Goal: Task Accomplishment & Management: Complete application form

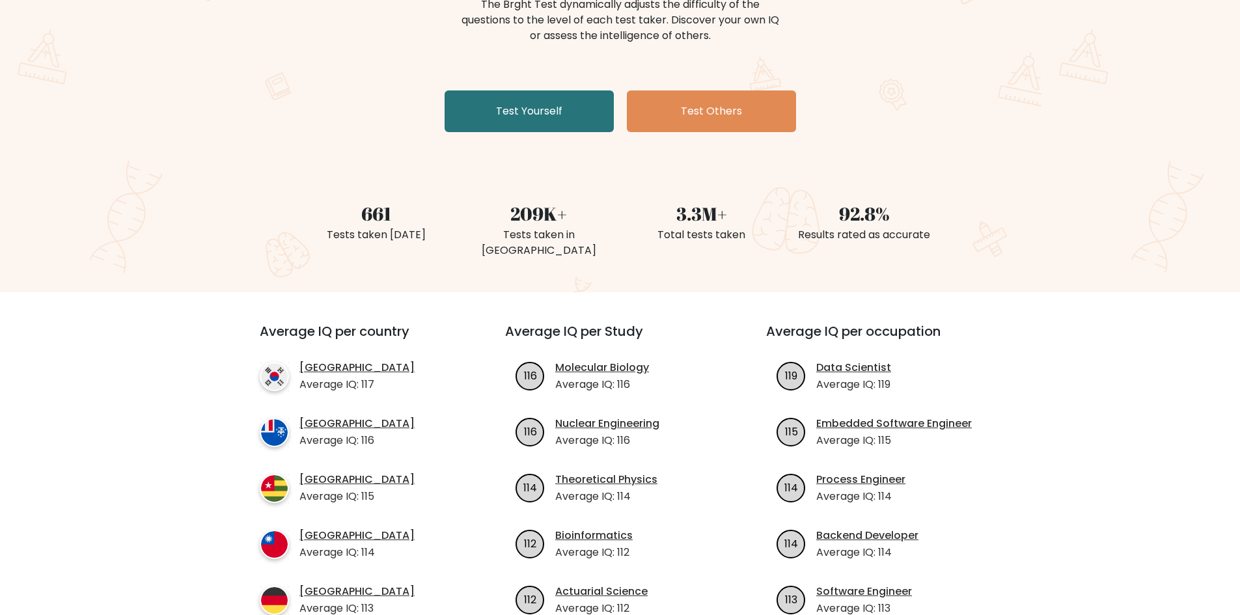
scroll to position [65, 0]
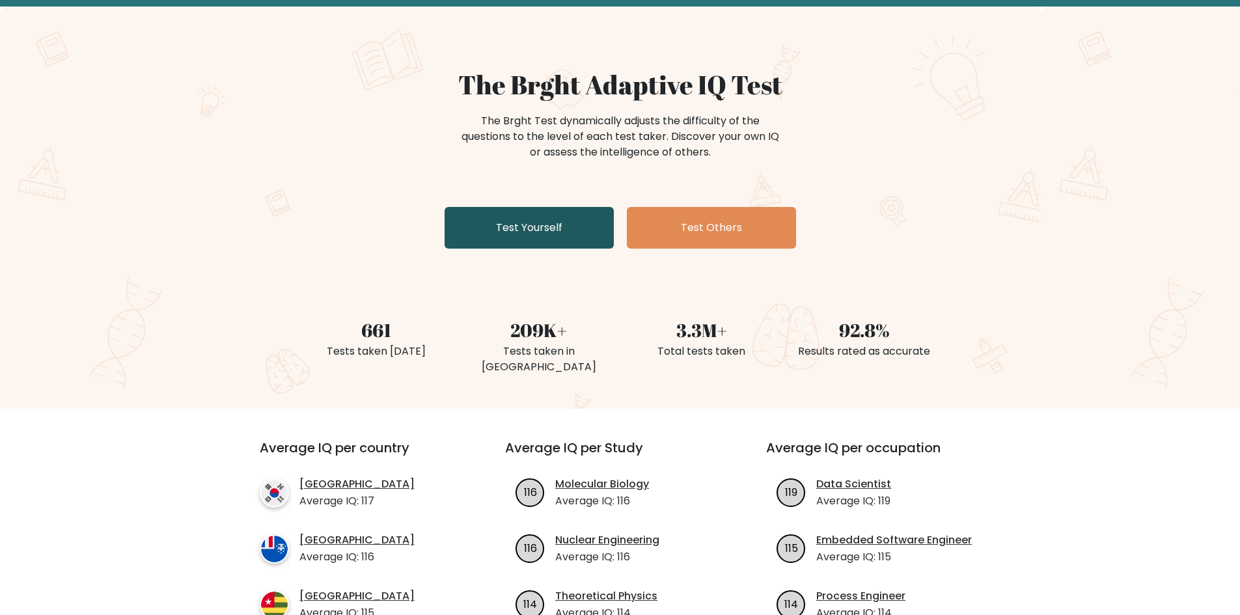
click at [553, 243] on link "Test Yourself" at bounding box center [529, 228] width 169 height 42
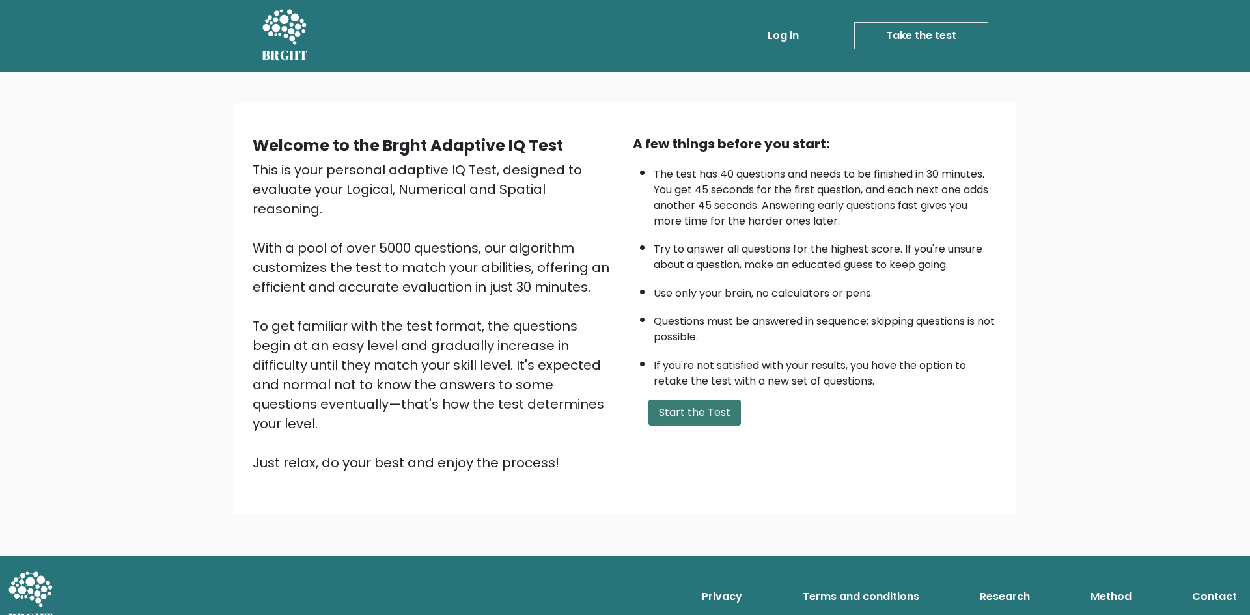
click at [719, 407] on button "Start the Test" at bounding box center [694, 413] width 92 height 26
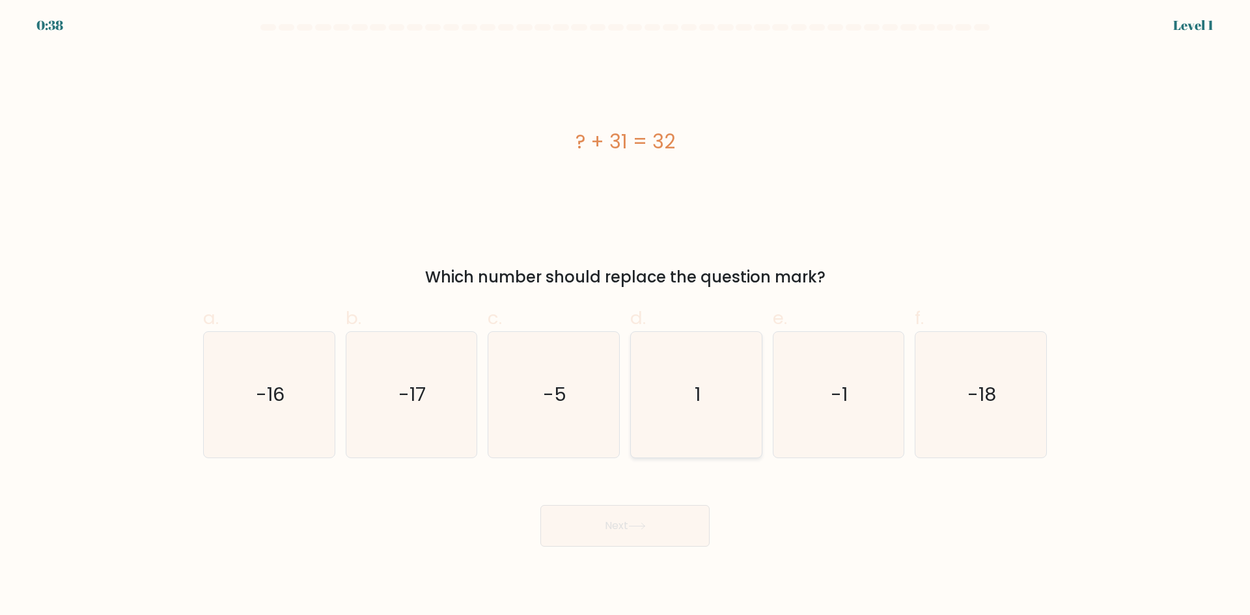
click at [721, 435] on icon "1" at bounding box center [696, 395] width 126 height 126
click at [626, 316] on input "d. 1" at bounding box center [625, 312] width 1 height 8
radio input "true"
click at [663, 523] on button "Next" at bounding box center [624, 526] width 169 height 42
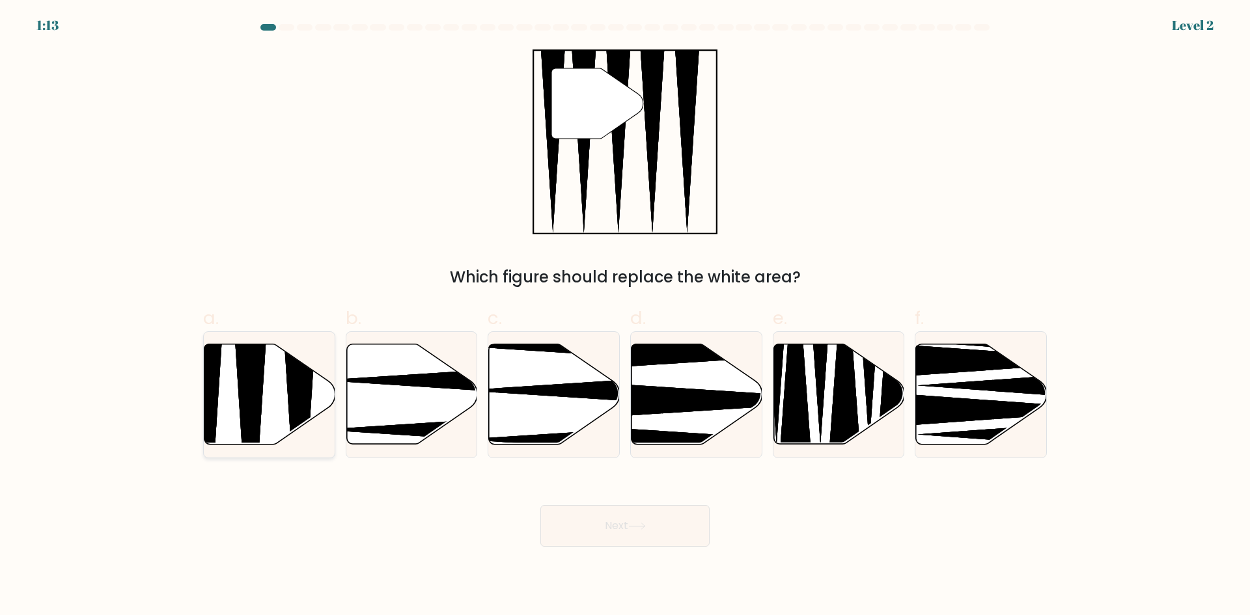
click at [260, 417] on icon at bounding box center [251, 449] width 34 height 260
click at [625, 316] on input "a." at bounding box center [625, 312] width 1 height 8
radio input "true"
click at [604, 532] on button "Next" at bounding box center [624, 526] width 169 height 42
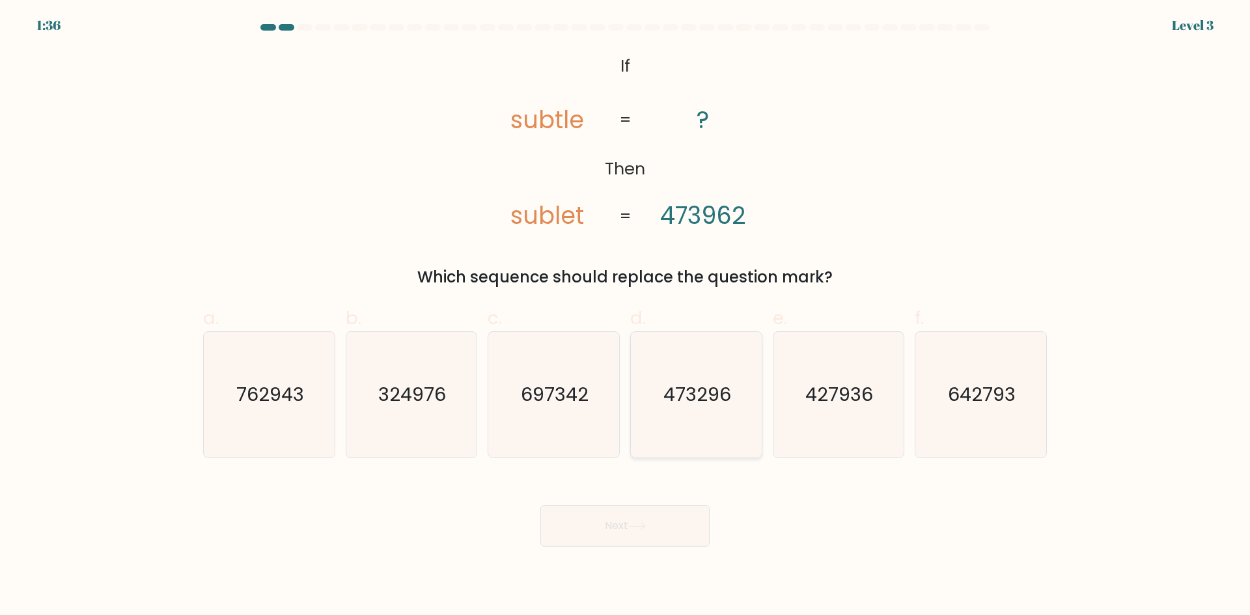
click at [720, 428] on icon "473296" at bounding box center [696, 395] width 126 height 126
click at [626, 316] on input "d. 473296" at bounding box center [625, 312] width 1 height 8
radio input "true"
click at [676, 521] on button "Next" at bounding box center [624, 526] width 169 height 42
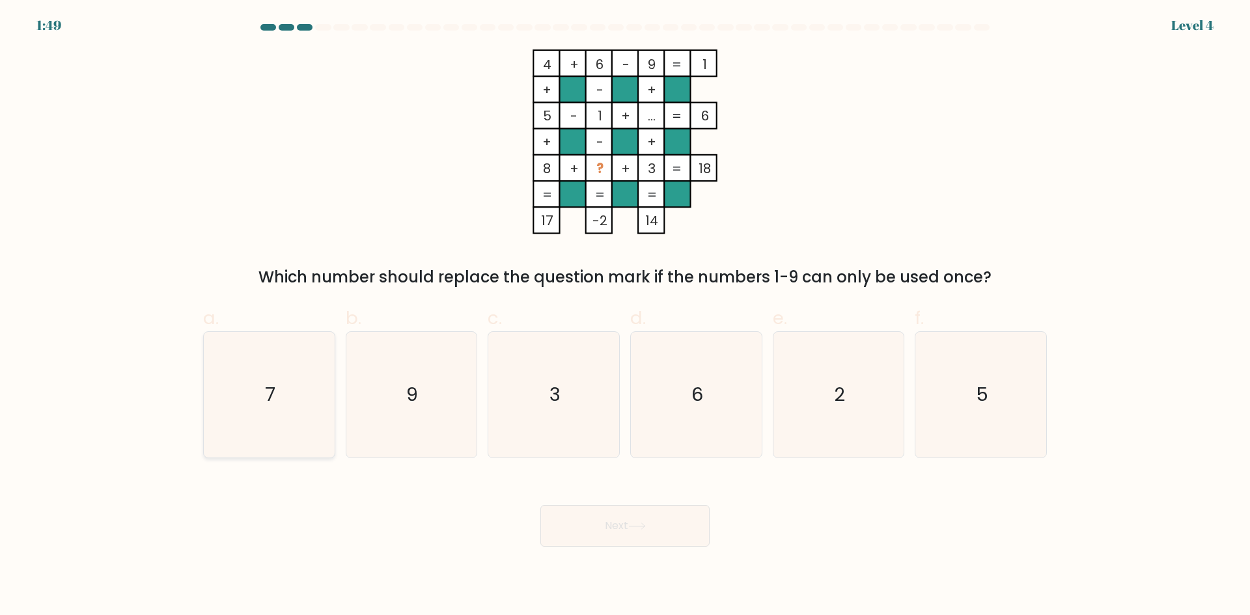
drag, startPoint x: 324, startPoint y: 402, endPoint x: 316, endPoint y: 406, distance: 9.6
click at [316, 406] on icon "7" at bounding box center [269, 395] width 126 height 126
click at [625, 316] on input "a. 7" at bounding box center [625, 312] width 1 height 8
radio input "true"
click at [646, 515] on button "Next" at bounding box center [624, 526] width 169 height 42
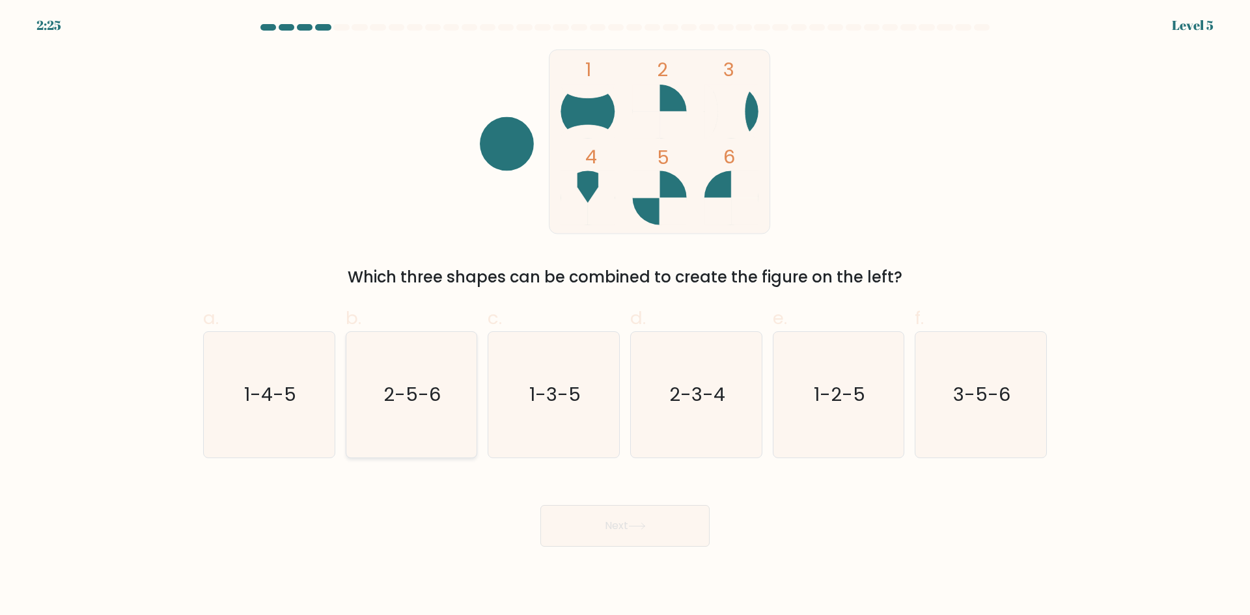
click at [428, 425] on icon "2-5-6" at bounding box center [411, 395] width 126 height 126
click at [625, 316] on input "b. 2-5-6" at bounding box center [625, 312] width 1 height 8
radio input "true"
drag, startPoint x: 411, startPoint y: 405, endPoint x: 419, endPoint y: 405, distance: 7.8
click at [415, 405] on text "2-5-6" at bounding box center [412, 394] width 55 height 26
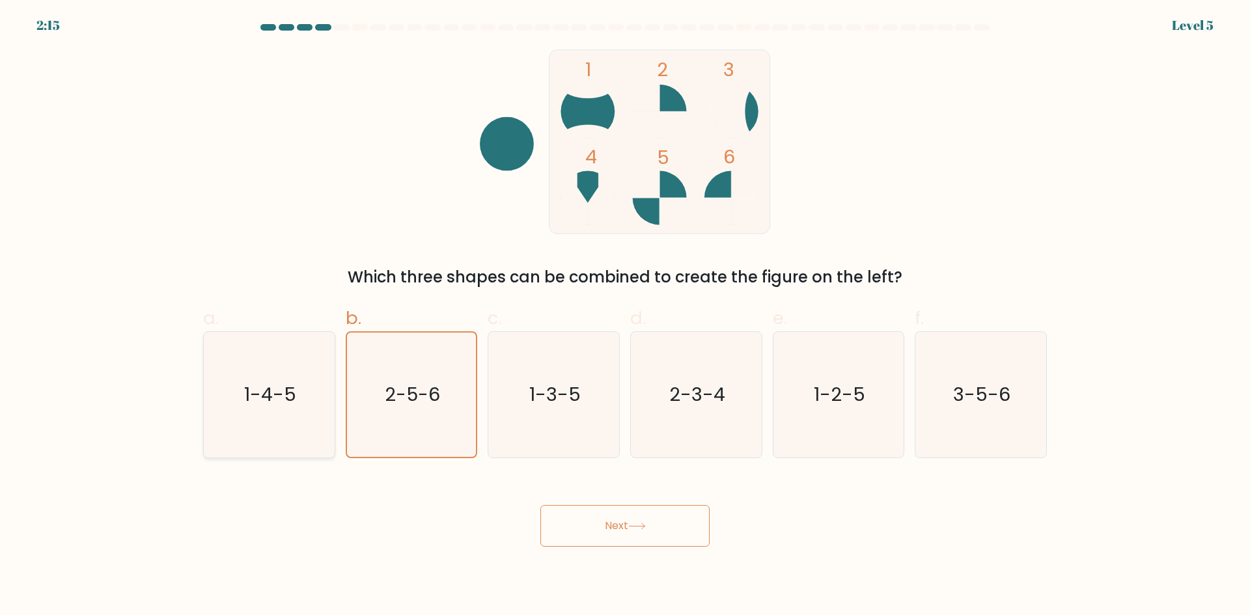
click at [308, 409] on icon "1-4-5" at bounding box center [269, 395] width 126 height 126
click at [625, 316] on input "a. 1-4-5" at bounding box center [625, 312] width 1 height 8
radio input "true"
click at [308, 409] on icon "1-4-5" at bounding box center [269, 395] width 124 height 124
click at [625, 316] on input "a. 1-4-5" at bounding box center [625, 312] width 1 height 8
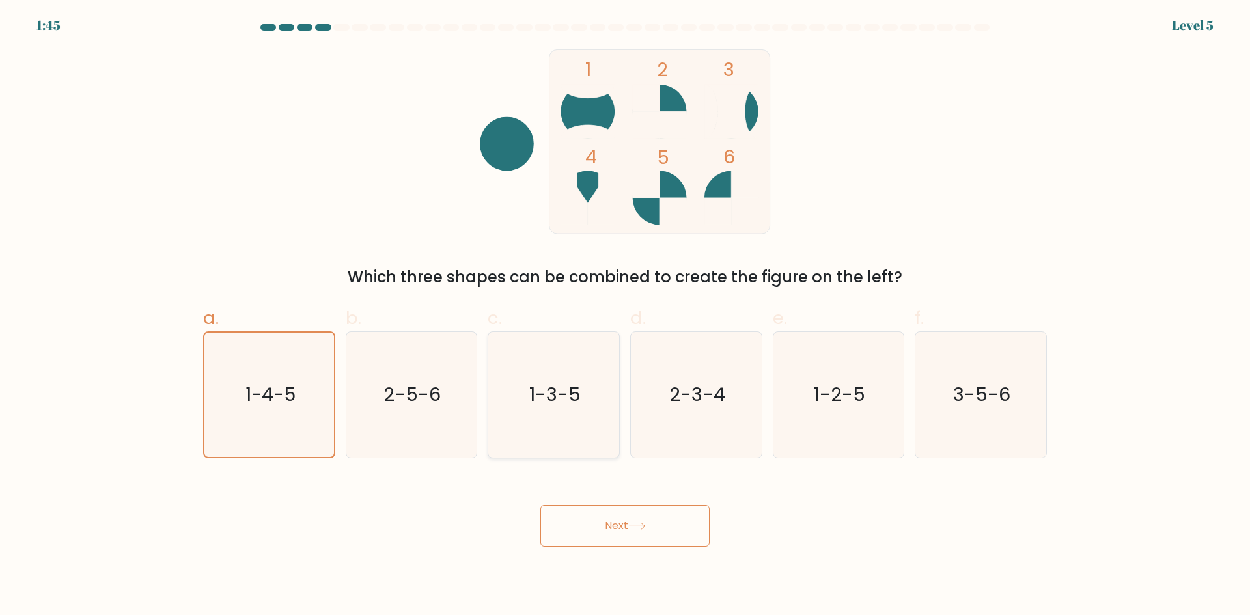
click at [567, 413] on icon "1-3-5" at bounding box center [554, 395] width 126 height 126
click at [625, 316] on input "c. 1-3-5" at bounding box center [625, 312] width 1 height 8
radio input "true"
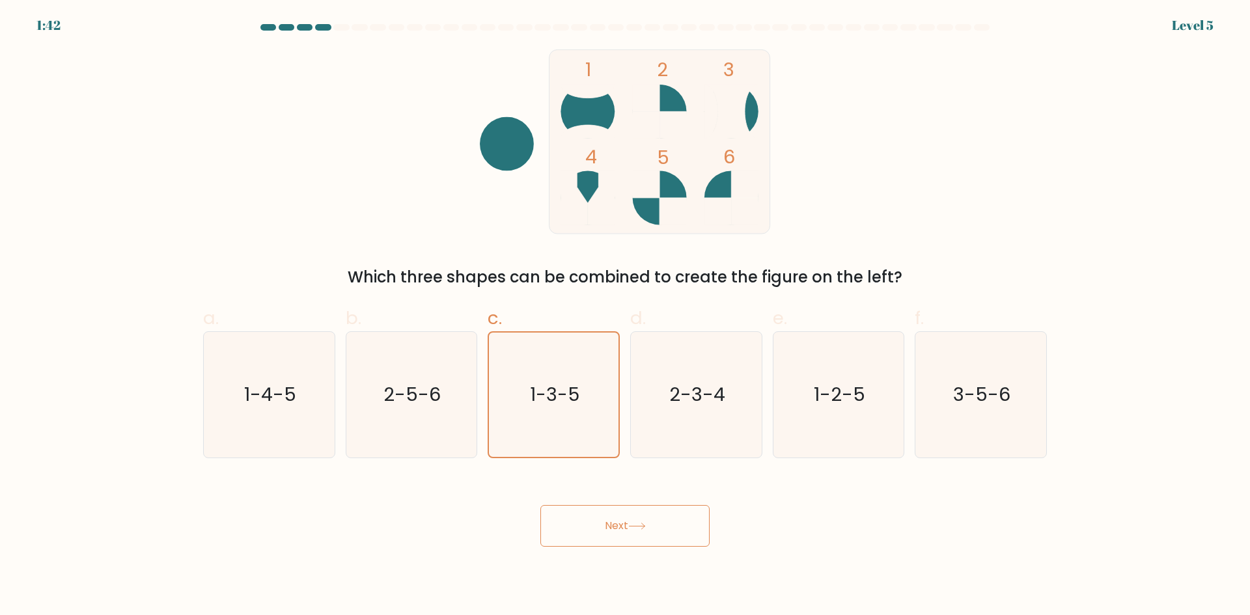
click at [675, 534] on button "Next" at bounding box center [624, 526] width 169 height 42
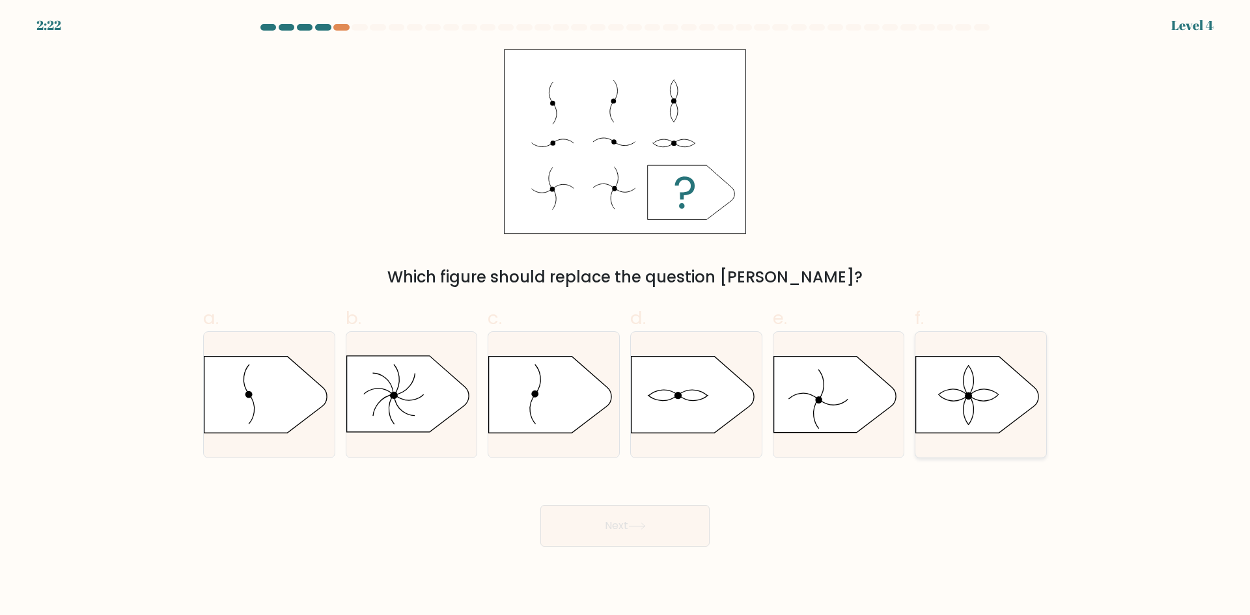
click at [989, 403] on icon at bounding box center [977, 395] width 122 height 76
click at [626, 316] on input "f." at bounding box center [625, 312] width 1 height 8
radio input "true"
click at [648, 507] on button "Next" at bounding box center [624, 526] width 169 height 42
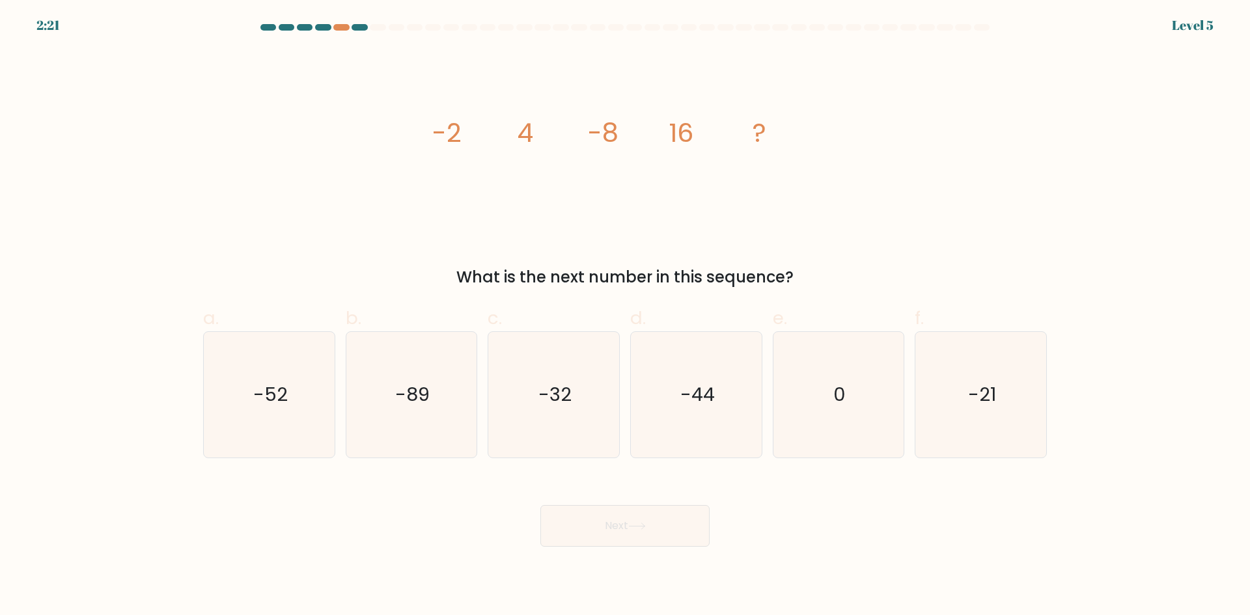
click at [646, 519] on button "Next" at bounding box center [624, 526] width 169 height 42
click at [575, 432] on icon "-32" at bounding box center [554, 395] width 126 height 126
click at [625, 316] on input "c. -32" at bounding box center [625, 312] width 1 height 8
radio input "true"
click at [627, 527] on button "Next" at bounding box center [624, 526] width 169 height 42
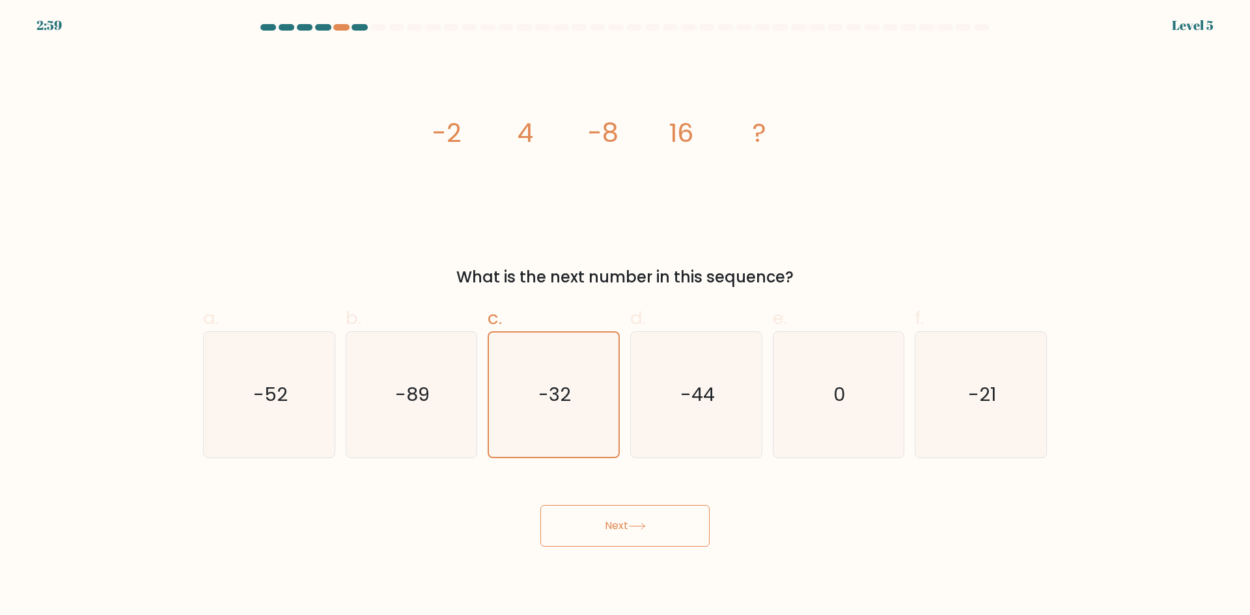
click at [627, 527] on button "Next" at bounding box center [624, 526] width 169 height 42
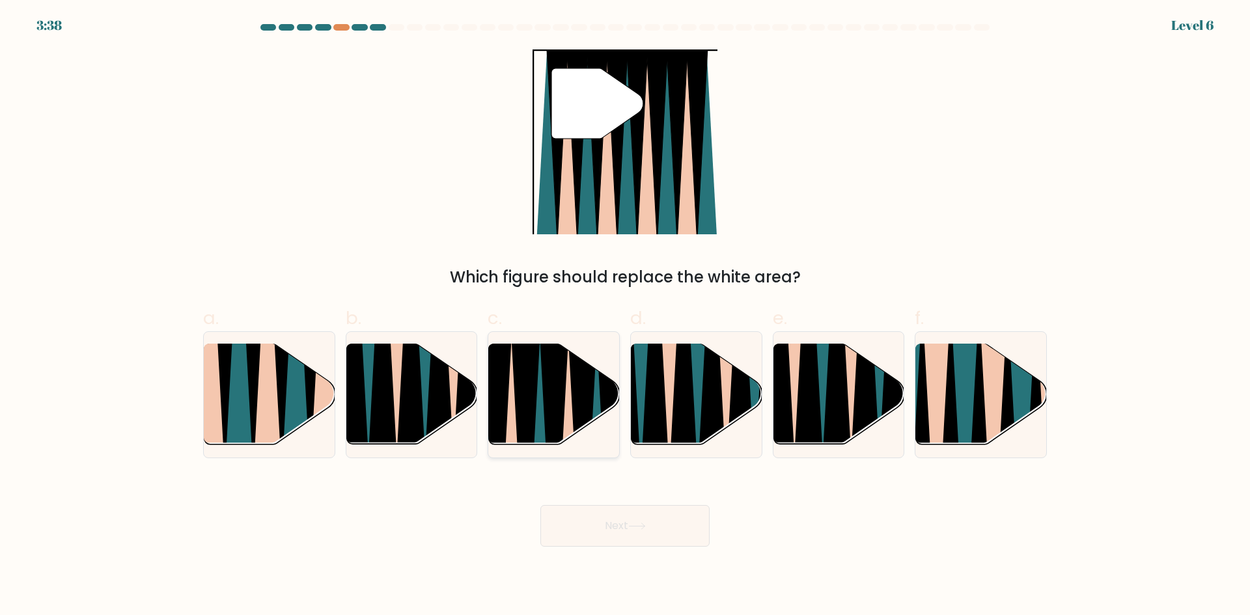
click at [543, 407] on icon at bounding box center [539, 450] width 29 height 261
click at [625, 316] on input "c." at bounding box center [625, 312] width 1 height 8
radio input "true"
click at [639, 542] on button "Next" at bounding box center [624, 526] width 169 height 42
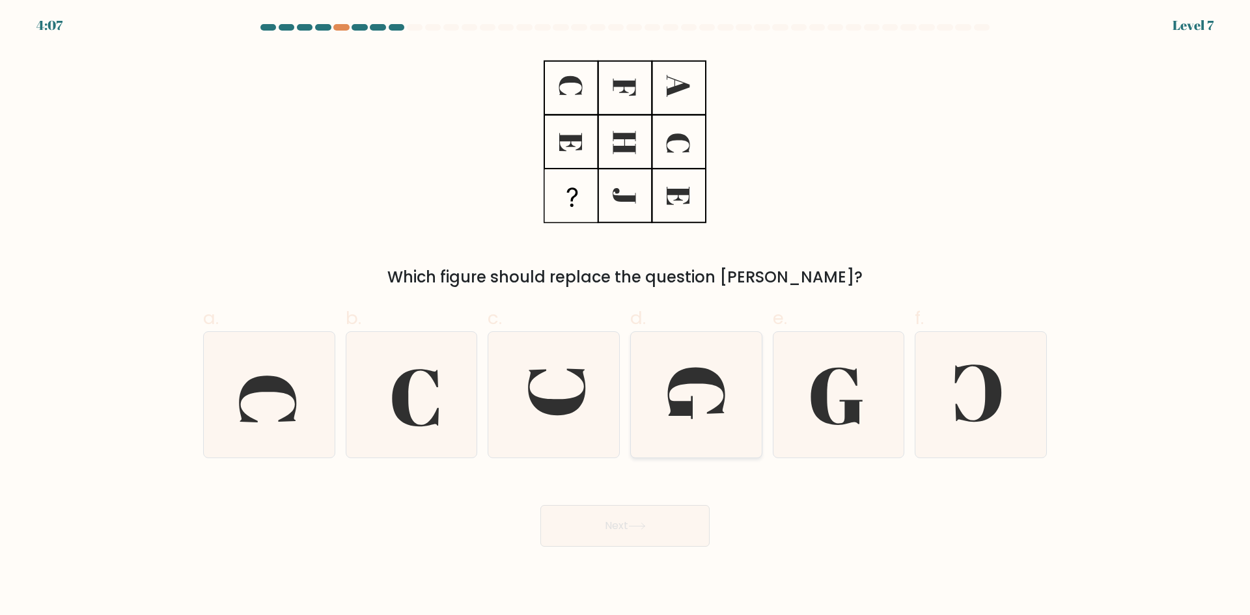
click at [704, 418] on icon at bounding box center [696, 395] width 126 height 126
click at [626, 316] on input "d." at bounding box center [625, 312] width 1 height 8
radio input "true"
click at [683, 510] on button "Next" at bounding box center [624, 526] width 169 height 42
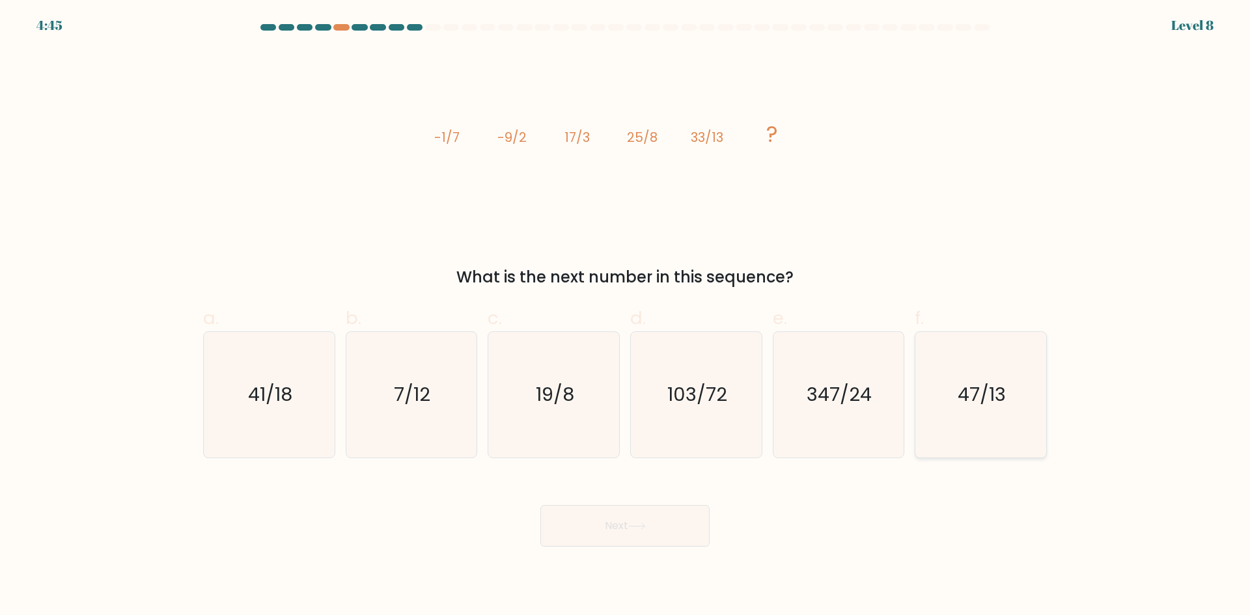
click at [949, 417] on icon "47/13" at bounding box center [981, 395] width 126 height 126
click at [626, 316] on input "f. 47/13" at bounding box center [625, 312] width 1 height 8
radio input "true"
click at [824, 427] on icon "347/24" at bounding box center [838, 395] width 126 height 126
click at [626, 316] on input "e. 347/24" at bounding box center [625, 312] width 1 height 8
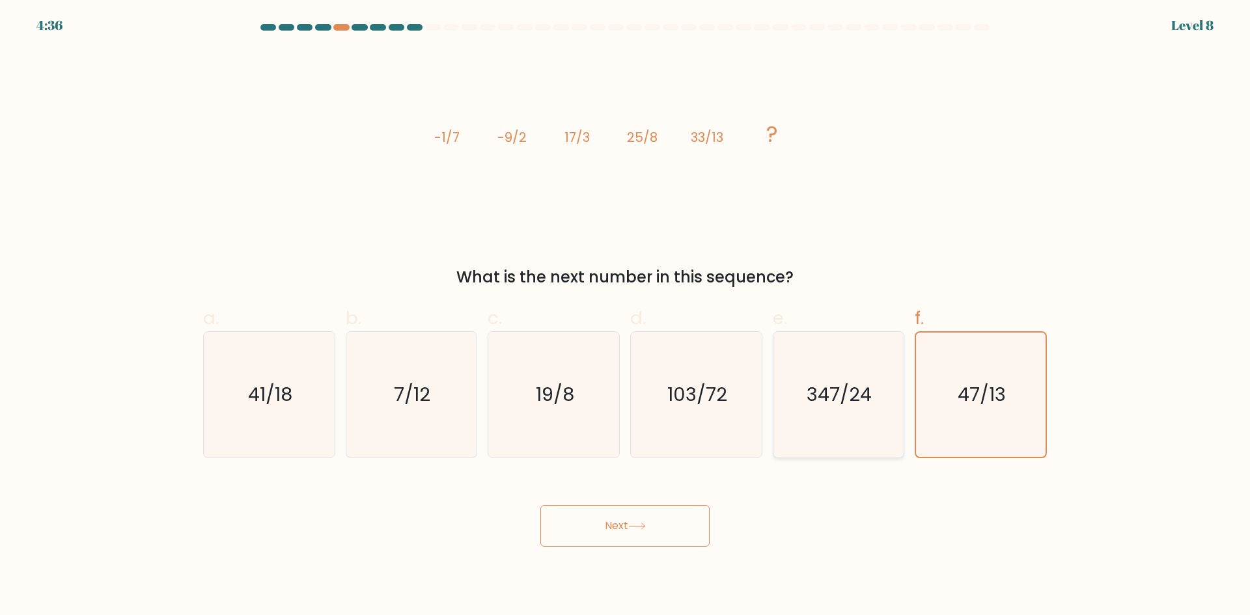
radio input "true"
click at [737, 424] on icon "103/72" at bounding box center [696, 395] width 126 height 126
click at [626, 316] on input "d. 103/72" at bounding box center [625, 312] width 1 height 8
radio input "true"
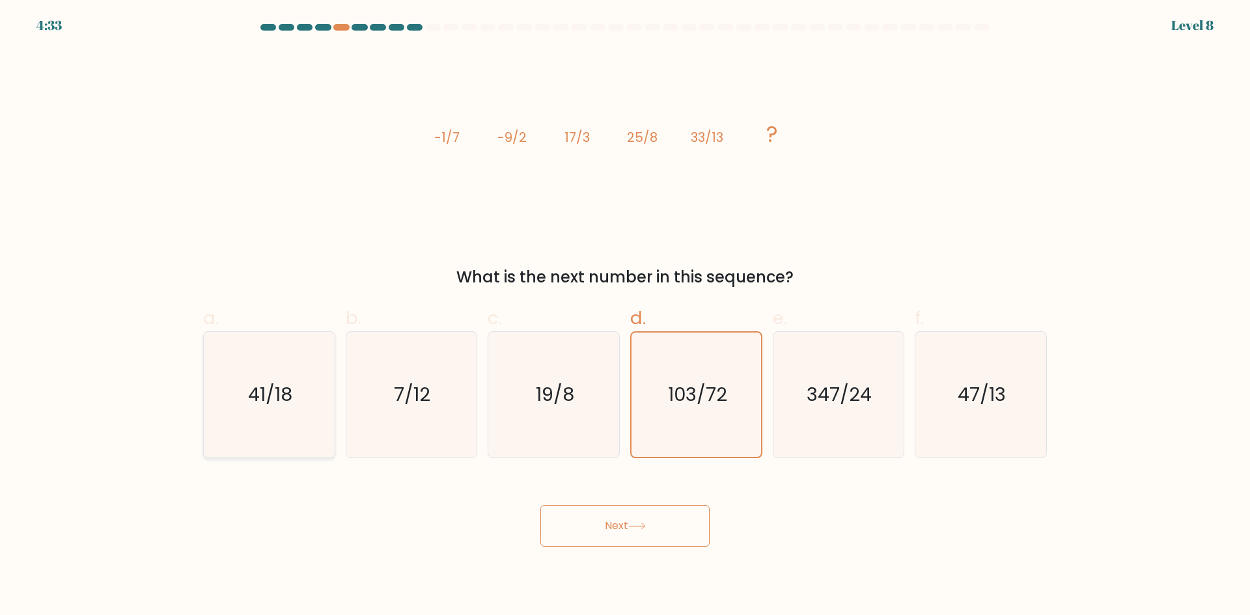
click at [215, 408] on icon "41/18" at bounding box center [269, 395] width 126 height 126
click at [625, 316] on input "a. 41/18" at bounding box center [625, 312] width 1 height 8
radio input "true"
click at [709, 417] on icon "103/72" at bounding box center [696, 395] width 126 height 126
click at [626, 316] on input "d. 103/72" at bounding box center [625, 312] width 1 height 8
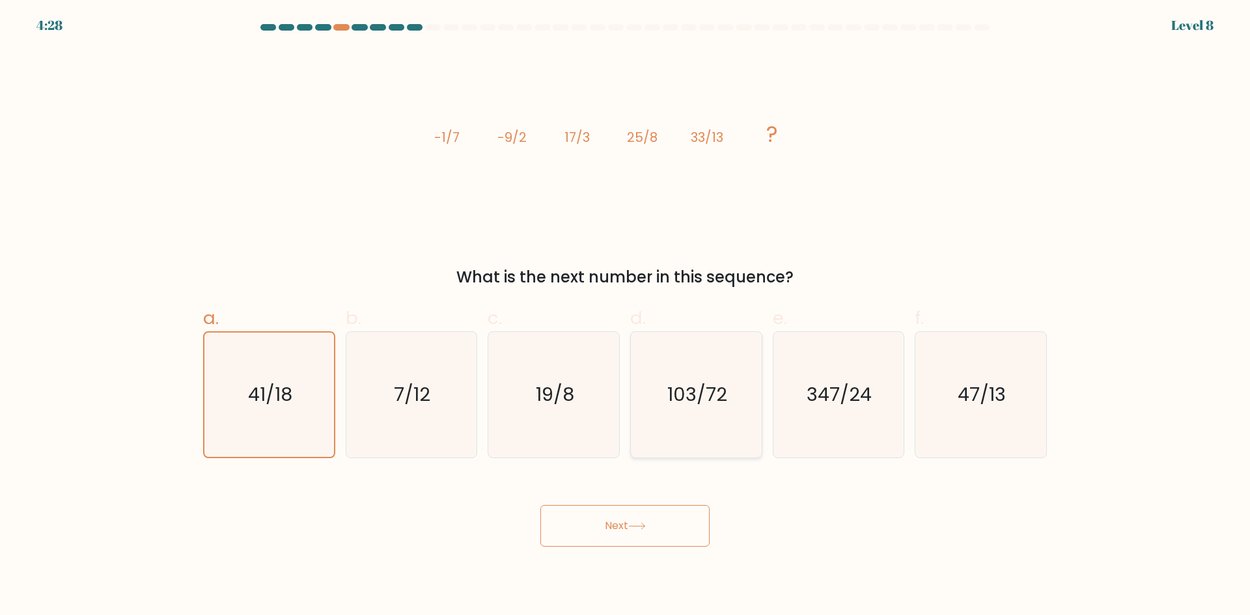
radio input "true"
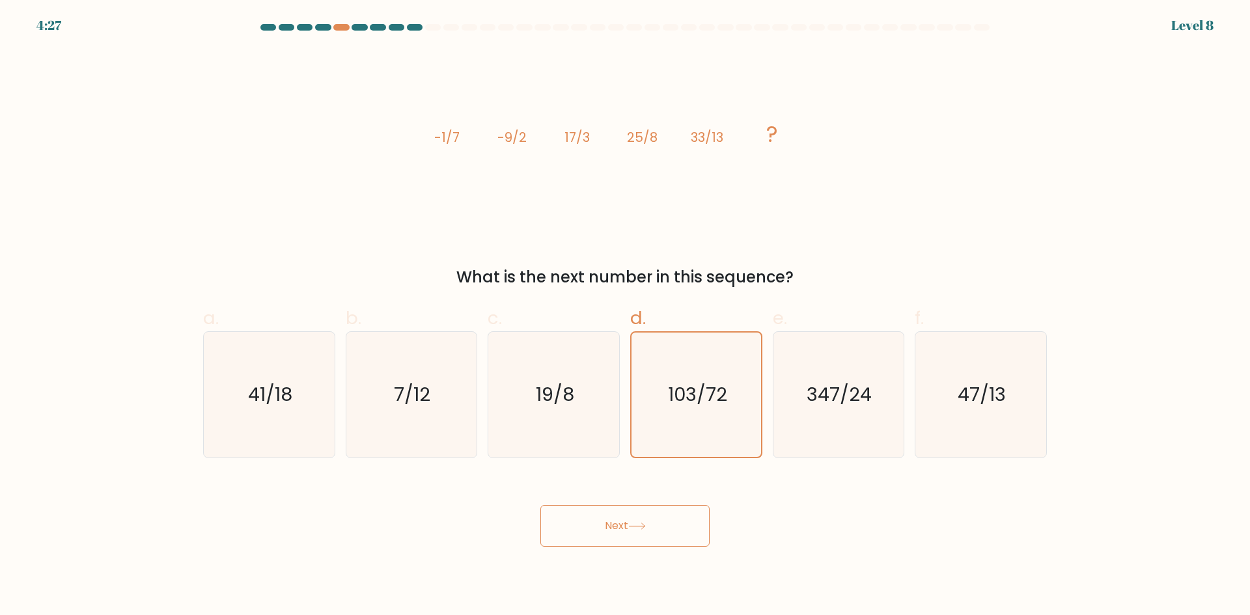
click at [664, 512] on button "Next" at bounding box center [624, 526] width 169 height 42
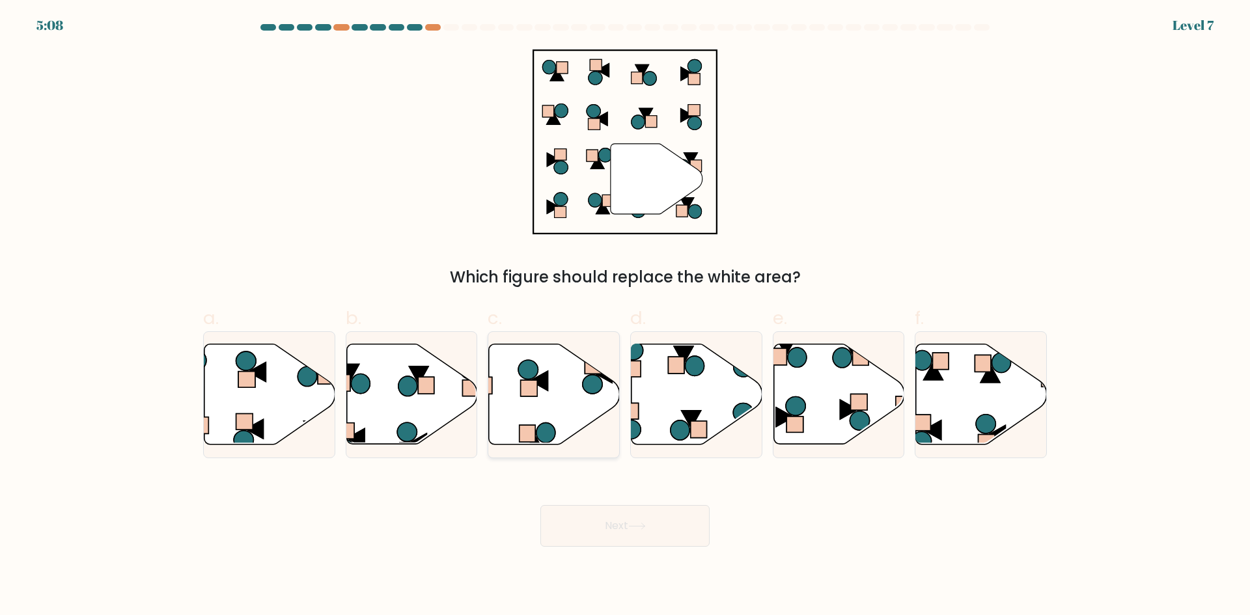
click at [579, 421] on icon at bounding box center [554, 394] width 131 height 100
click at [625, 316] on input "c." at bounding box center [625, 312] width 1 height 8
radio input "true"
click at [408, 413] on icon at bounding box center [411, 394] width 131 height 100
click at [625, 316] on input "b." at bounding box center [625, 312] width 1 height 8
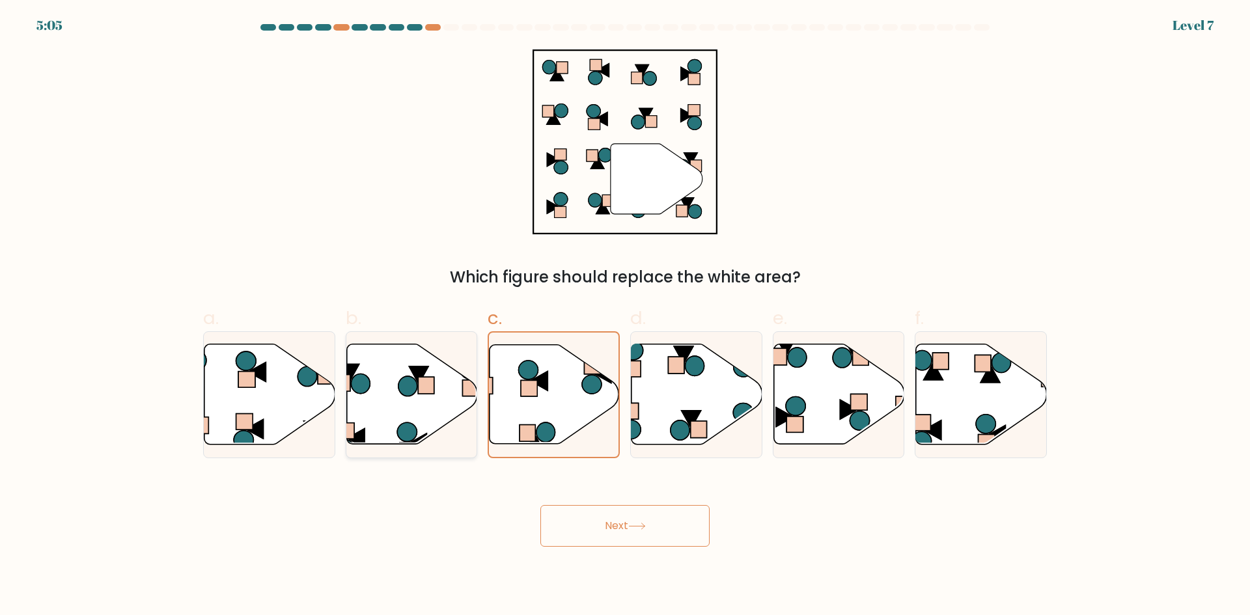
radio input "true"
click at [599, 529] on button "Next" at bounding box center [624, 526] width 169 height 42
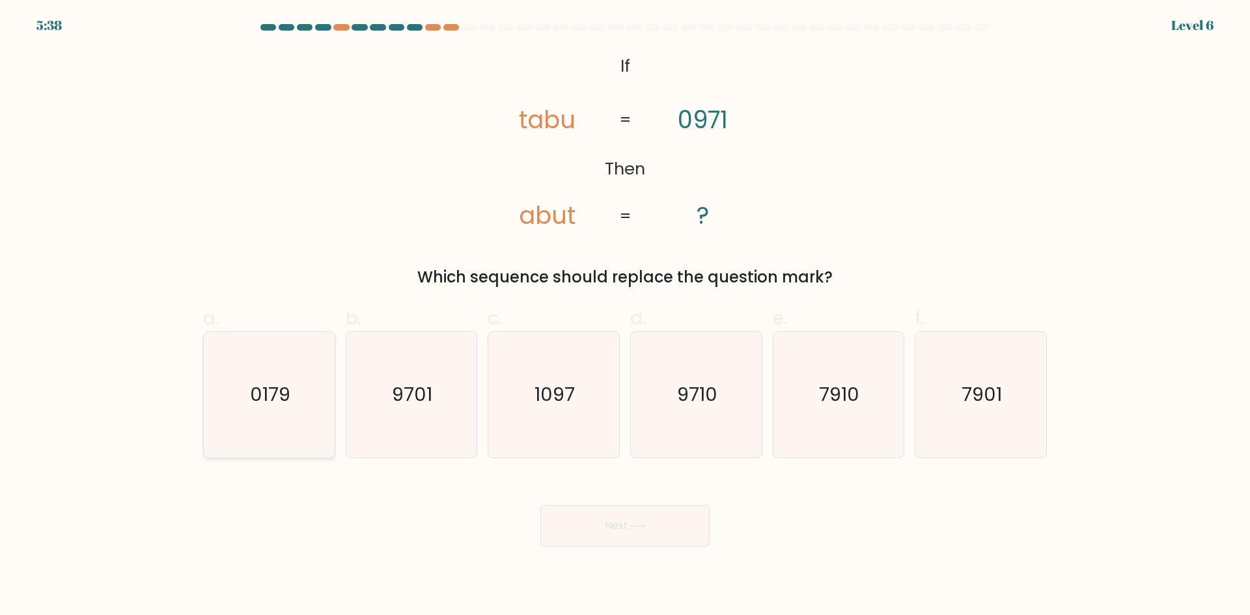
drag, startPoint x: 281, startPoint y: 402, endPoint x: 375, endPoint y: 415, distance: 95.2
click at [281, 402] on text "0179" at bounding box center [270, 394] width 40 height 26
click at [625, 316] on input "a. 0179" at bounding box center [625, 312] width 1 height 8
radio input "true"
click at [411, 409] on icon "9701" at bounding box center [411, 395] width 126 height 126
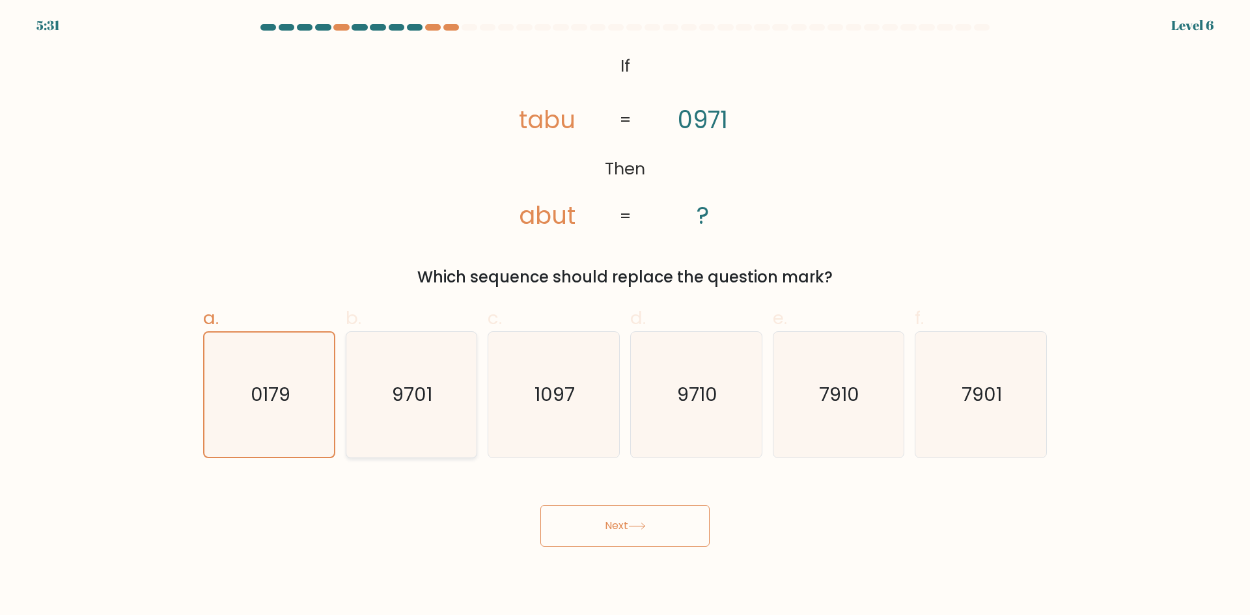
click at [625, 316] on input "b. 9701" at bounding box center [625, 312] width 1 height 8
radio input "true"
click at [670, 520] on button "Next" at bounding box center [624, 526] width 169 height 42
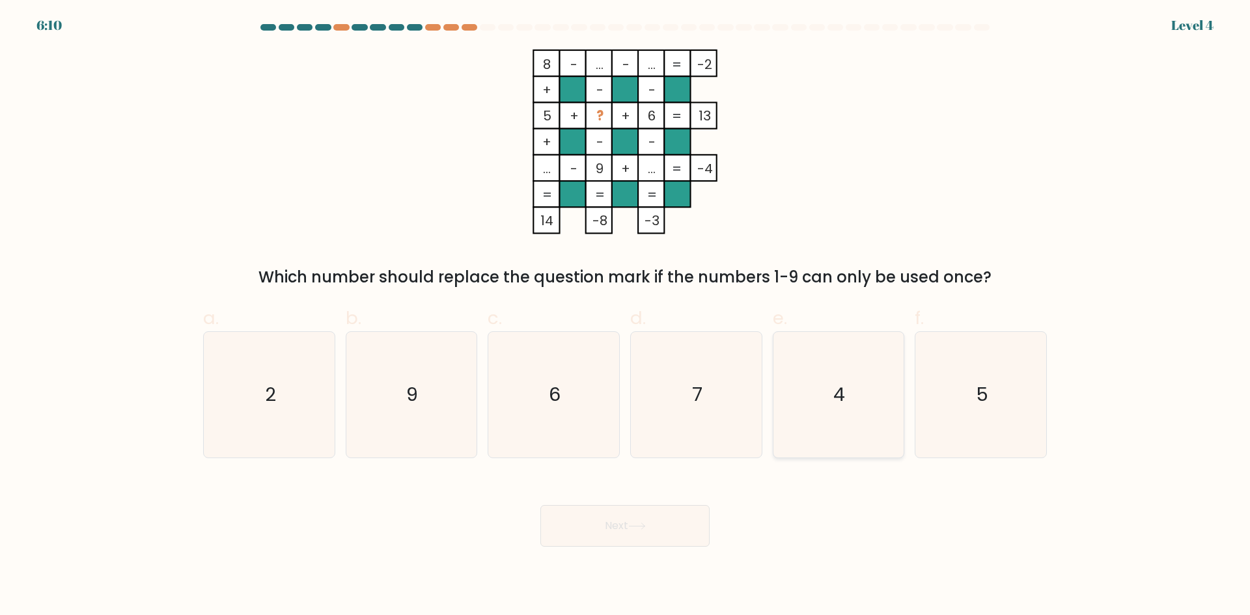
click at [826, 415] on icon "4" at bounding box center [838, 395] width 126 height 126
click at [626, 316] on input "e. 4" at bounding box center [625, 312] width 1 height 8
radio input "true"
click at [674, 526] on button "Next" at bounding box center [624, 526] width 169 height 42
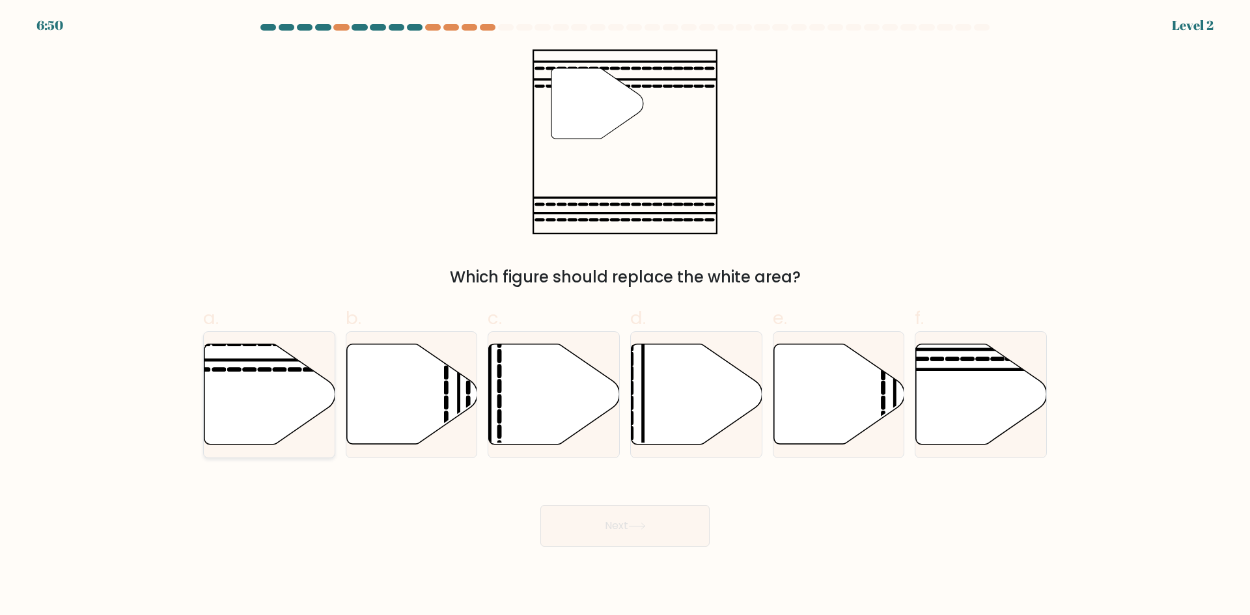
click at [269, 408] on icon at bounding box center [269, 394] width 131 height 100
click at [625, 316] on input "a." at bounding box center [625, 312] width 1 height 8
radio input "true"
click at [611, 536] on button "Next" at bounding box center [624, 526] width 169 height 42
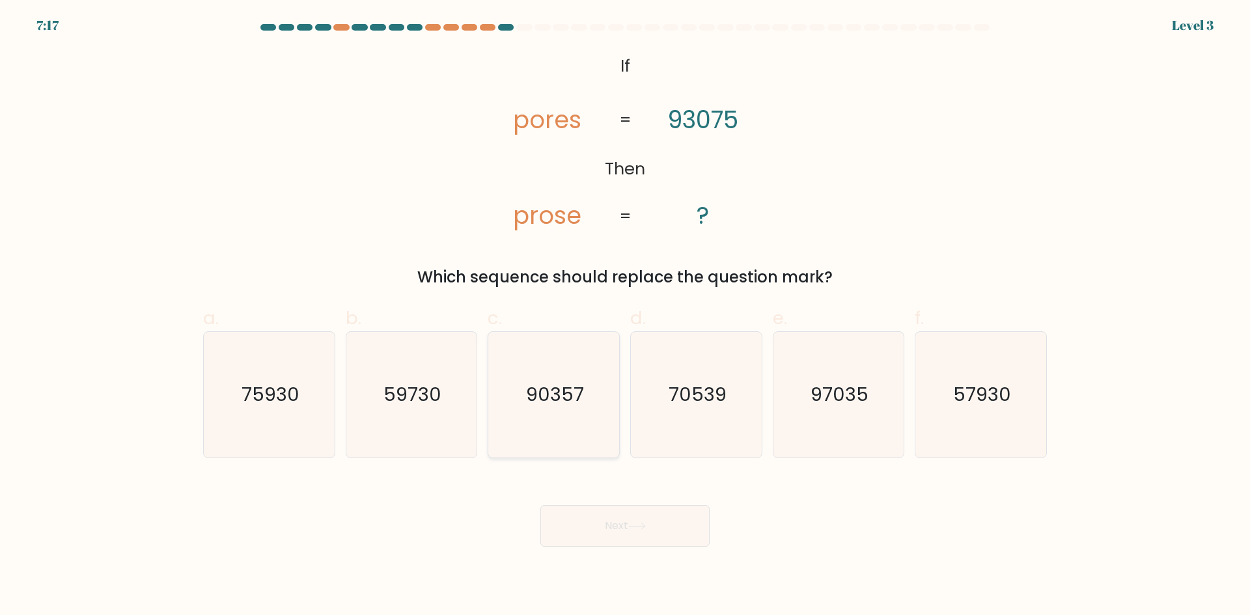
click at [558, 416] on icon "90357" at bounding box center [554, 395] width 126 height 126
click at [625, 316] on input "c. 90357" at bounding box center [625, 312] width 1 height 8
radio input "true"
click at [638, 544] on button "Next" at bounding box center [624, 526] width 169 height 42
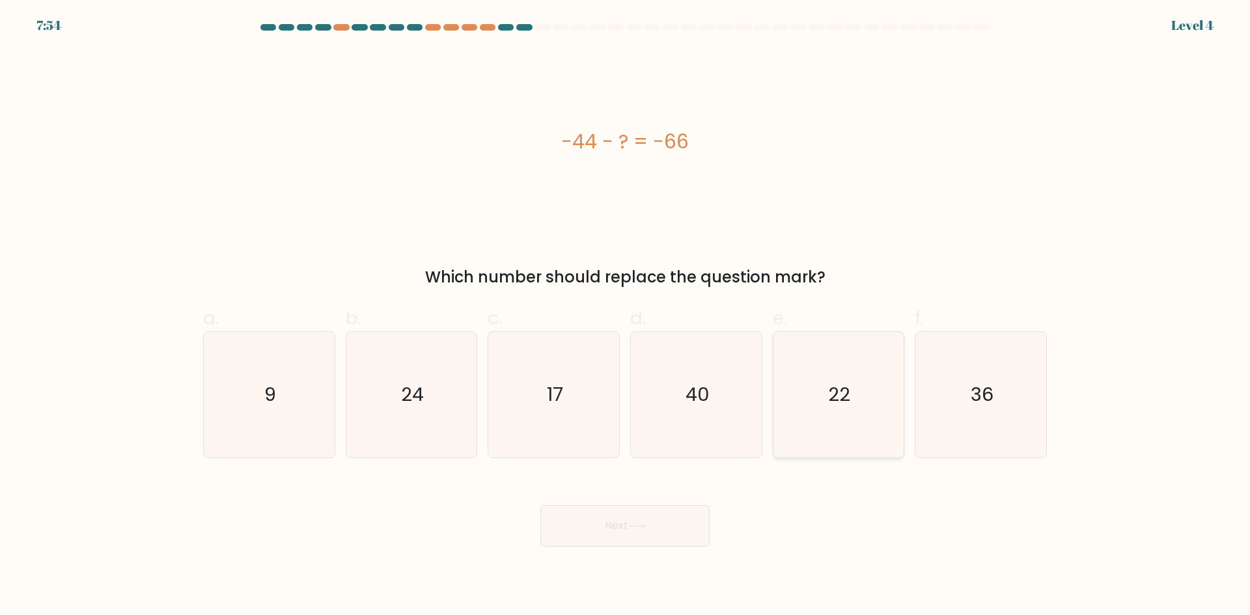
click at [850, 440] on icon "22" at bounding box center [838, 395] width 126 height 126
click at [626, 316] on input "e. 22" at bounding box center [625, 312] width 1 height 8
radio input "true"
click at [629, 523] on button "Next" at bounding box center [624, 526] width 169 height 42
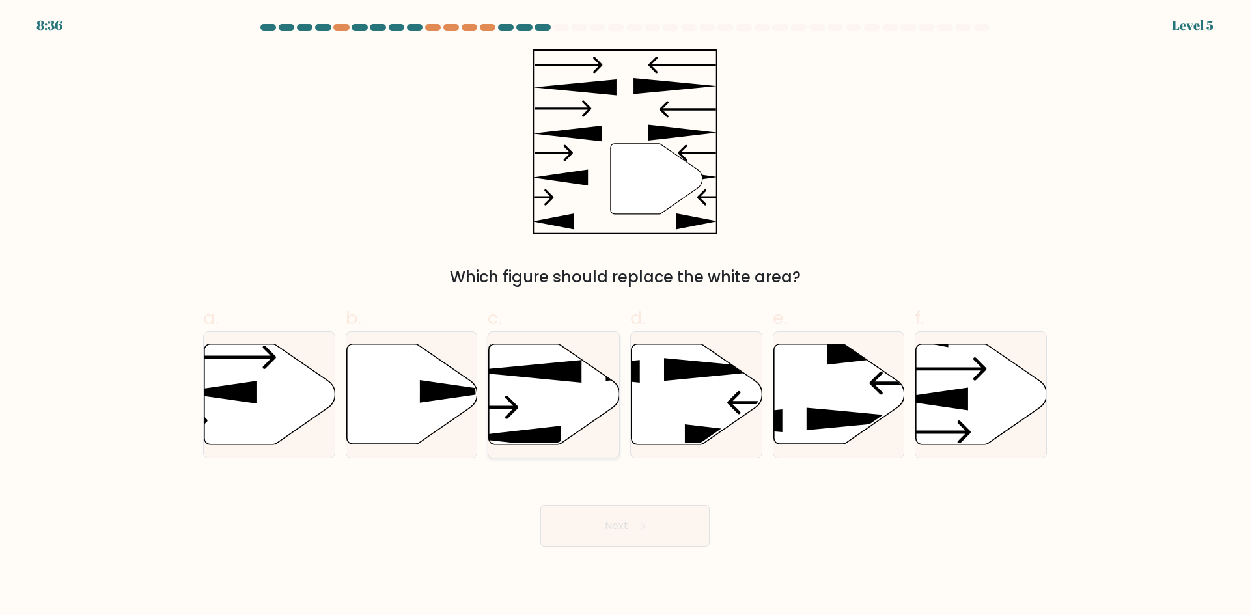
click at [542, 409] on icon at bounding box center [554, 394] width 131 height 100
click at [625, 316] on input "c." at bounding box center [625, 312] width 1 height 8
radio input "true"
drag, startPoint x: 626, startPoint y: 541, endPoint x: 640, endPoint y: 543, distance: 15.2
click at [632, 543] on button "Next" at bounding box center [624, 526] width 169 height 42
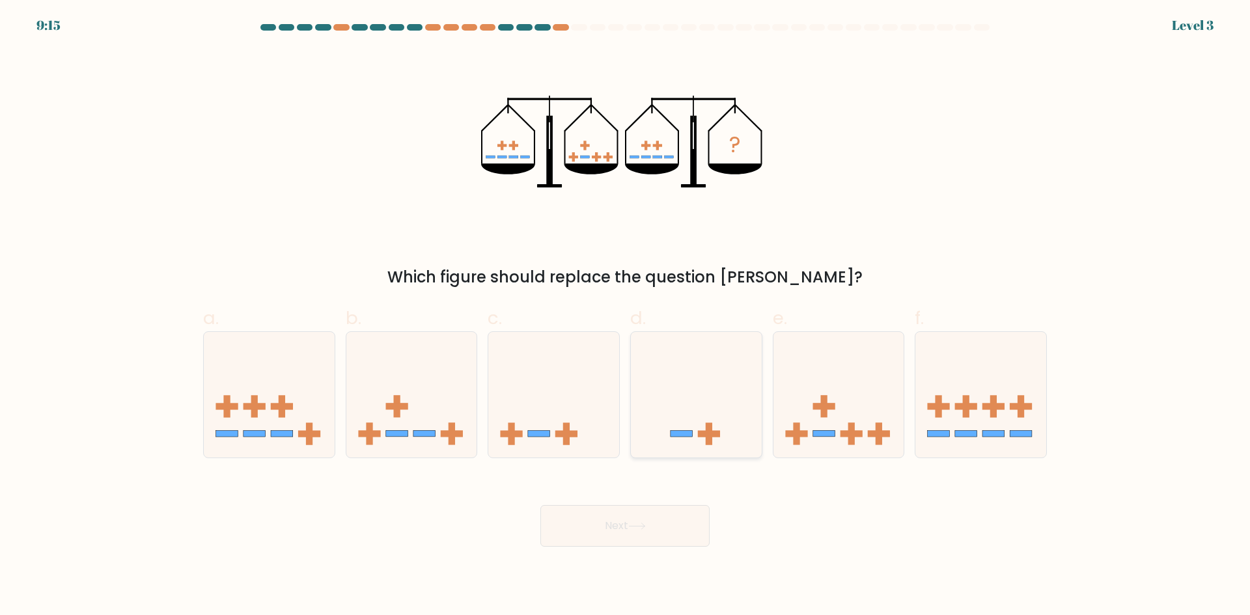
click at [704, 444] on icon at bounding box center [696, 394] width 131 height 108
click at [626, 316] on input "d." at bounding box center [625, 312] width 1 height 8
radio input "true"
click at [821, 439] on icon at bounding box center [838, 394] width 131 height 108
click at [626, 316] on input "e." at bounding box center [625, 312] width 1 height 8
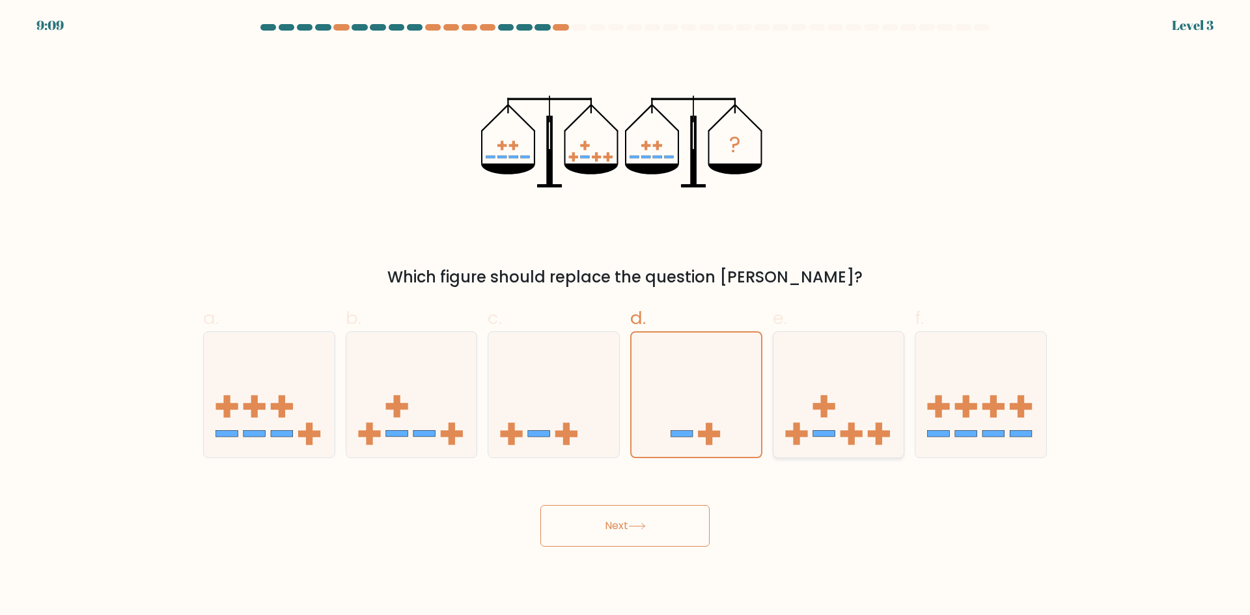
radio input "true"
click at [652, 534] on button "Next" at bounding box center [624, 526] width 169 height 42
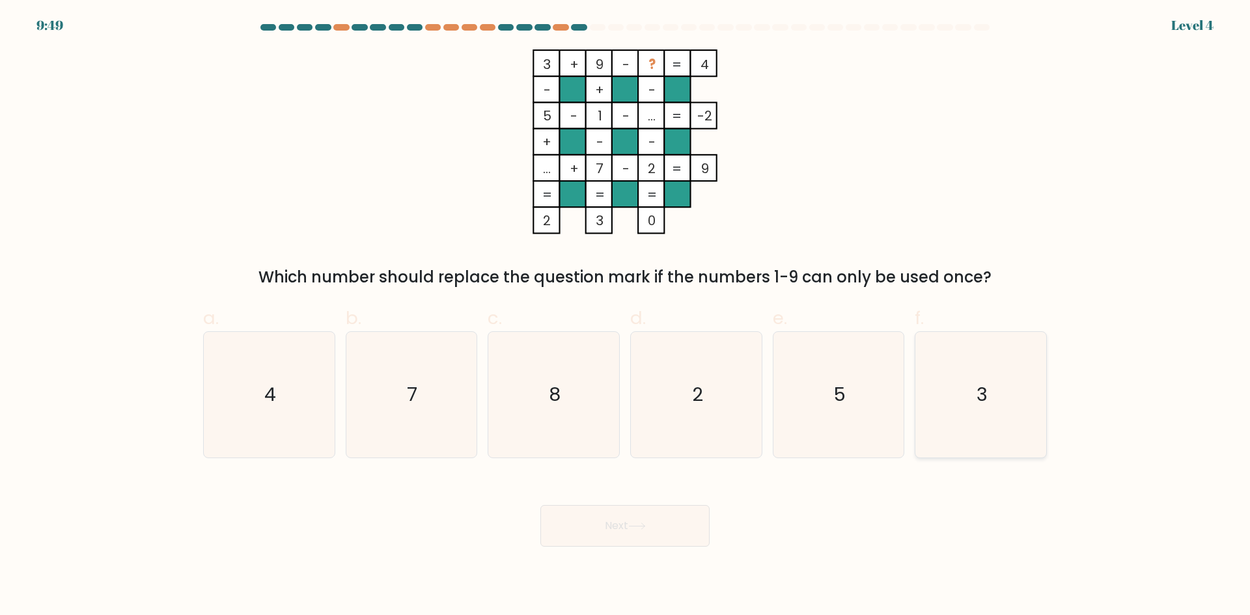
click at [989, 399] on icon "3" at bounding box center [981, 395] width 126 height 126
click at [626, 316] on input "f. 3" at bounding box center [625, 312] width 1 height 8
radio input "true"
click at [662, 527] on button "Next" at bounding box center [624, 526] width 169 height 42
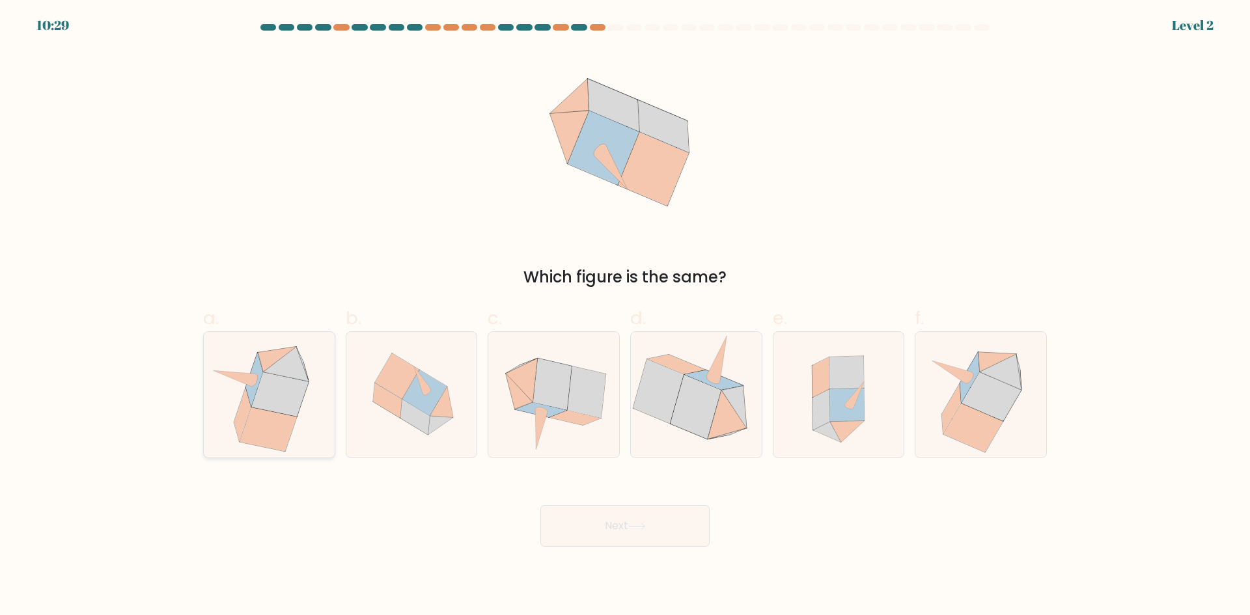
click at [284, 404] on icon at bounding box center [280, 394] width 57 height 44
click at [625, 316] on input "a." at bounding box center [625, 312] width 1 height 8
radio input "true"
click at [532, 413] on icon at bounding box center [553, 395] width 128 height 126
click at [625, 316] on input "c." at bounding box center [625, 312] width 1 height 8
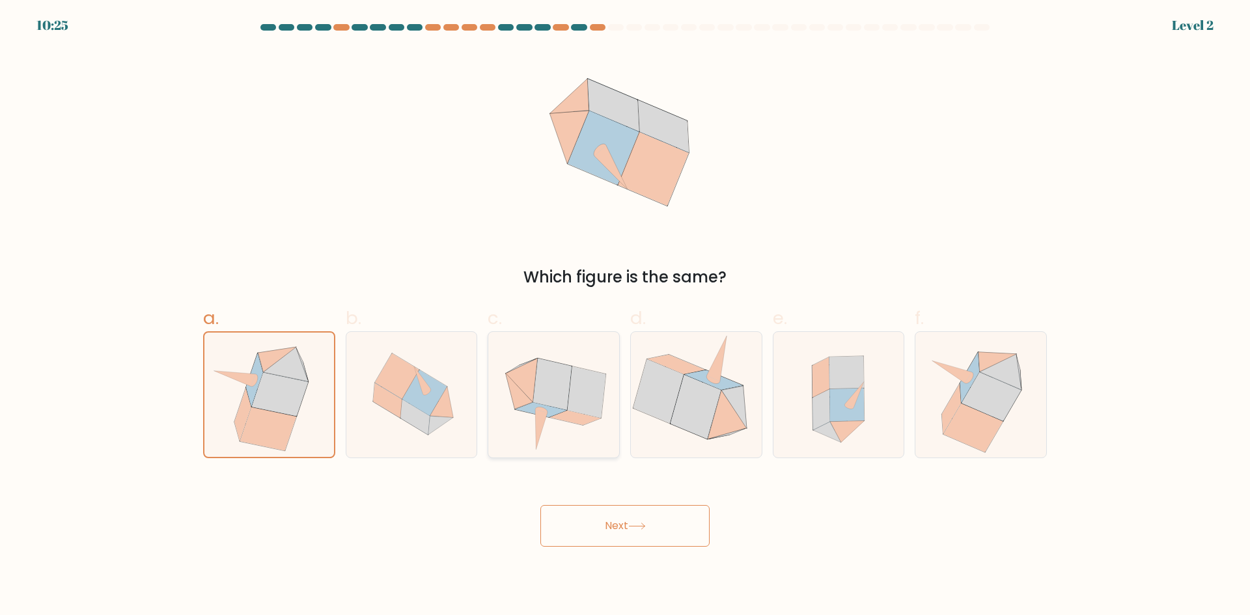
radio input "true"
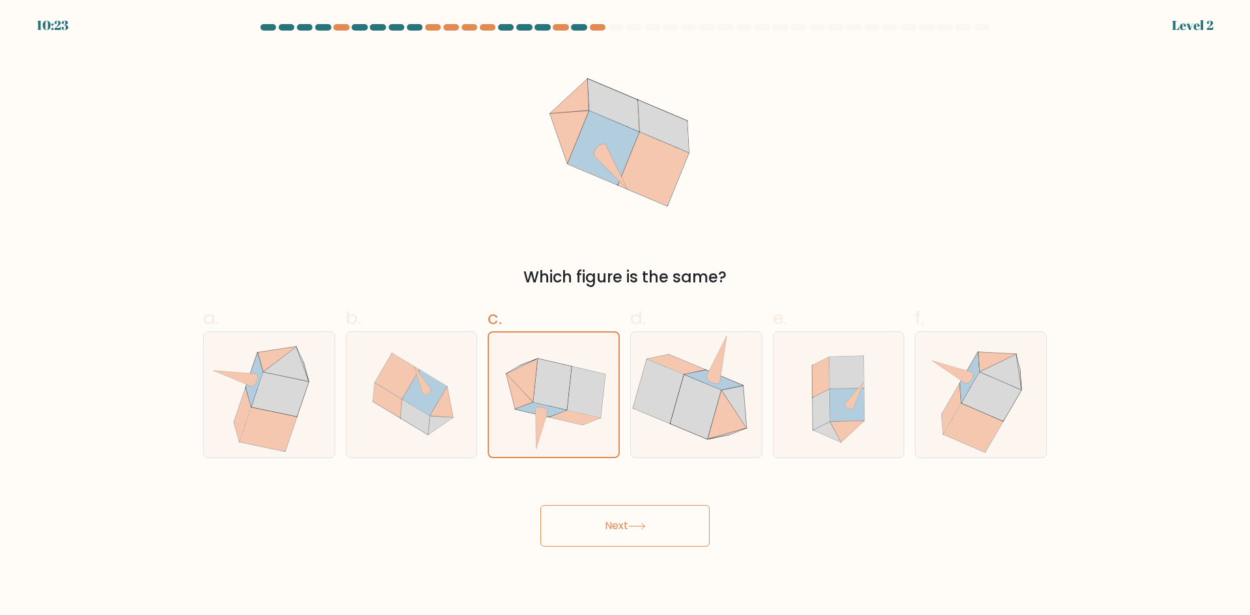
click at [599, 519] on button "Next" at bounding box center [624, 526] width 169 height 42
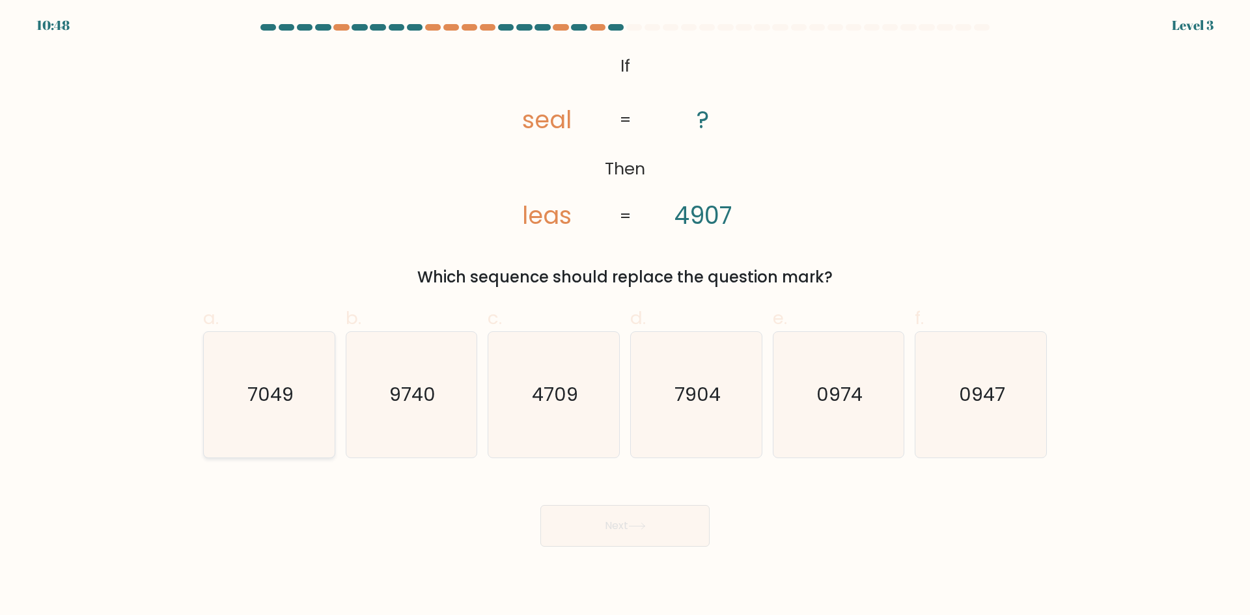
click at [278, 413] on icon "7049" at bounding box center [269, 395] width 126 height 126
click at [625, 316] on input "a. 7049" at bounding box center [625, 312] width 1 height 8
radio input "true"
click at [642, 526] on icon at bounding box center [637, 526] width 16 height 6
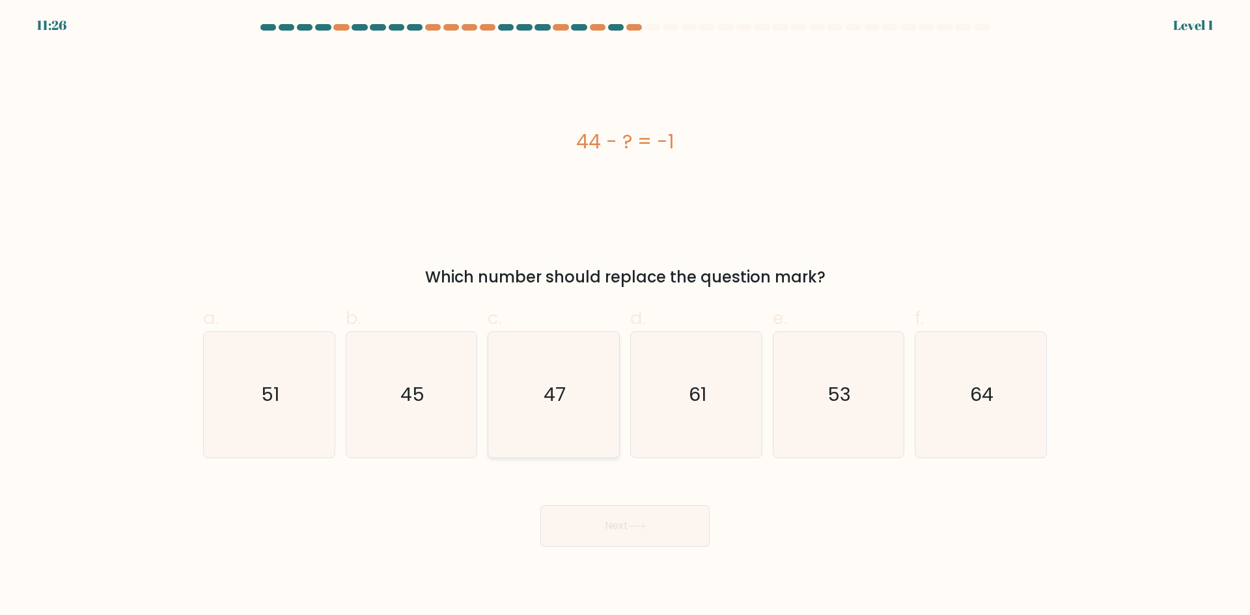
click at [573, 415] on icon "47" at bounding box center [554, 395] width 126 height 126
click at [625, 316] on input "c. 47" at bounding box center [625, 312] width 1 height 8
radio input "true"
click at [430, 394] on icon "45" at bounding box center [411, 395] width 126 height 126
click at [625, 316] on input "b. 45" at bounding box center [625, 312] width 1 height 8
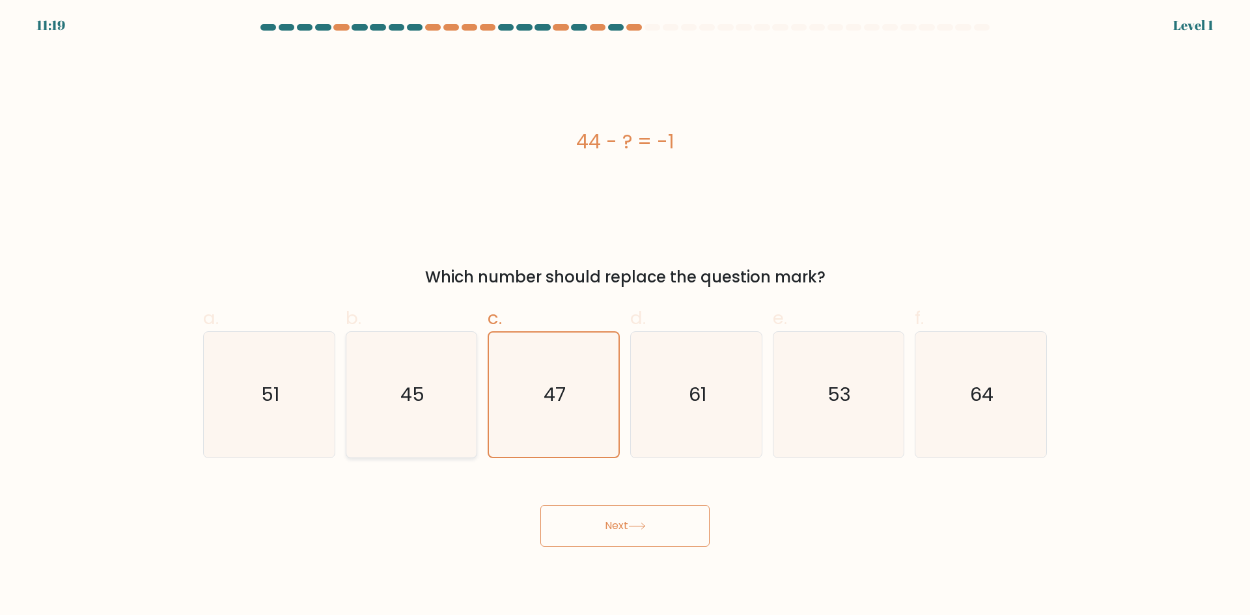
radio input "true"
click at [642, 527] on icon at bounding box center [637, 526] width 18 height 7
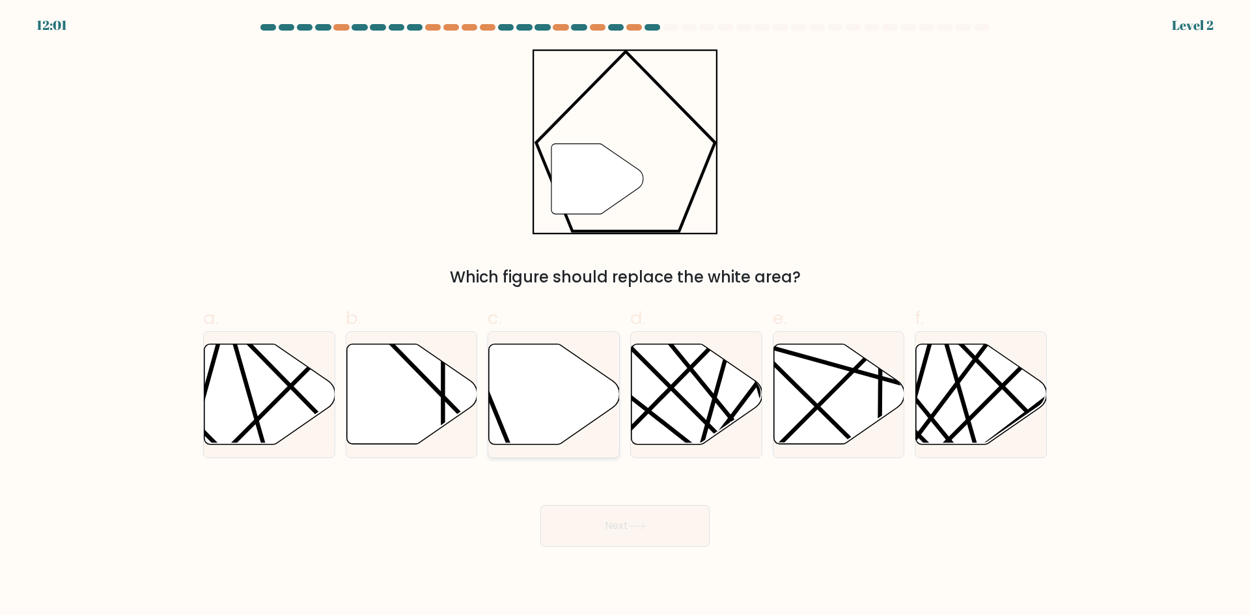
click at [540, 431] on icon at bounding box center [554, 394] width 131 height 100
click at [625, 316] on input "c." at bounding box center [625, 312] width 1 height 8
radio input "true"
click at [622, 522] on button "Next" at bounding box center [624, 526] width 169 height 42
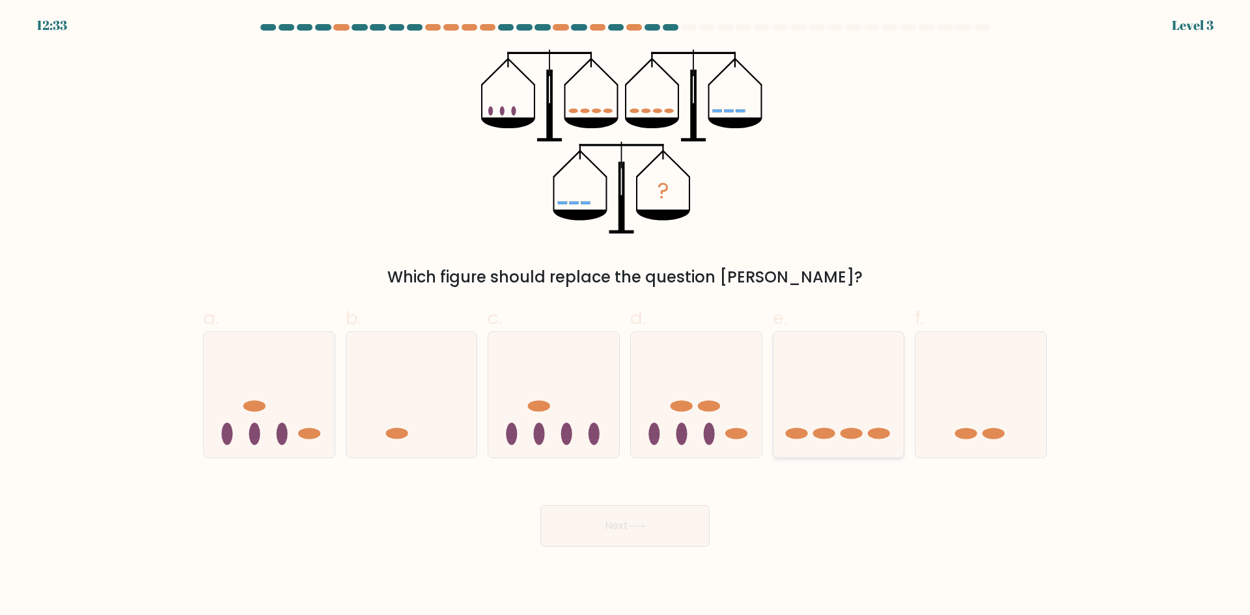
click at [872, 447] on icon at bounding box center [838, 394] width 131 height 108
click at [626, 316] on input "e." at bounding box center [625, 312] width 1 height 8
radio input "true"
click at [670, 536] on button "Next" at bounding box center [624, 526] width 169 height 42
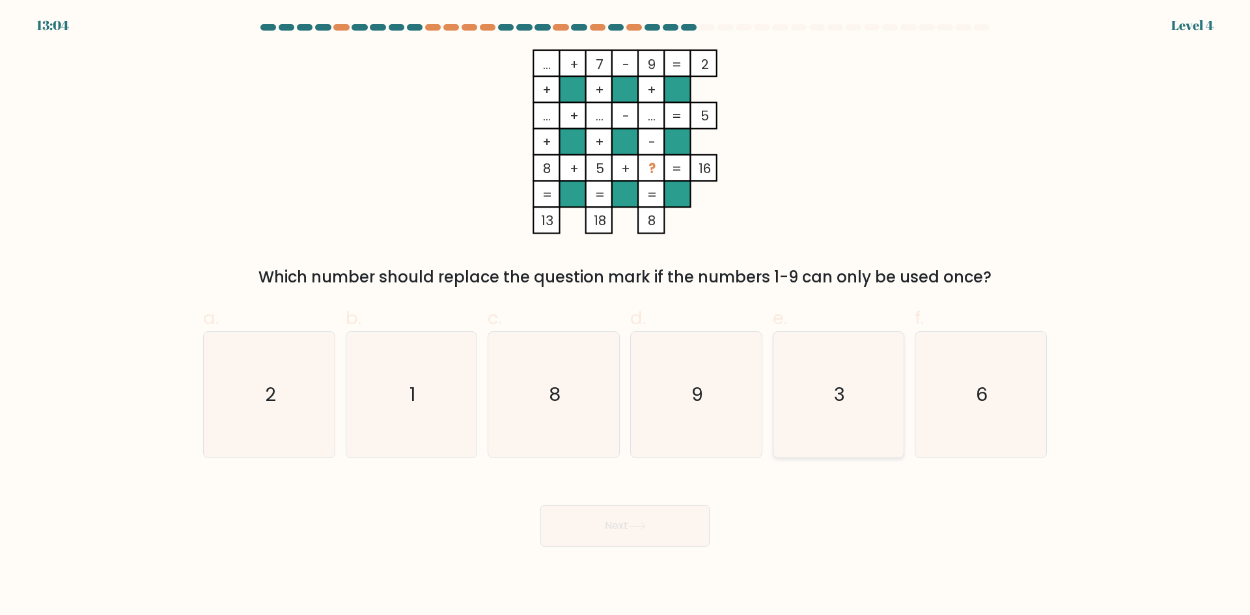
click at [832, 410] on icon "3" at bounding box center [838, 395] width 126 height 126
click at [626, 316] on input "e. 3" at bounding box center [625, 312] width 1 height 8
radio input "true"
click at [719, 509] on div "Next" at bounding box center [624, 510] width 859 height 73
click at [687, 513] on button "Next" at bounding box center [624, 526] width 169 height 42
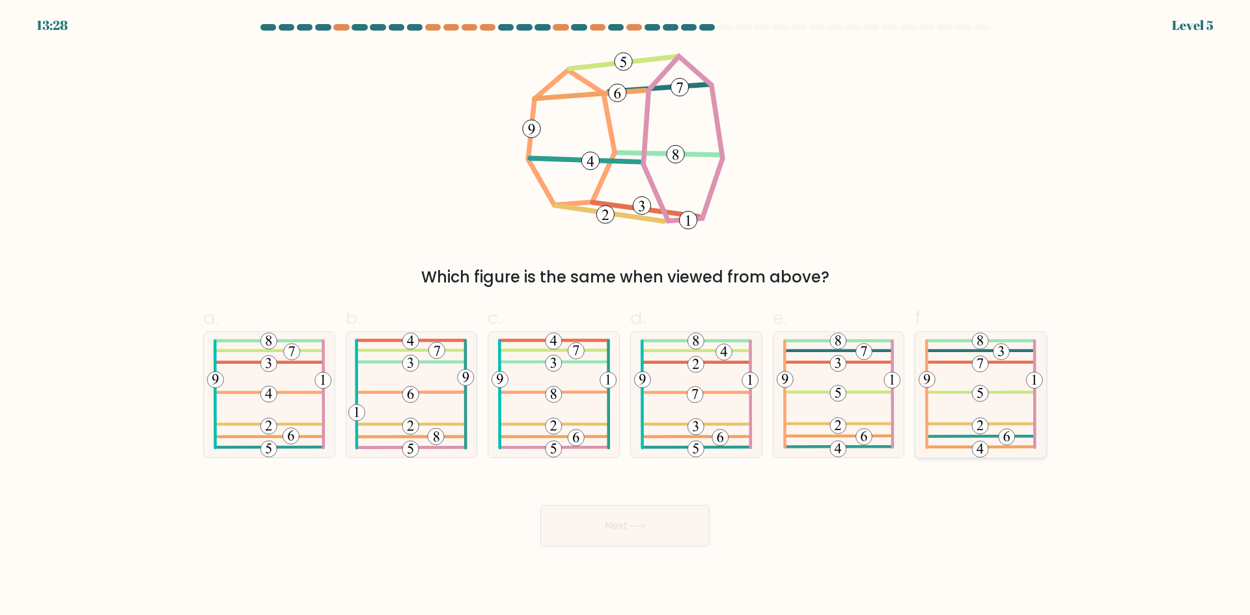
click at [982, 402] on icon at bounding box center [980, 395] width 124 height 126
click at [626, 316] on input "f." at bounding box center [625, 312] width 1 height 8
radio input "true"
click at [677, 538] on button "Next" at bounding box center [624, 526] width 169 height 42
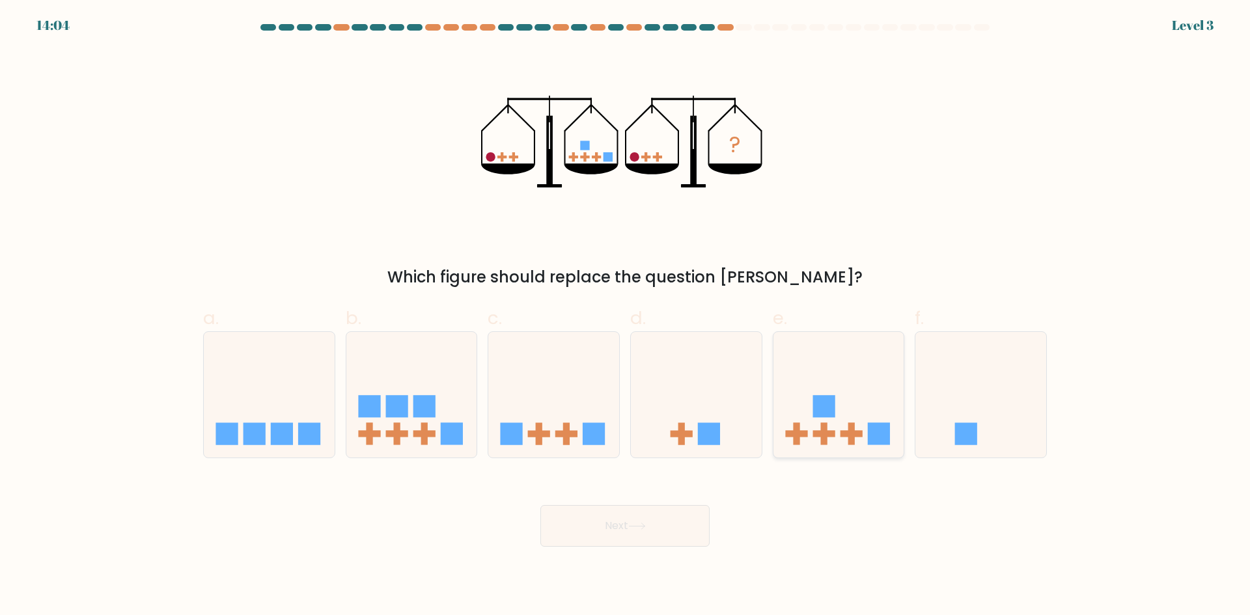
click at [828, 403] on rect at bounding box center [823, 407] width 22 height 22
click at [626, 316] on input "e." at bounding box center [625, 312] width 1 height 8
radio input "true"
click at [623, 529] on button "Next" at bounding box center [624, 526] width 169 height 42
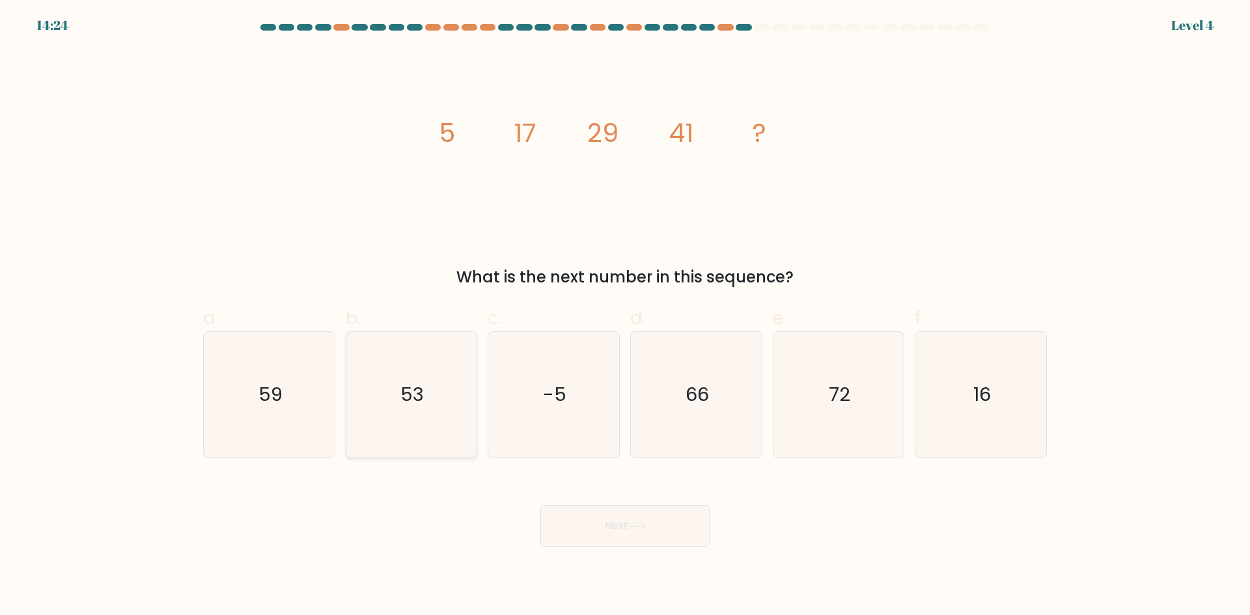
click at [404, 431] on icon "53" at bounding box center [411, 395] width 126 height 126
click at [625, 316] on input "b. 53" at bounding box center [625, 312] width 1 height 8
radio input "true"
click at [643, 527] on icon at bounding box center [637, 526] width 18 height 7
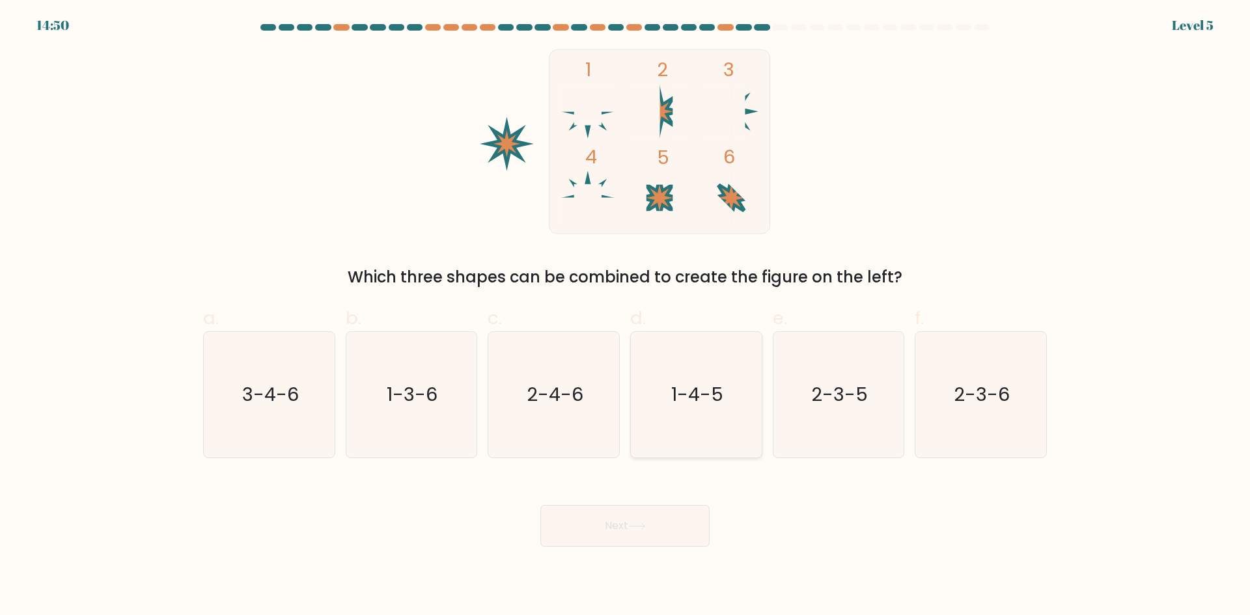
click at [713, 420] on icon "1-4-5" at bounding box center [696, 395] width 126 height 126
click at [626, 316] on input "d. 1-4-5" at bounding box center [625, 312] width 1 height 8
radio input "true"
click at [637, 533] on button "Next" at bounding box center [624, 526] width 169 height 42
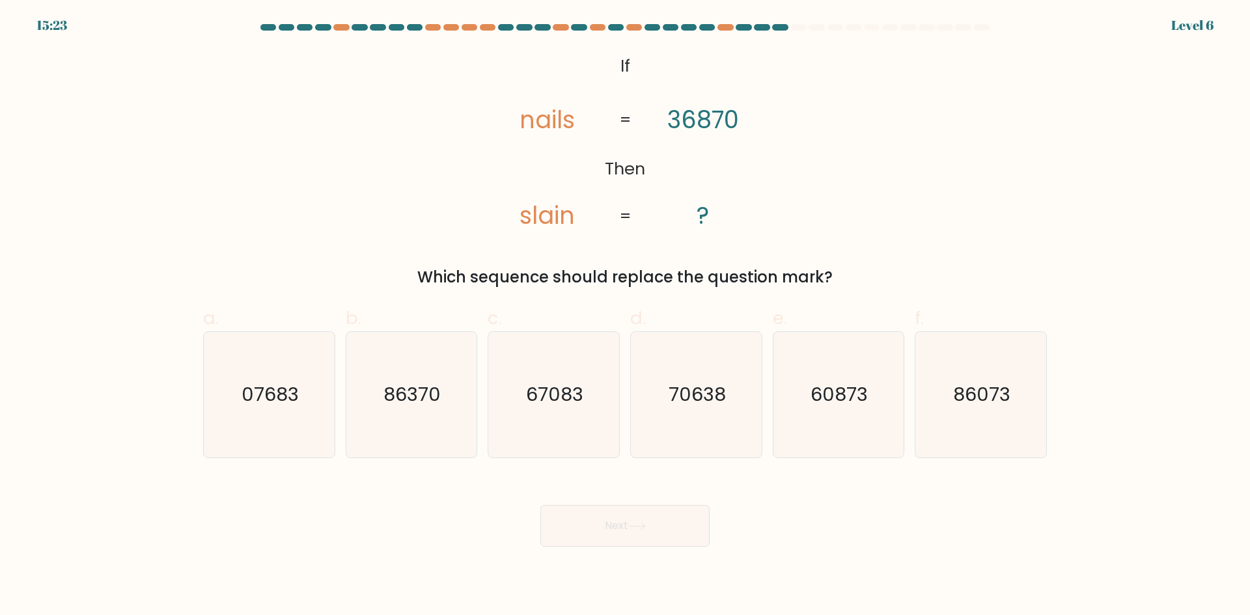
click at [737, 126] on tspan "36870" at bounding box center [703, 120] width 72 height 34
click at [726, 125] on tspan "36870" at bounding box center [703, 120] width 72 height 34
click at [260, 422] on icon "07683" at bounding box center [269, 395] width 126 height 126
click at [625, 316] on input "a. 07683" at bounding box center [625, 312] width 1 height 8
radio input "true"
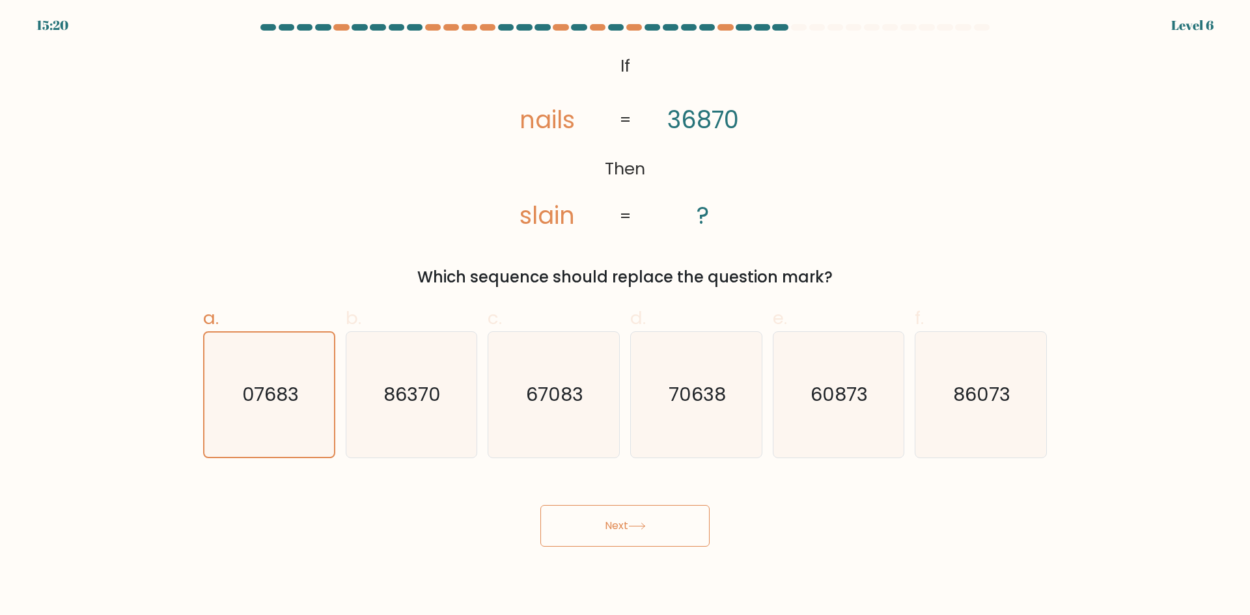
click at [616, 519] on button "Next" at bounding box center [624, 526] width 169 height 42
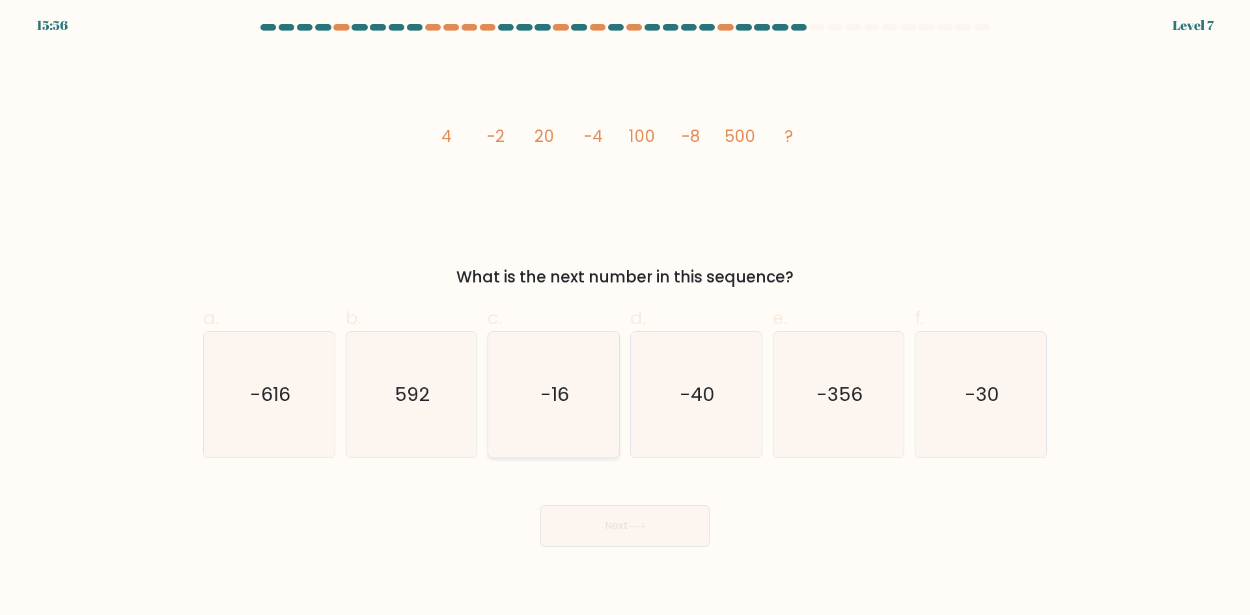
click at [571, 431] on icon "-16" at bounding box center [554, 395] width 126 height 126
click at [625, 316] on input "c. -16" at bounding box center [625, 312] width 1 height 8
radio input "true"
click at [625, 515] on button "Next" at bounding box center [624, 526] width 169 height 42
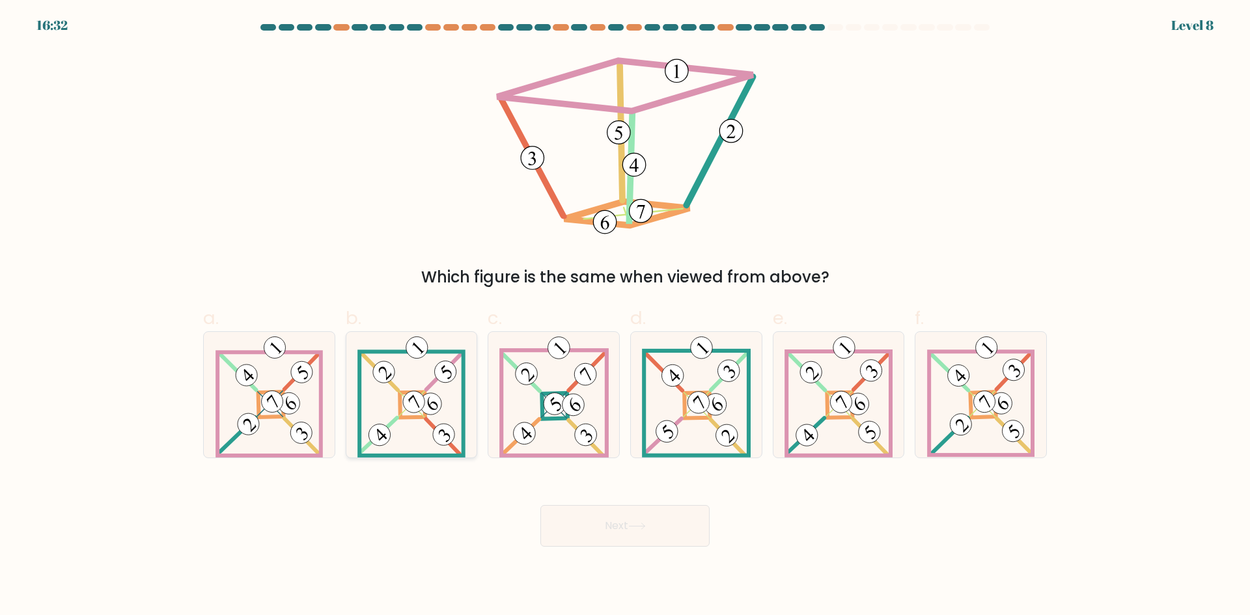
click at [419, 414] on icon at bounding box center [411, 395] width 108 height 126
click at [625, 316] on input "b." at bounding box center [625, 312] width 1 height 8
radio input "true"
click at [861, 392] on icon at bounding box center [838, 395] width 108 height 126
click at [626, 316] on input "e." at bounding box center [625, 312] width 1 height 8
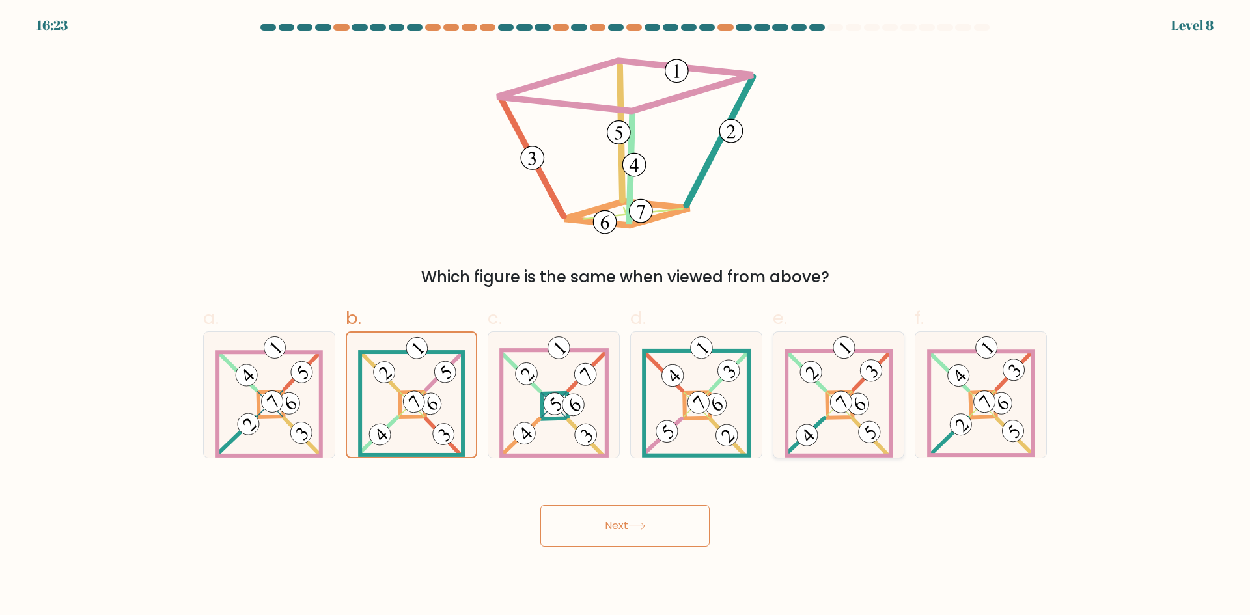
radio input "true"
click at [631, 520] on button "Next" at bounding box center [624, 526] width 169 height 42
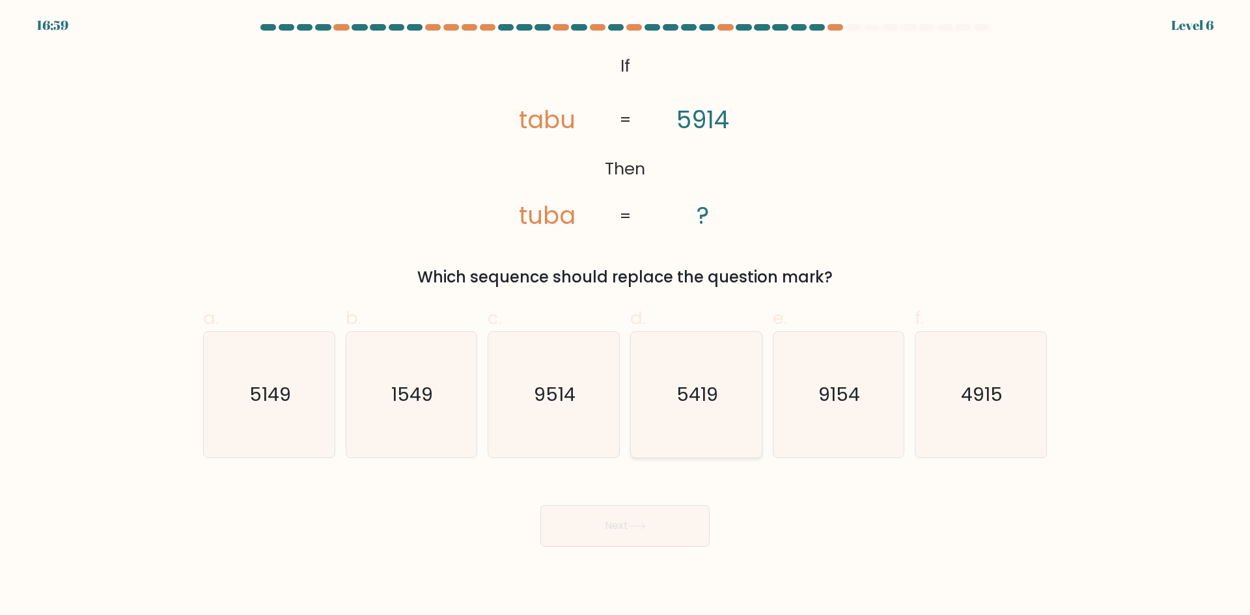
click at [692, 413] on icon "5419" at bounding box center [696, 395] width 126 height 126
click at [626, 316] on input "d. 5419" at bounding box center [625, 312] width 1 height 8
radio input "true"
drag, startPoint x: 605, startPoint y: 532, endPoint x: 627, endPoint y: 535, distance: 22.3
click at [606, 532] on button "Next" at bounding box center [624, 526] width 169 height 42
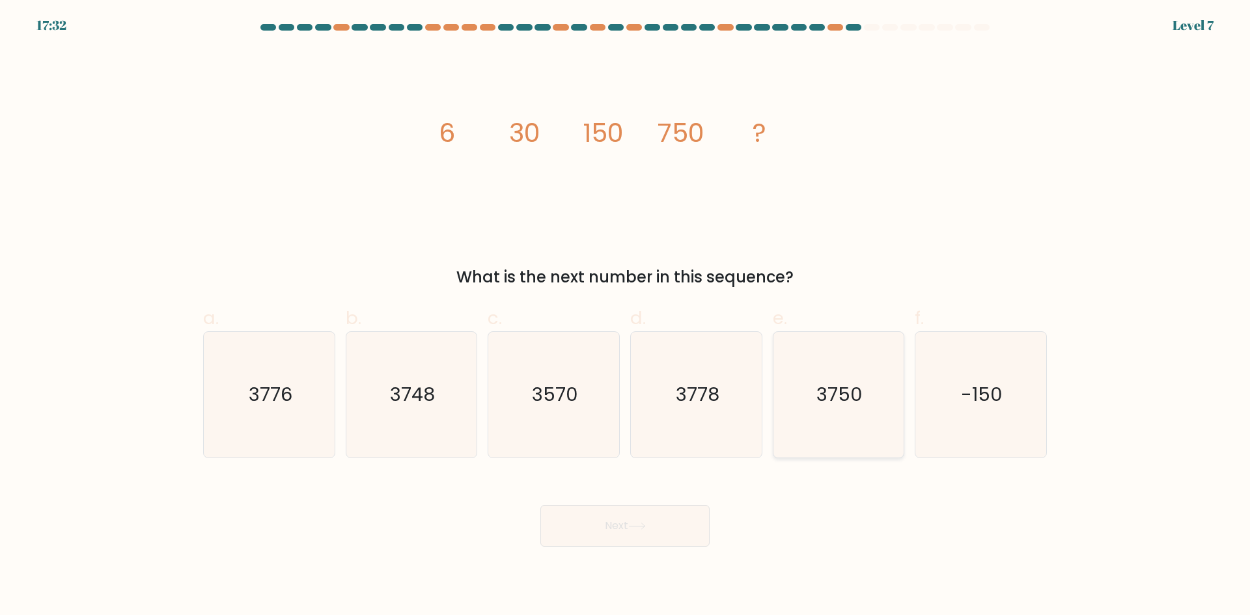
click at [834, 422] on icon "3750" at bounding box center [838, 395] width 126 height 126
click at [626, 316] on input "e. 3750" at bounding box center [625, 312] width 1 height 8
radio input "true"
click at [602, 402] on icon "3570" at bounding box center [554, 395] width 126 height 126
click at [625, 316] on input "c. 3570" at bounding box center [625, 312] width 1 height 8
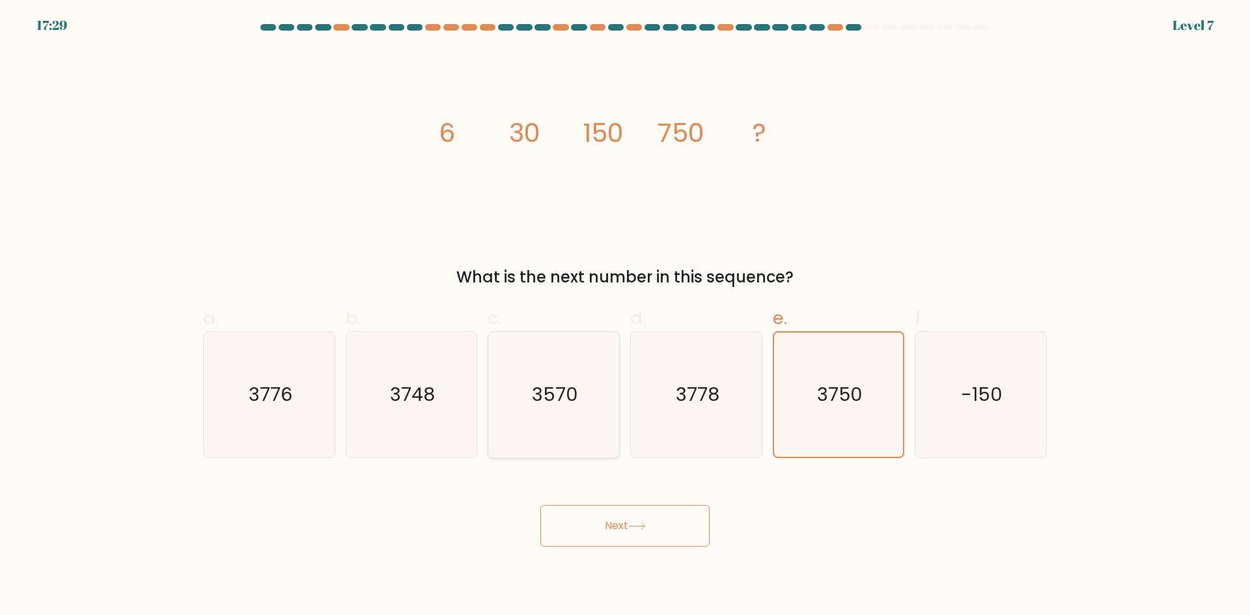
radio input "true"
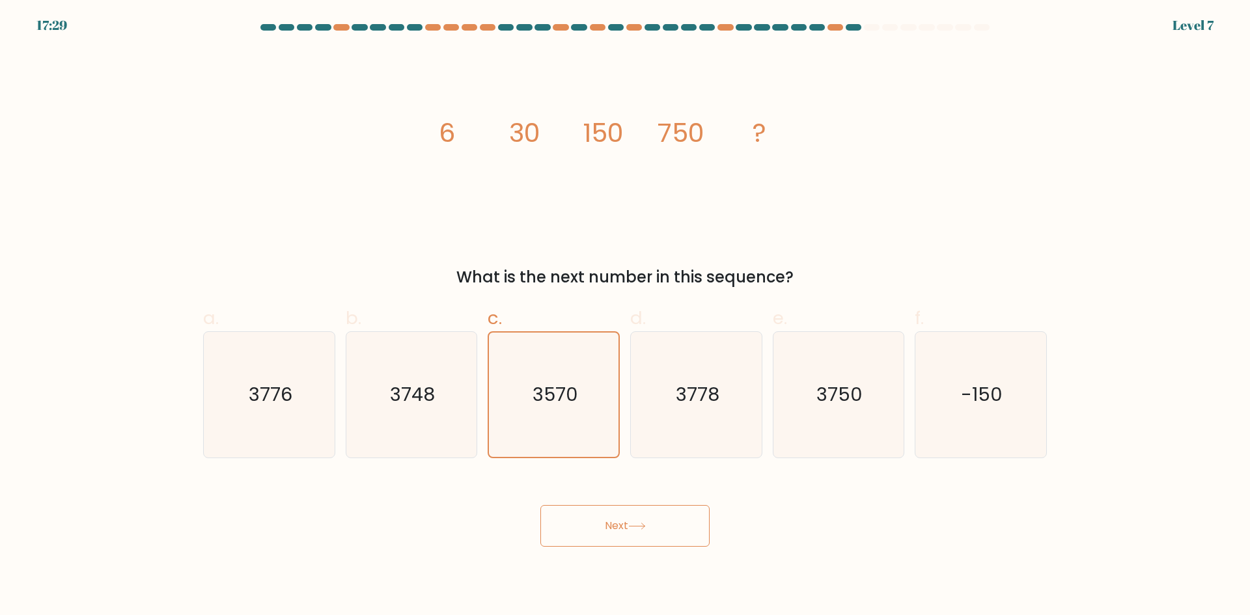
click at [623, 521] on button "Next" at bounding box center [624, 526] width 169 height 42
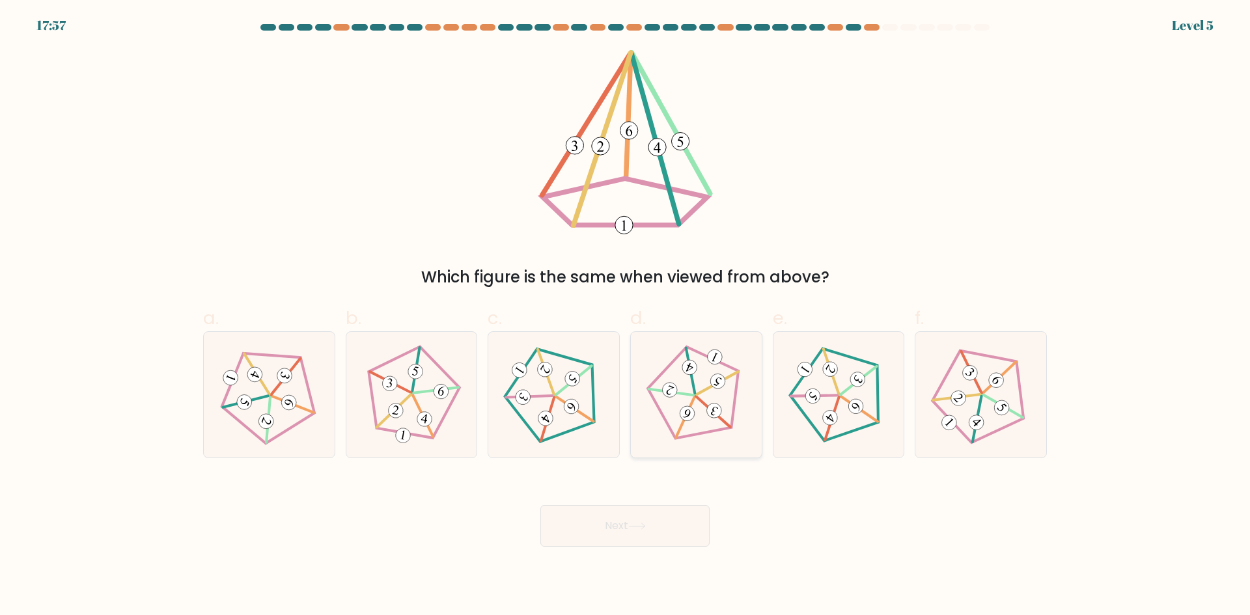
click at [710, 407] on 514 at bounding box center [714, 411] width 20 height 20
click at [626, 316] on input "d." at bounding box center [625, 312] width 1 height 8
radio input "true"
click at [640, 530] on button "Next" at bounding box center [624, 526] width 169 height 42
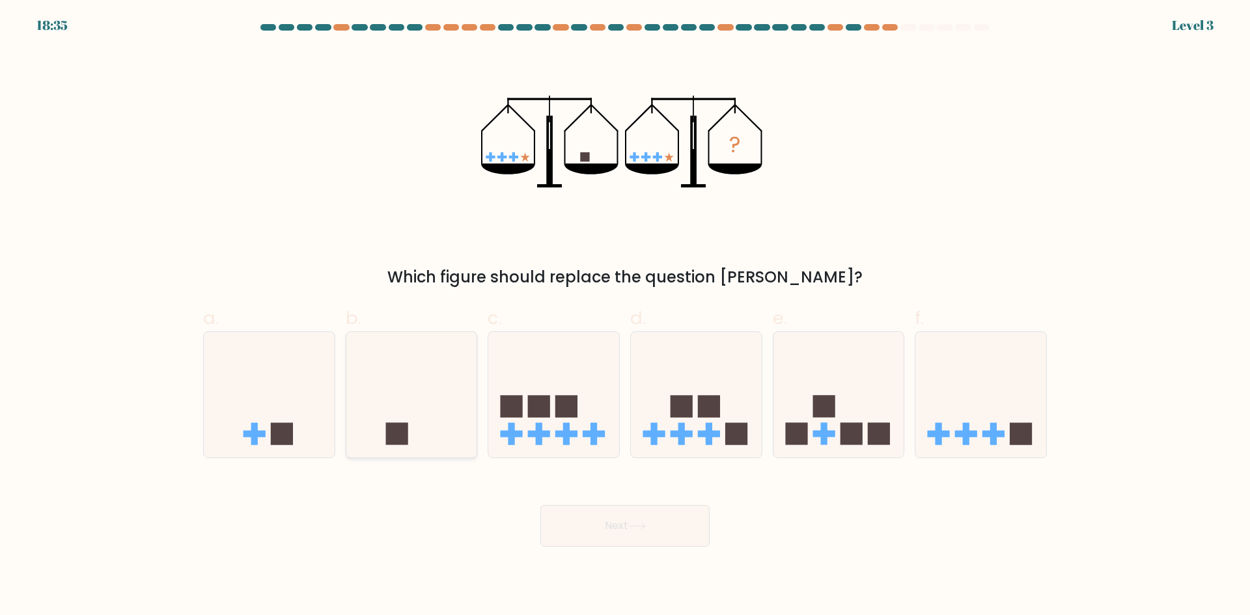
click at [430, 438] on icon at bounding box center [411, 394] width 131 height 108
click at [625, 316] on input "b." at bounding box center [625, 312] width 1 height 8
radio input "true"
click at [617, 532] on button "Next" at bounding box center [624, 526] width 169 height 42
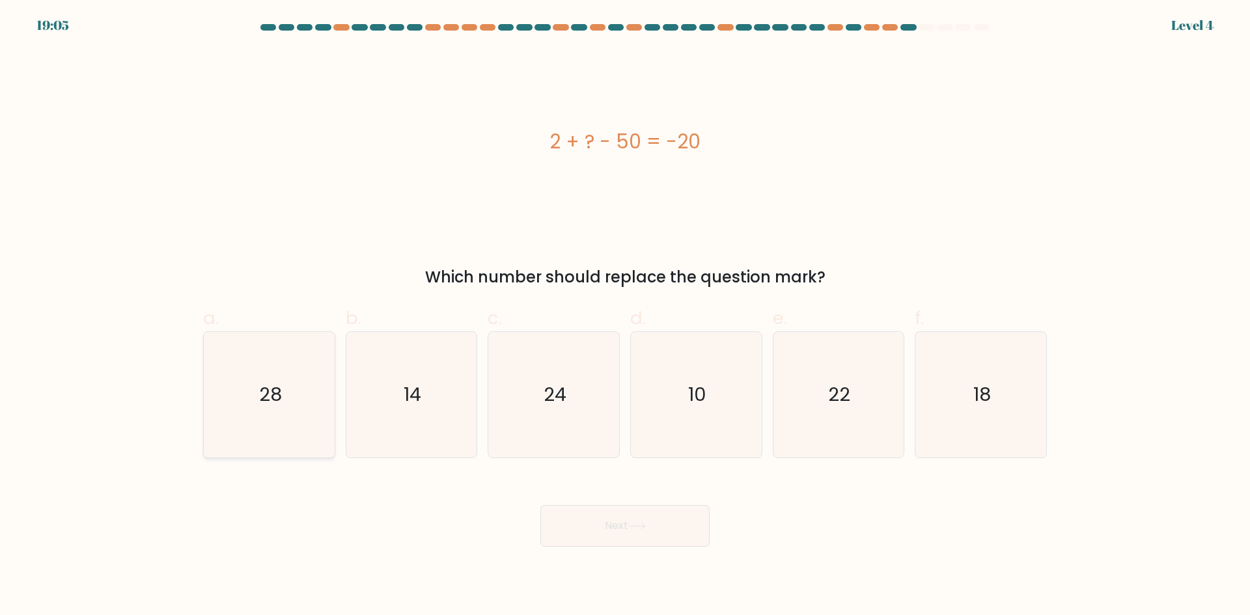
click at [262, 432] on icon "28" at bounding box center [269, 395] width 126 height 126
click at [625, 316] on input "a. 28" at bounding box center [625, 312] width 1 height 8
radio input "true"
click at [666, 544] on button "Next" at bounding box center [624, 526] width 169 height 42
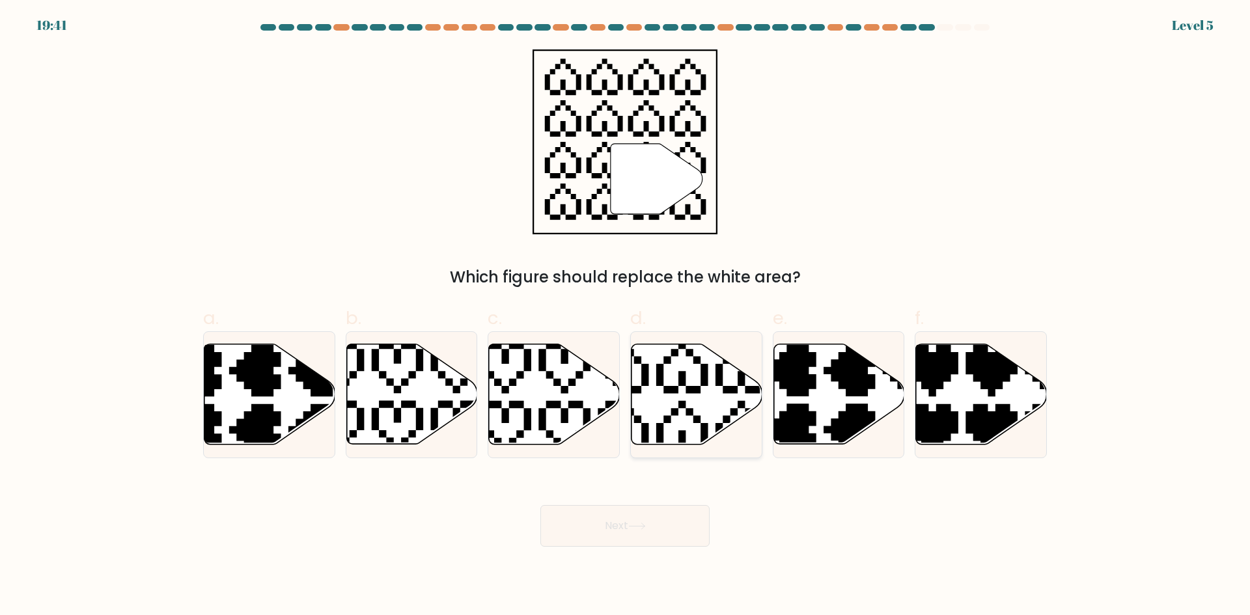
click at [705, 416] on icon at bounding box center [696, 394] width 131 height 100
click at [626, 316] on input "d." at bounding box center [625, 312] width 1 height 8
radio input "true"
click at [671, 521] on button "Next" at bounding box center [624, 526] width 169 height 42
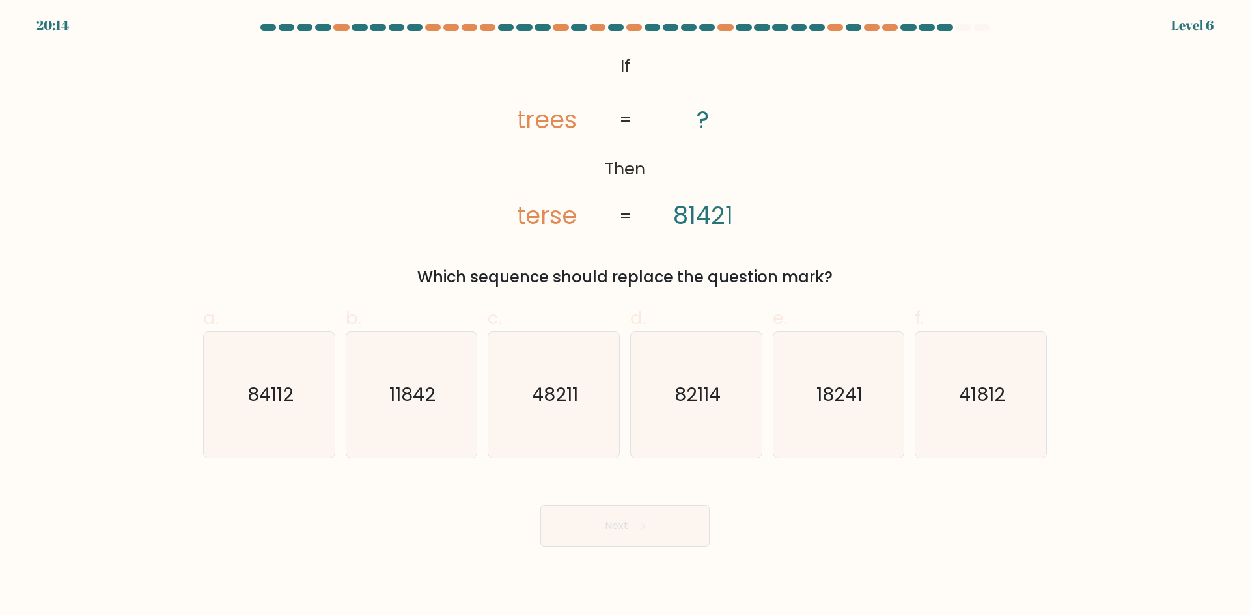
drag, startPoint x: 296, startPoint y: 412, endPoint x: 447, endPoint y: 464, distance: 159.7
click at [301, 413] on icon "84112" at bounding box center [269, 395] width 126 height 126
click at [625, 316] on input "a. 84112" at bounding box center [625, 312] width 1 height 8
radio input "true"
click at [635, 545] on button "Next" at bounding box center [624, 526] width 169 height 42
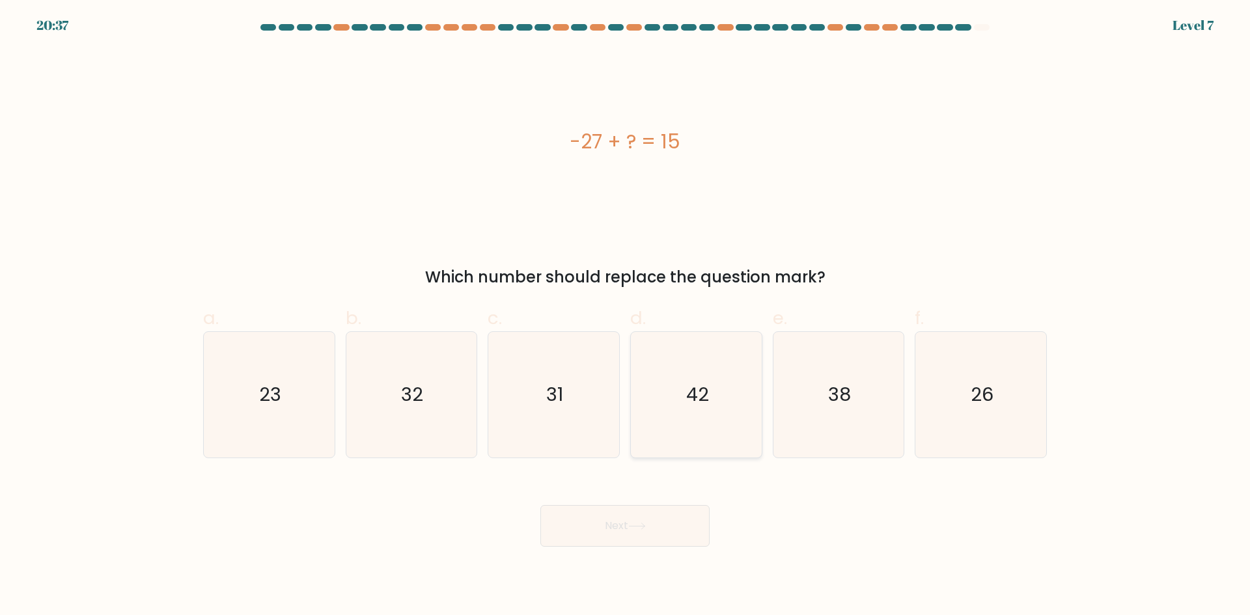
click at [700, 413] on icon "42" at bounding box center [696, 395] width 126 height 126
click at [626, 316] on input "d. 42" at bounding box center [625, 312] width 1 height 8
radio input "true"
click at [414, 409] on icon "32" at bounding box center [411, 395] width 126 height 126
click at [625, 316] on input "b. 32" at bounding box center [625, 312] width 1 height 8
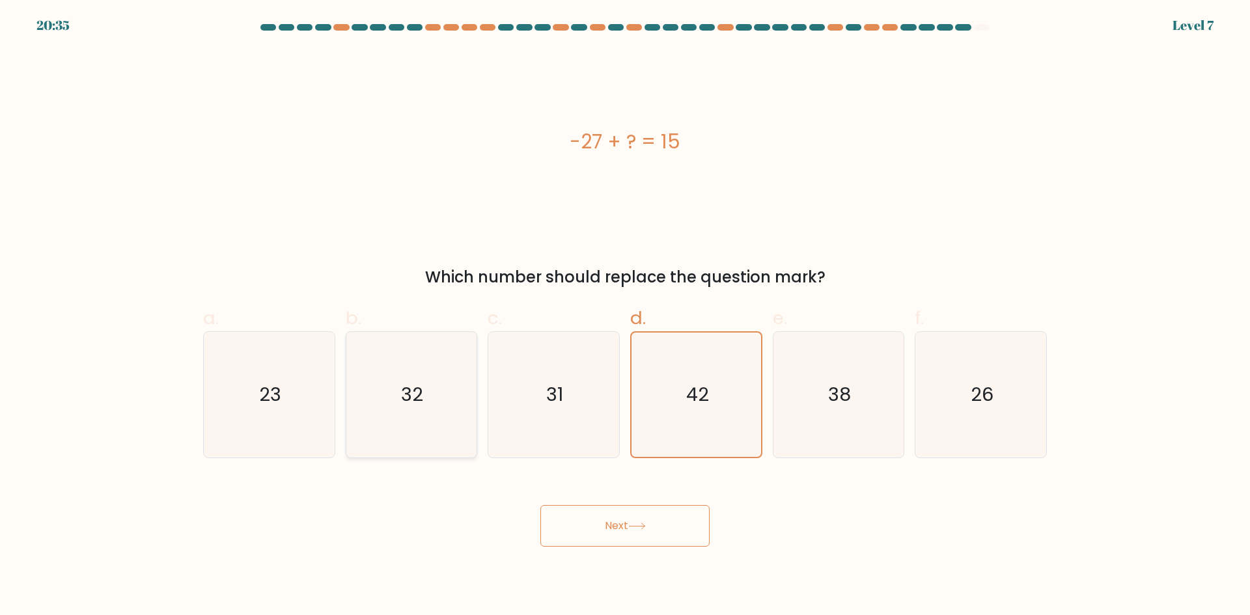
radio input "true"
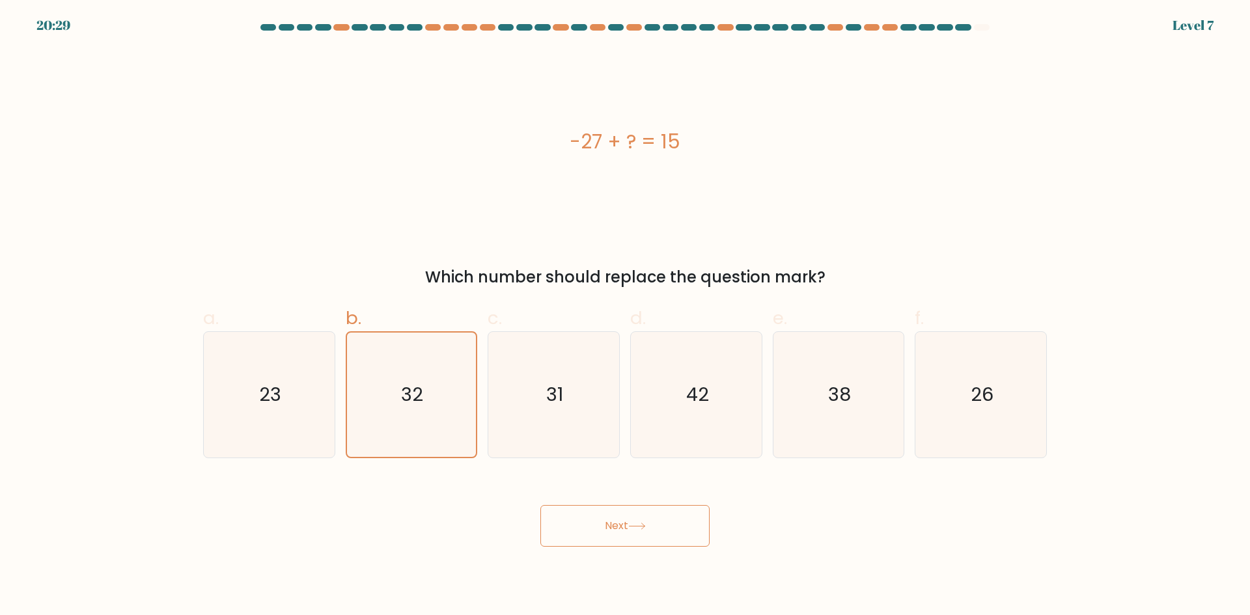
click at [607, 524] on button "Next" at bounding box center [624, 526] width 169 height 42
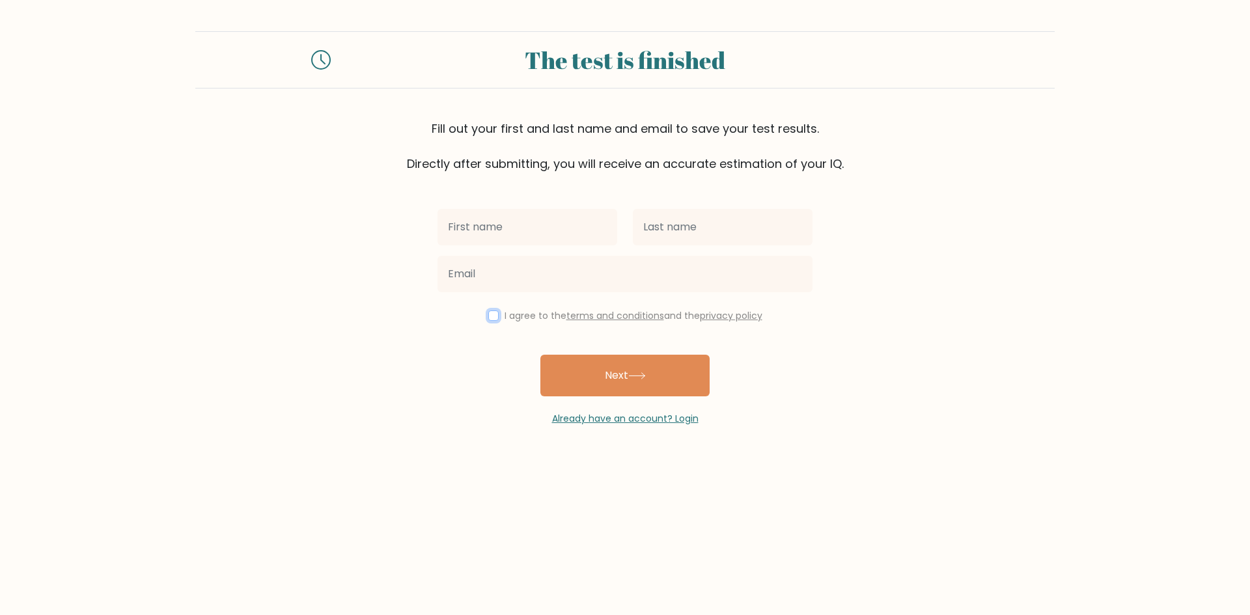
click at [495, 317] on input "checkbox" at bounding box center [493, 315] width 10 height 10
checkbox input "true"
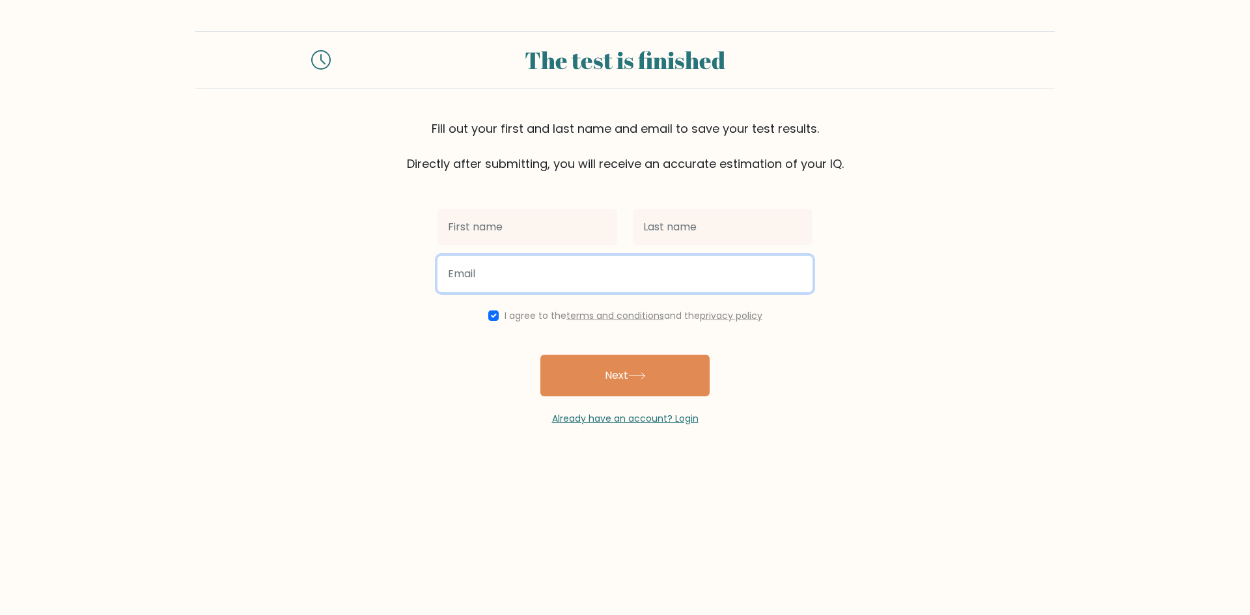
click at [499, 278] on input "email" at bounding box center [624, 274] width 375 height 36
type input "kimalicdem@gmail.com"
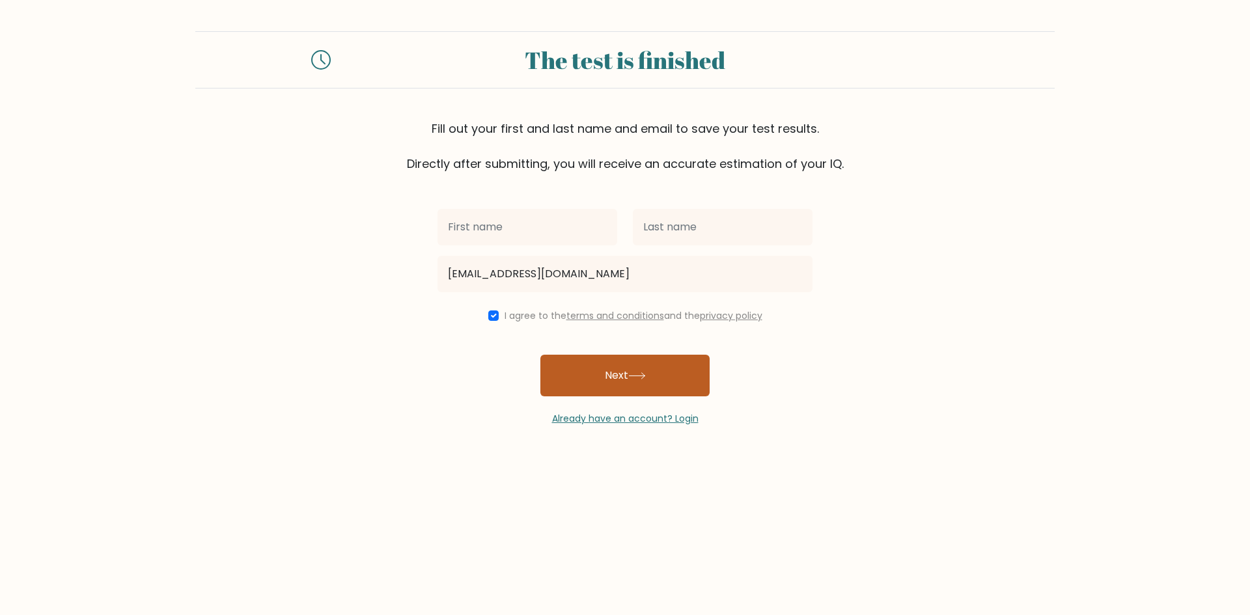
click at [623, 370] on button "Next" at bounding box center [624, 376] width 169 height 42
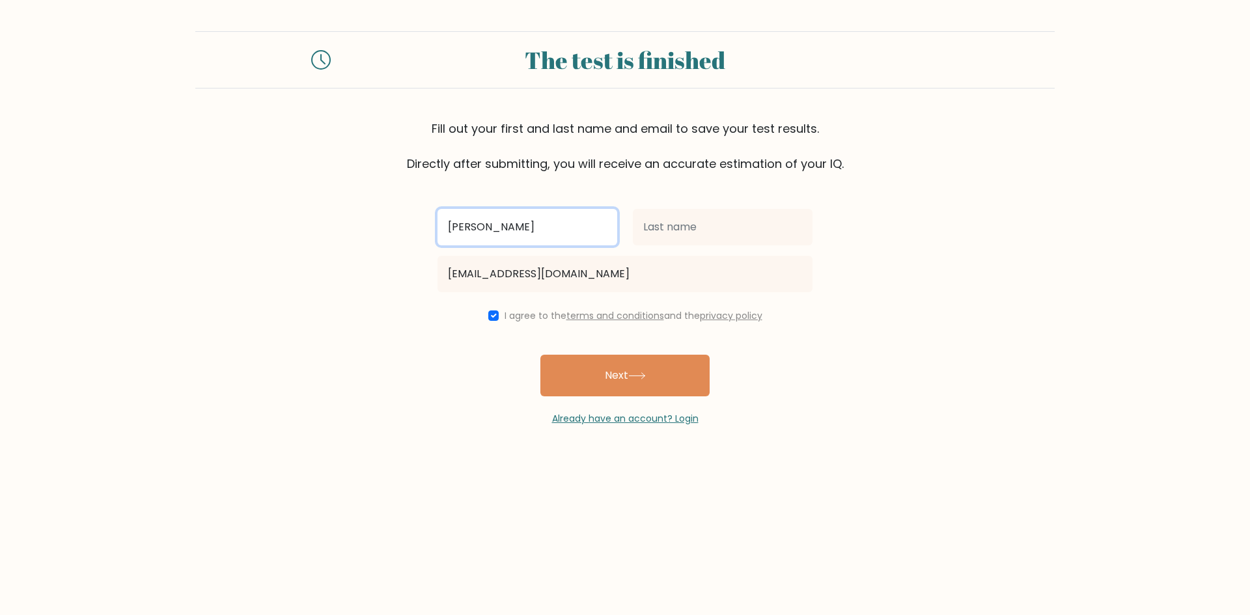
type input "[PERSON_NAME]"
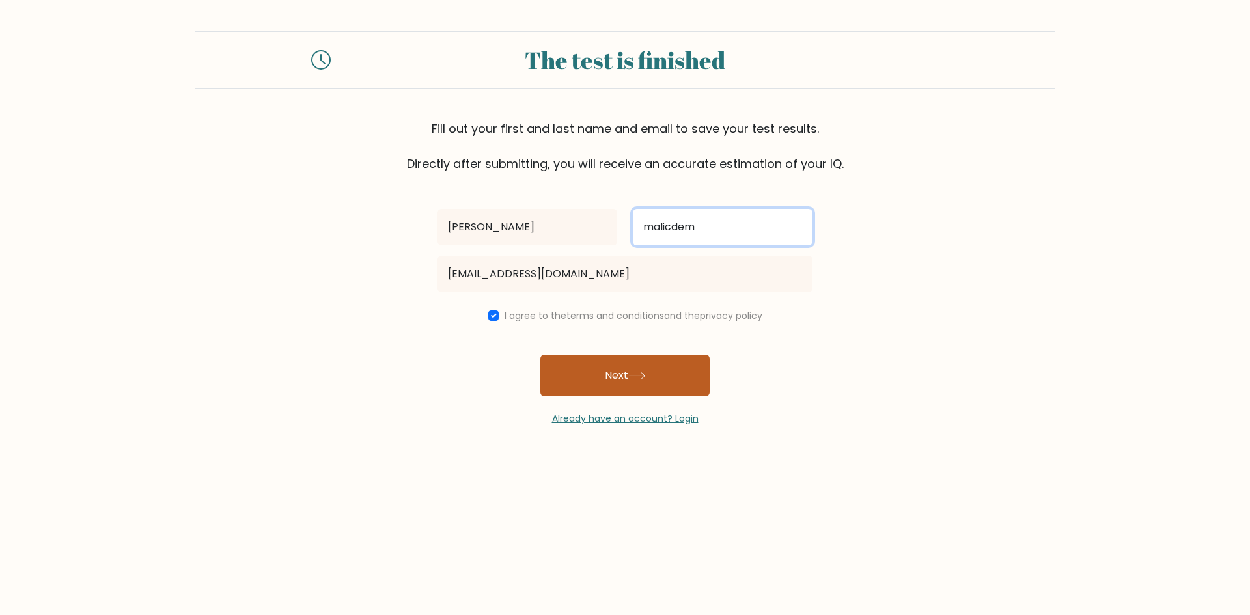
type input "malicdem"
click at [620, 379] on button "Next" at bounding box center [624, 376] width 169 height 42
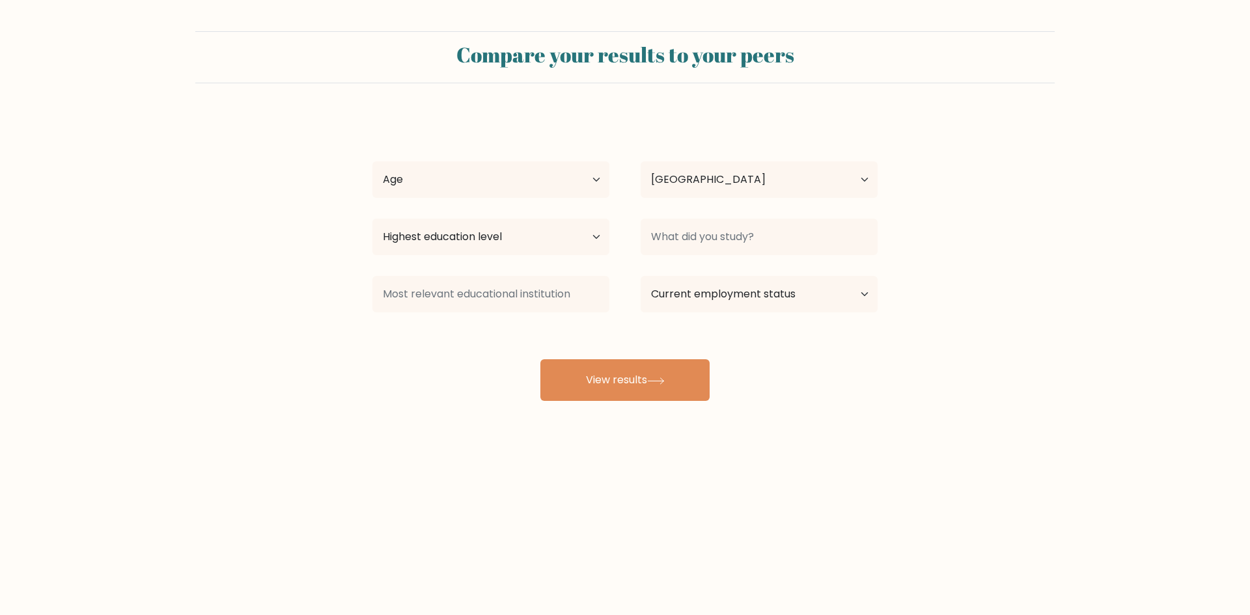
select select "PH"
click at [551, 184] on select "Age Under [DEMOGRAPHIC_DATA] [DEMOGRAPHIC_DATA] [DEMOGRAPHIC_DATA] [DEMOGRAPHIC…" at bounding box center [490, 179] width 237 height 36
select select "25_34"
click at [372, 161] on select "Age Under [DEMOGRAPHIC_DATA] [DEMOGRAPHIC_DATA] [DEMOGRAPHIC_DATA] [DEMOGRAPHIC…" at bounding box center [490, 179] width 237 height 36
click at [799, 176] on select "Country [GEOGRAPHIC_DATA] [GEOGRAPHIC_DATA] [GEOGRAPHIC_DATA] [US_STATE] [GEOGR…" at bounding box center [758, 179] width 237 height 36
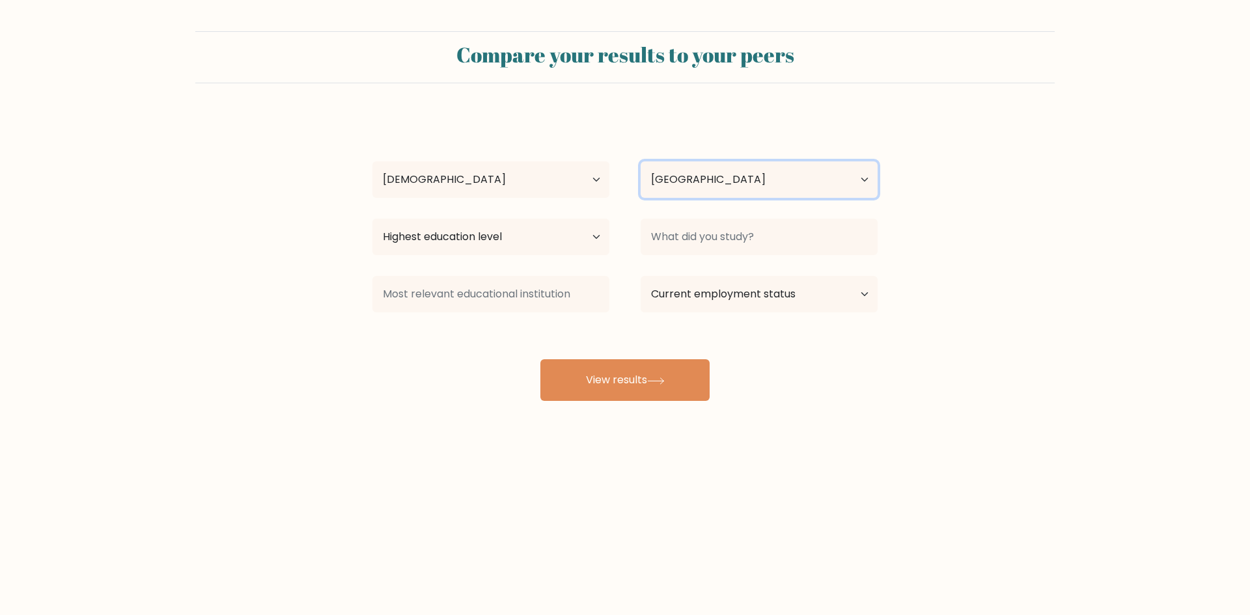
click at [799, 176] on select "Country [GEOGRAPHIC_DATA] [GEOGRAPHIC_DATA] [GEOGRAPHIC_DATA] [US_STATE] [GEOGR…" at bounding box center [758, 179] width 237 height 36
click at [518, 234] on select "Highest education level No schooling Primary Lower Secondary Upper Secondary Oc…" at bounding box center [490, 237] width 237 height 36
select select "doctoral_degree"
click at [372, 219] on select "Highest education level No schooling Primary Lower Secondary Upper Secondary Oc…" at bounding box center [490, 237] width 237 height 36
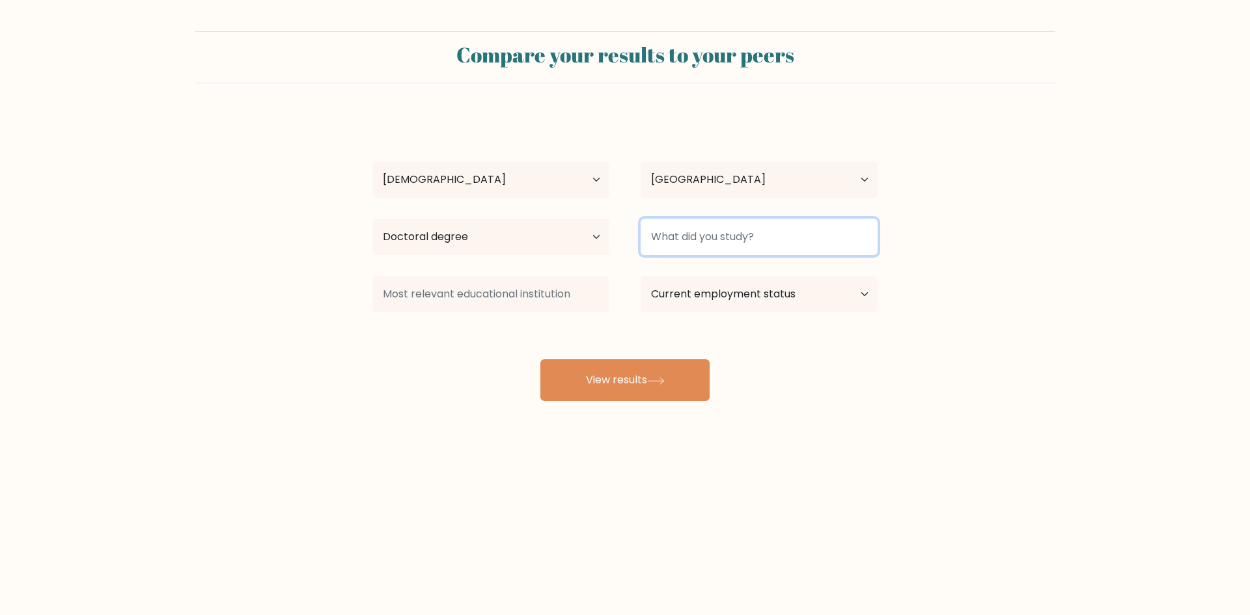
click at [690, 253] on input at bounding box center [758, 237] width 237 height 36
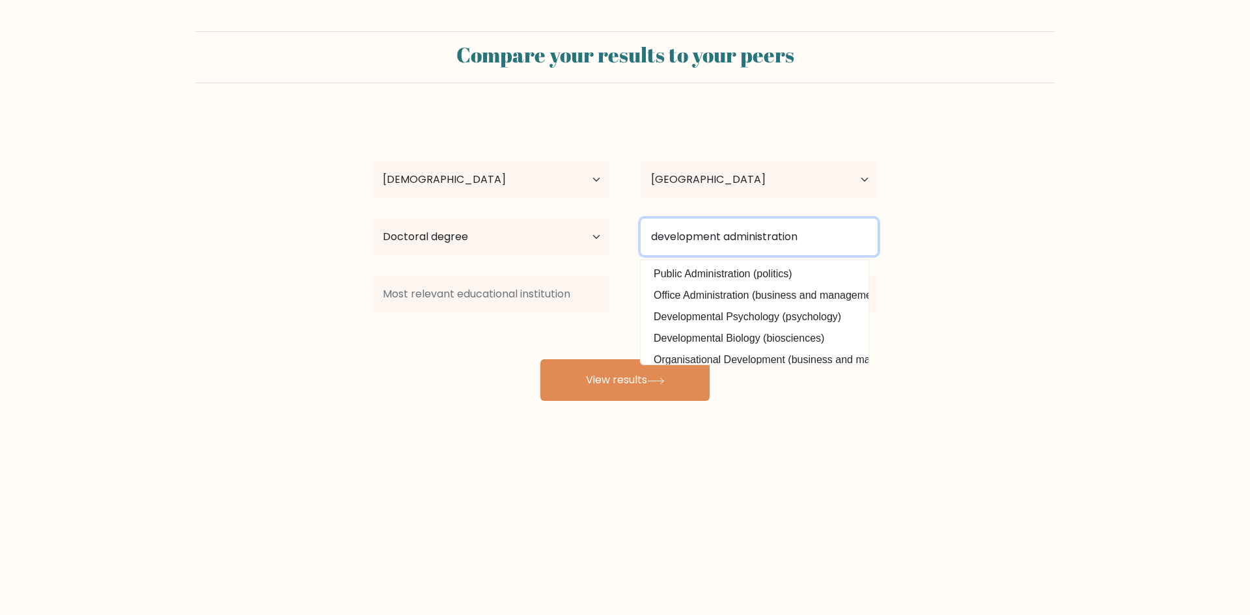
type input "development administration"
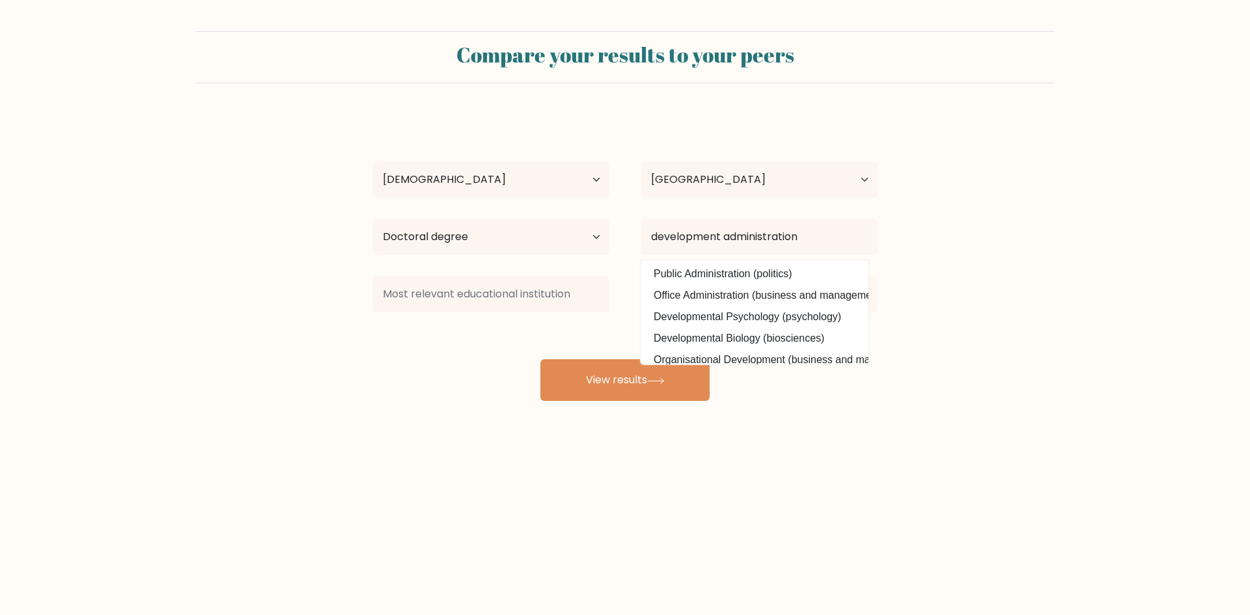
drag, startPoint x: 344, startPoint y: 489, endPoint x: 364, endPoint y: 454, distance: 40.9
click at [344, 488] on div "Compare your results to your peers kim malicdem Age Under 18 years old 18-24 ye…" at bounding box center [625, 246] width 1250 height 493
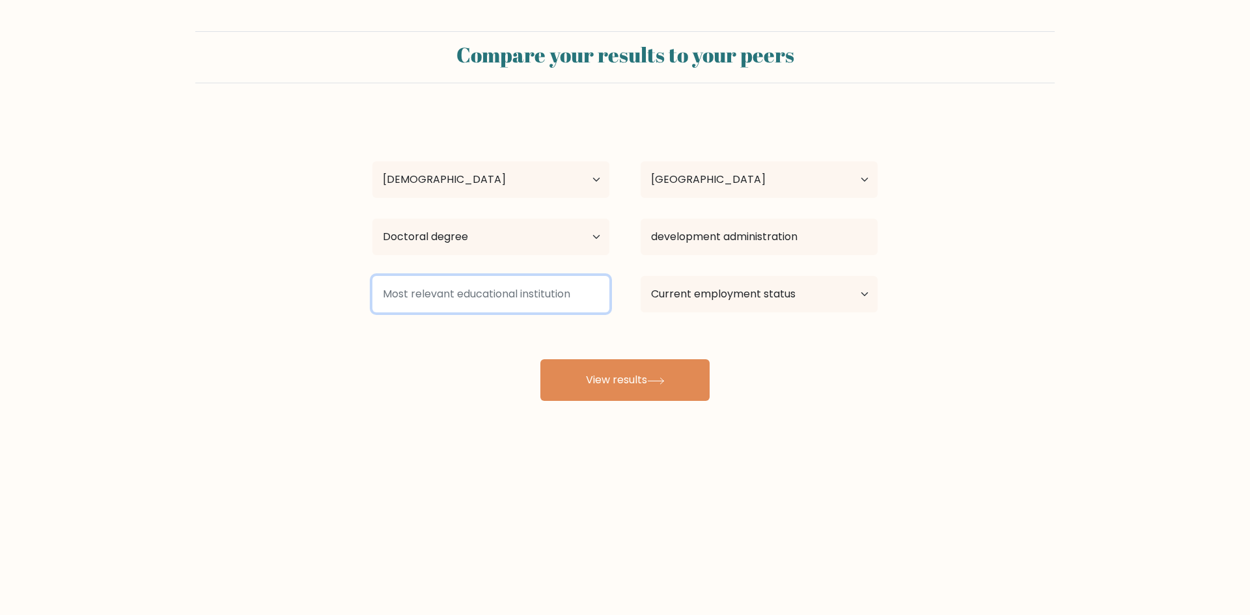
click at [581, 281] on input at bounding box center [490, 294] width 237 height 36
click at [682, 286] on select "Current employment status Employed Student Retired Other / prefer not to answer" at bounding box center [758, 294] width 237 height 36
select select "employed"
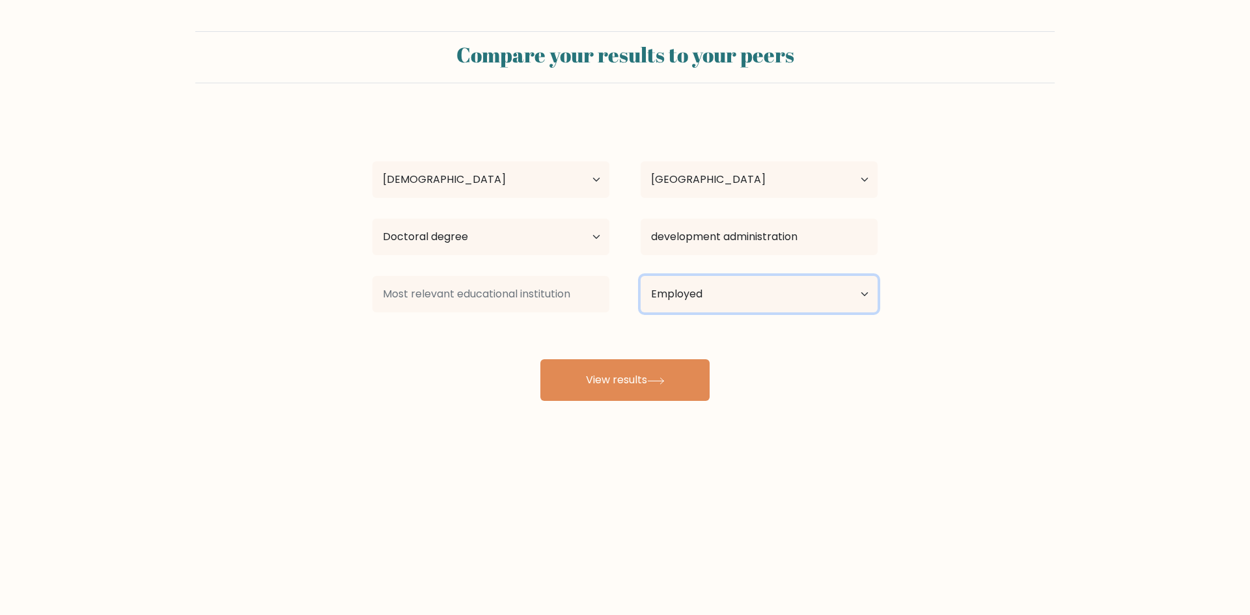
click at [640, 276] on select "Current employment status Employed Student Retired Other / prefer not to answer" at bounding box center [758, 294] width 237 height 36
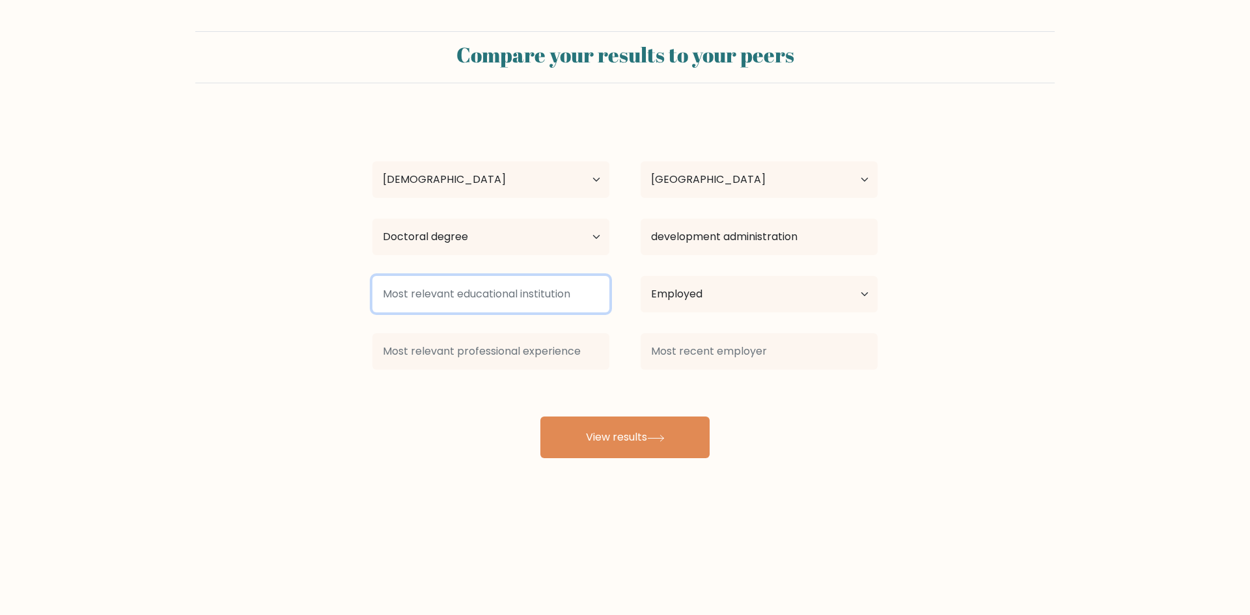
click at [517, 307] on input at bounding box center [490, 294] width 237 height 36
click at [700, 289] on select "Current employment status Employed Student Retired Other / prefer not to answer" at bounding box center [758, 294] width 237 height 36
click at [701, 289] on select "Current employment status Employed Student Retired Other / prefer not to answer" at bounding box center [758, 294] width 237 height 36
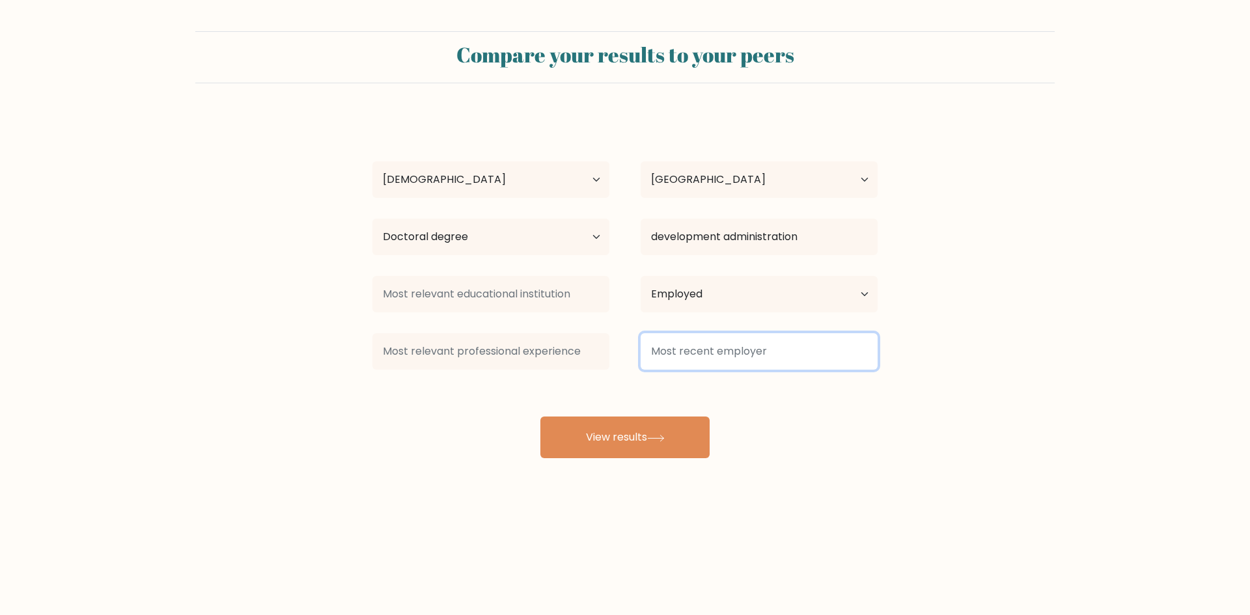
click at [701, 354] on input at bounding box center [758, 351] width 237 height 36
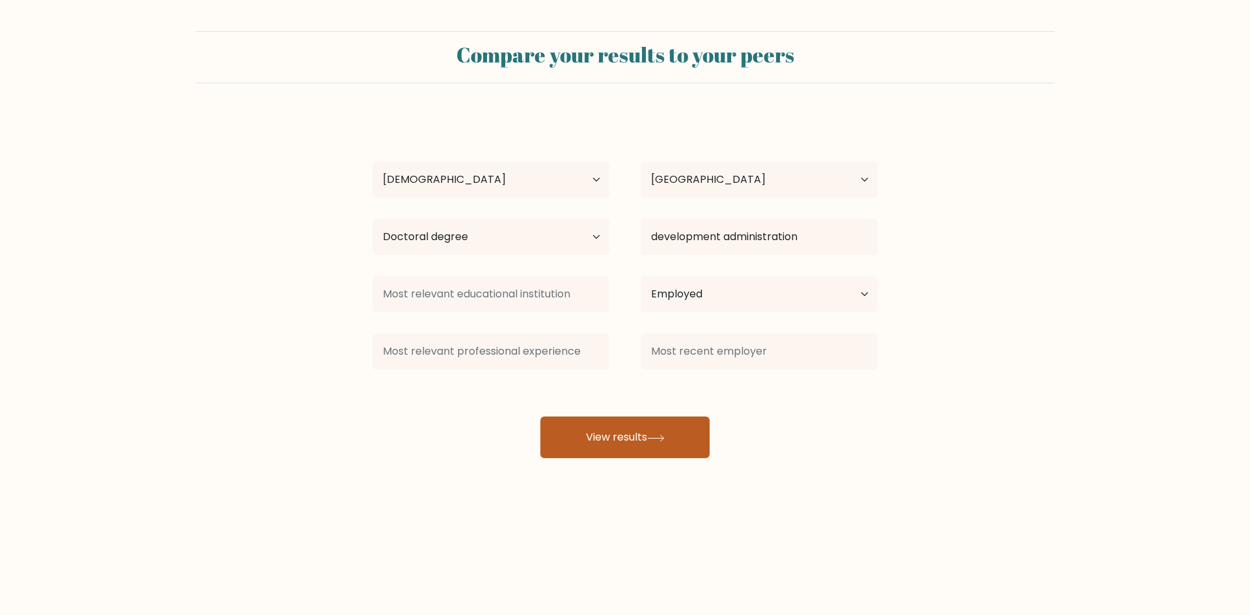
click at [665, 456] on button "View results" at bounding box center [624, 438] width 169 height 42
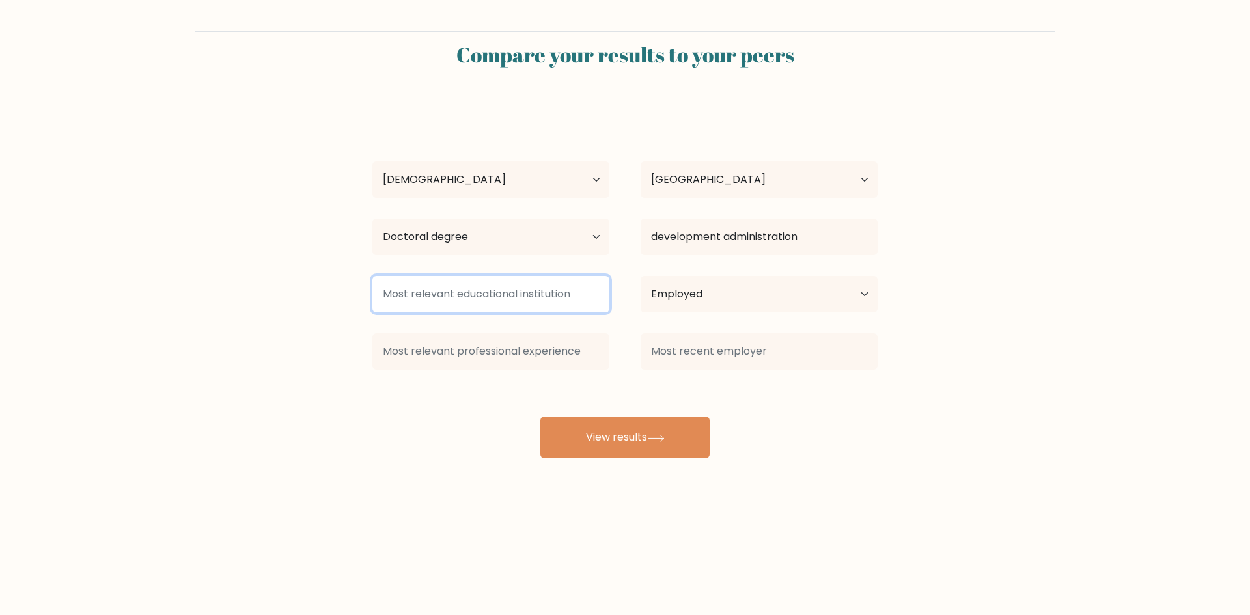
click at [515, 299] on input at bounding box center [490, 294] width 237 height 36
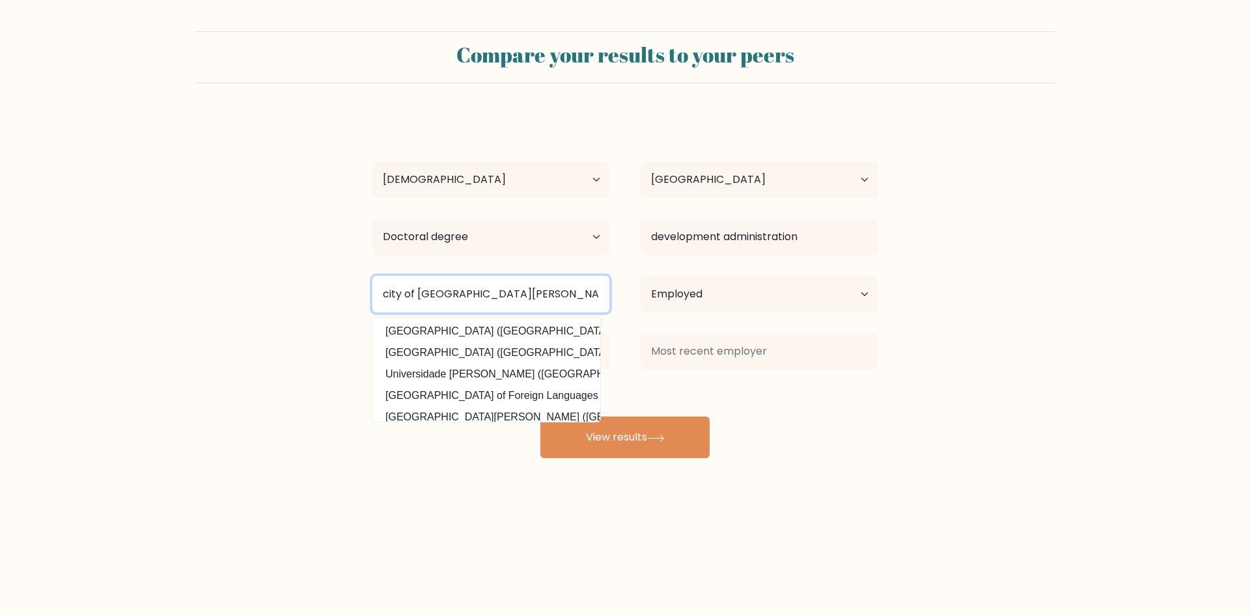
type input "city of san fernando la union"
drag, startPoint x: 931, startPoint y: 379, endPoint x: 711, endPoint y: 469, distance: 237.6
click at [931, 380] on form "Compare your results to your peers kim malicdem Age Under 18 years old 18-24 ye…" at bounding box center [625, 244] width 1250 height 427
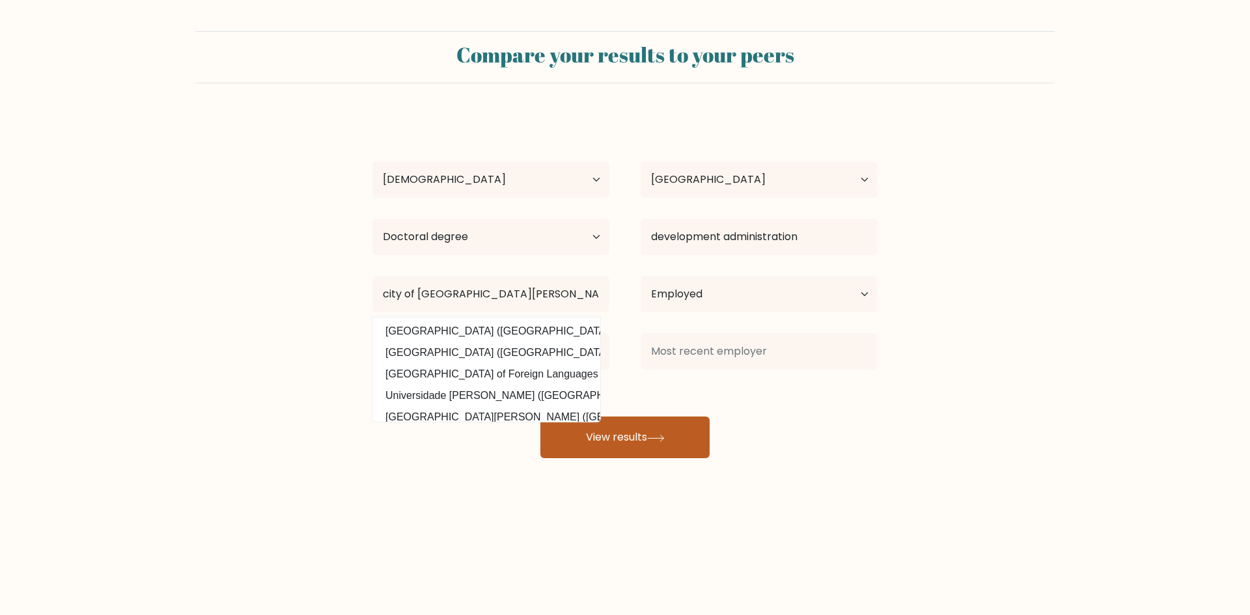
click at [635, 450] on button "View results" at bounding box center [624, 438] width 169 height 42
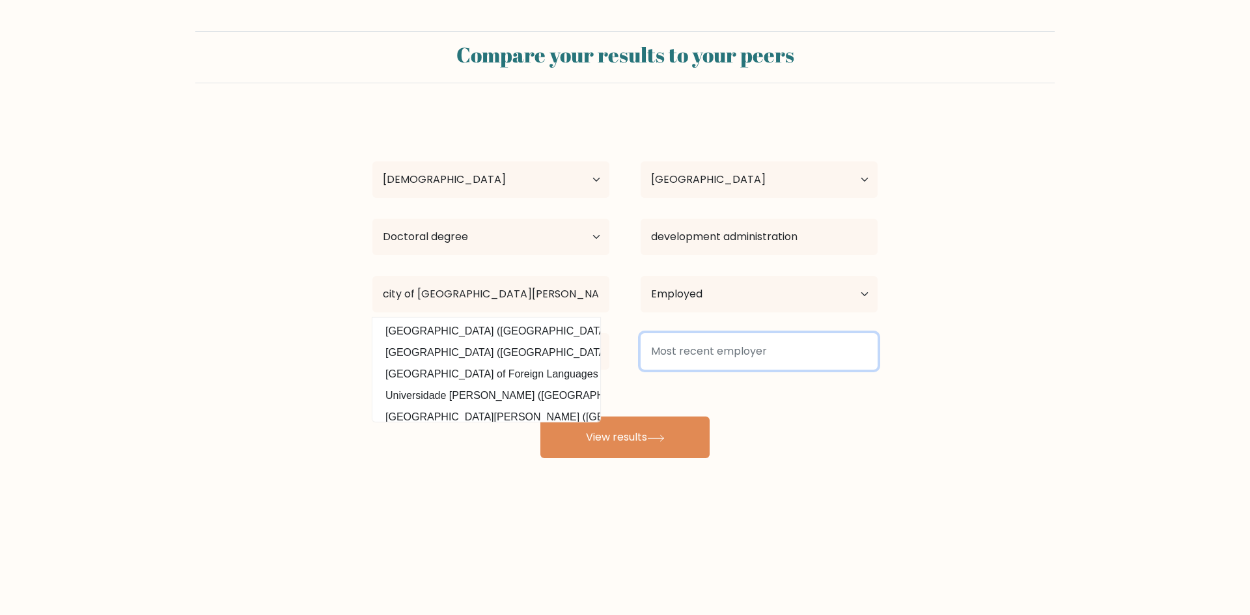
click at [741, 346] on input at bounding box center [758, 351] width 237 height 36
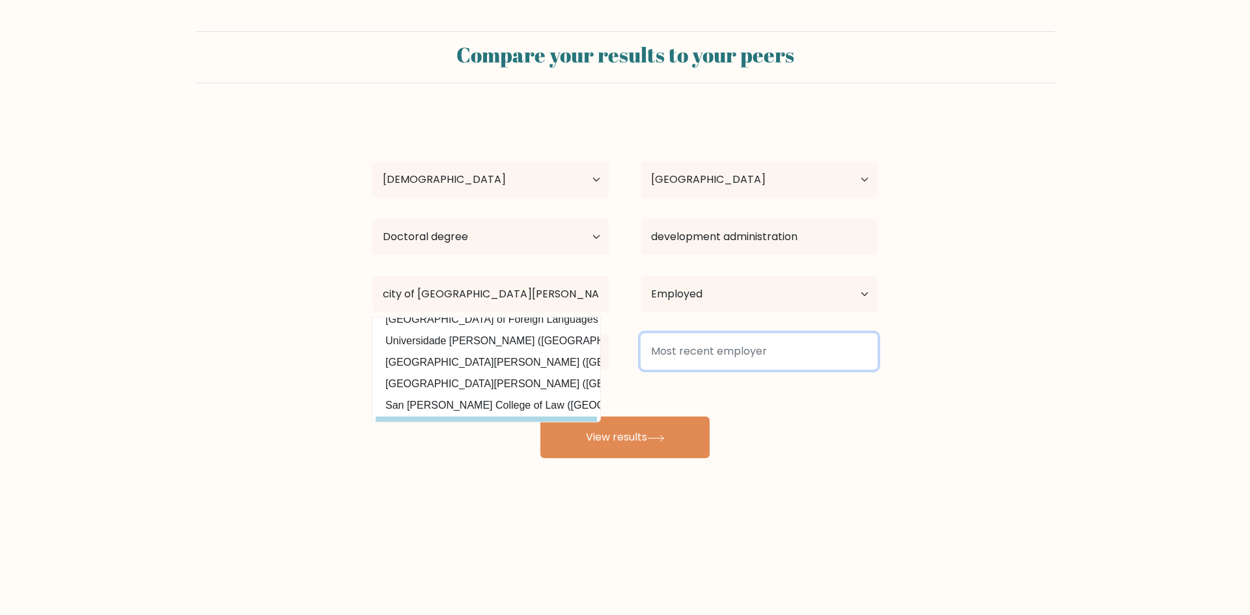
scroll to position [127, 0]
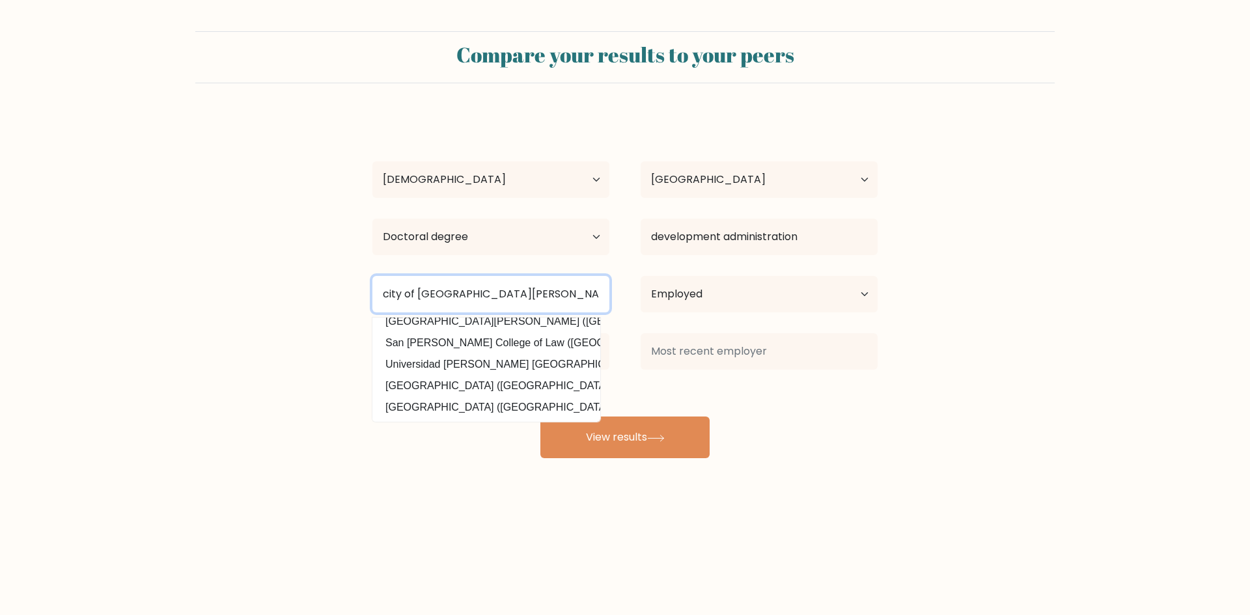
click at [479, 299] on input "city of san fernando la union" at bounding box center [490, 294] width 237 height 36
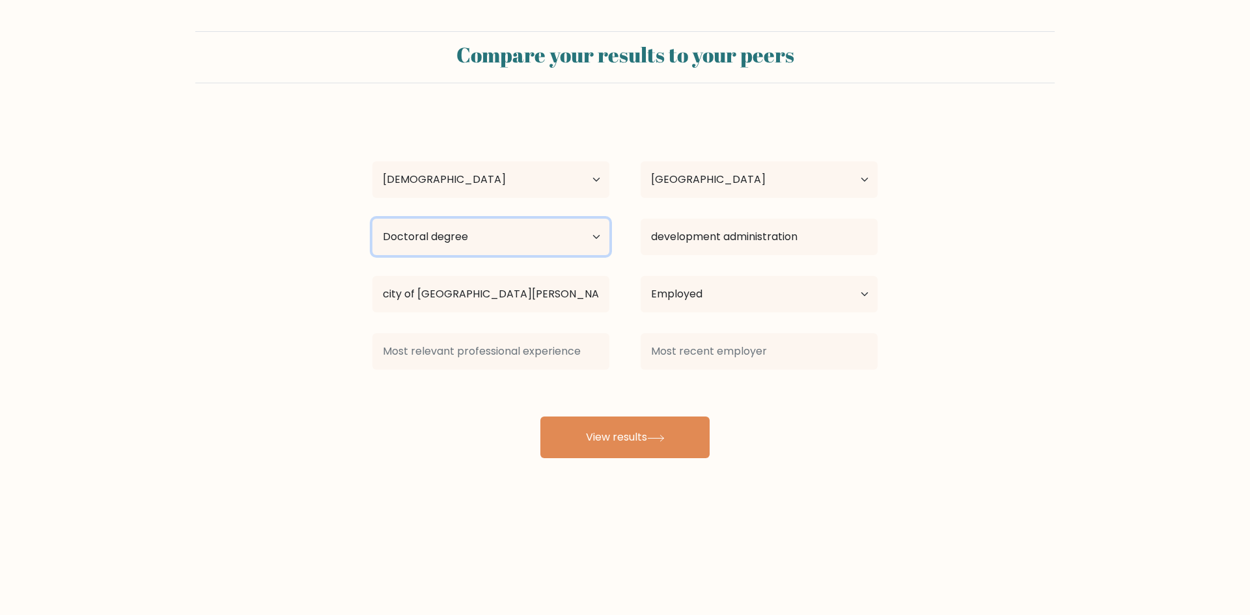
click at [573, 232] on select "Highest education level No schooling Primary Lower Secondary Upper Secondary Oc…" at bounding box center [490, 237] width 237 height 36
select select "no_schooling"
click at [372, 219] on select "Highest education level No schooling Primary Lower Secondary Upper Secondary Oc…" at bounding box center [490, 237] width 237 height 36
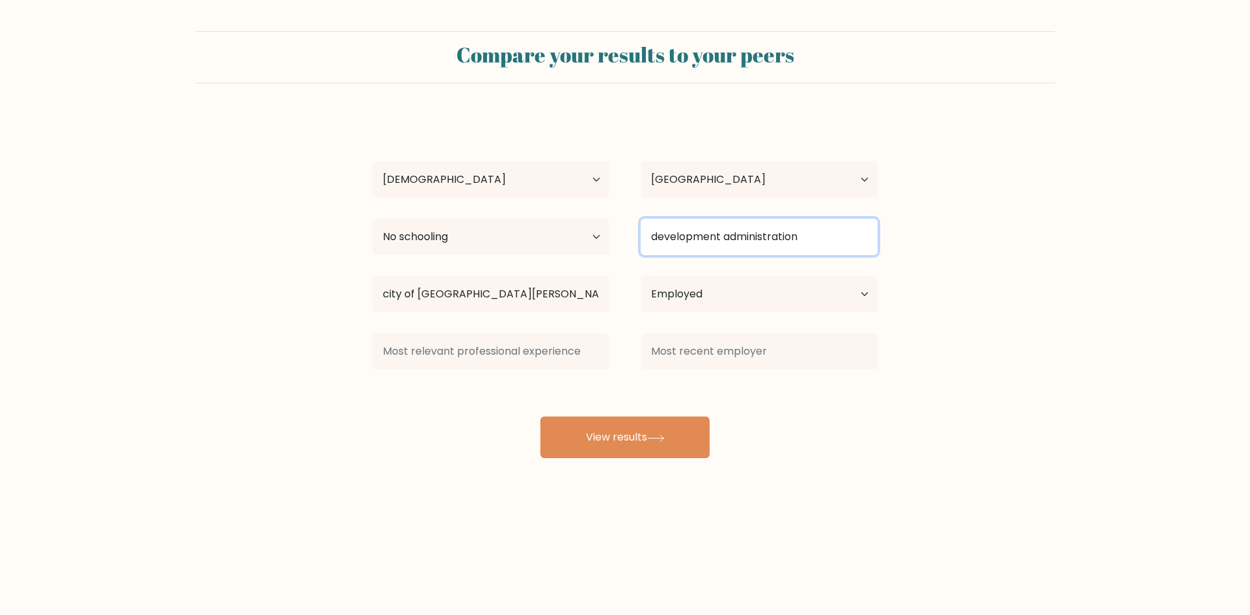
click at [797, 254] on input "development administration" at bounding box center [758, 237] width 237 height 36
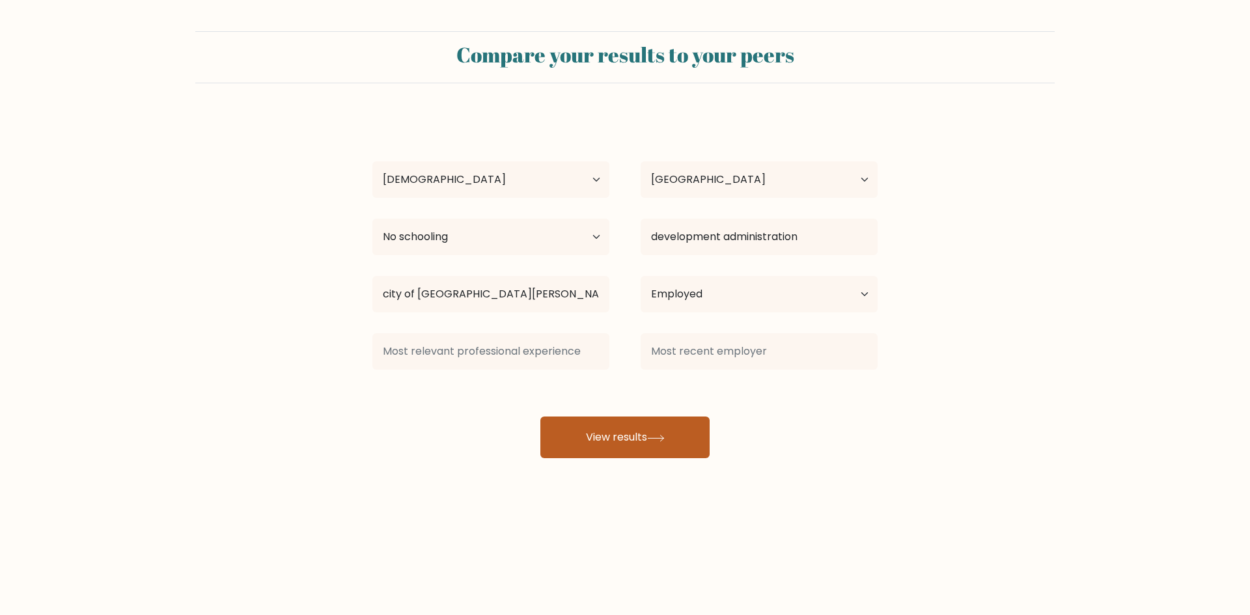
click at [676, 438] on button "View results" at bounding box center [624, 438] width 169 height 42
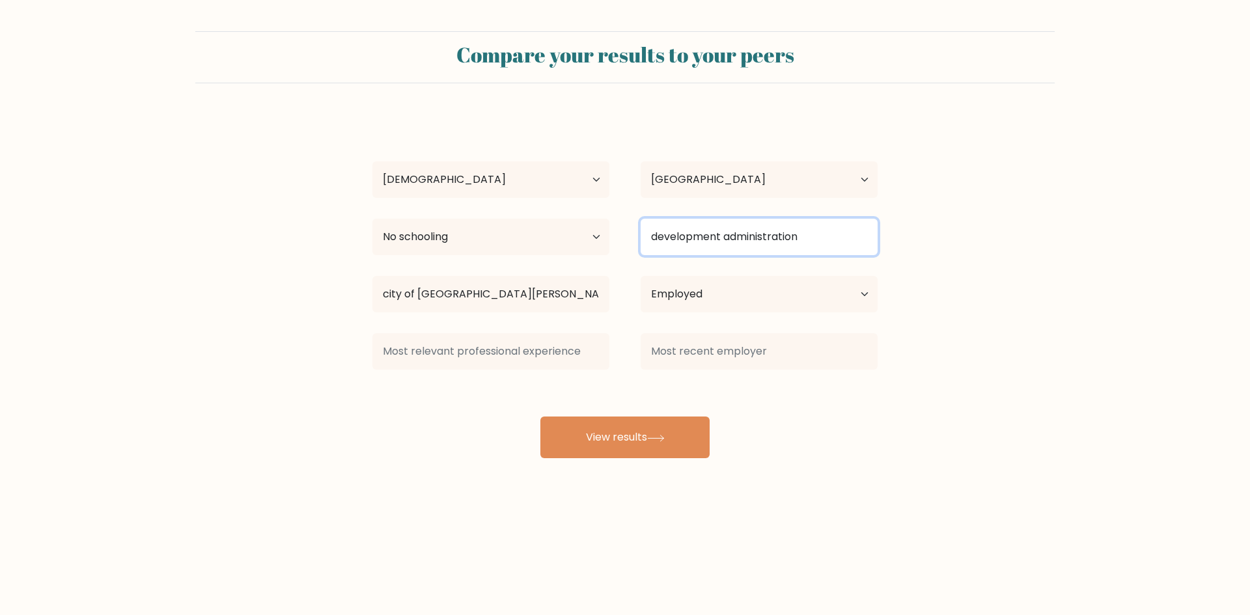
drag, startPoint x: 718, startPoint y: 222, endPoint x: 719, endPoint y: 244, distance: 22.1
click at [719, 223] on input "development administration" at bounding box center [758, 237] width 237 height 36
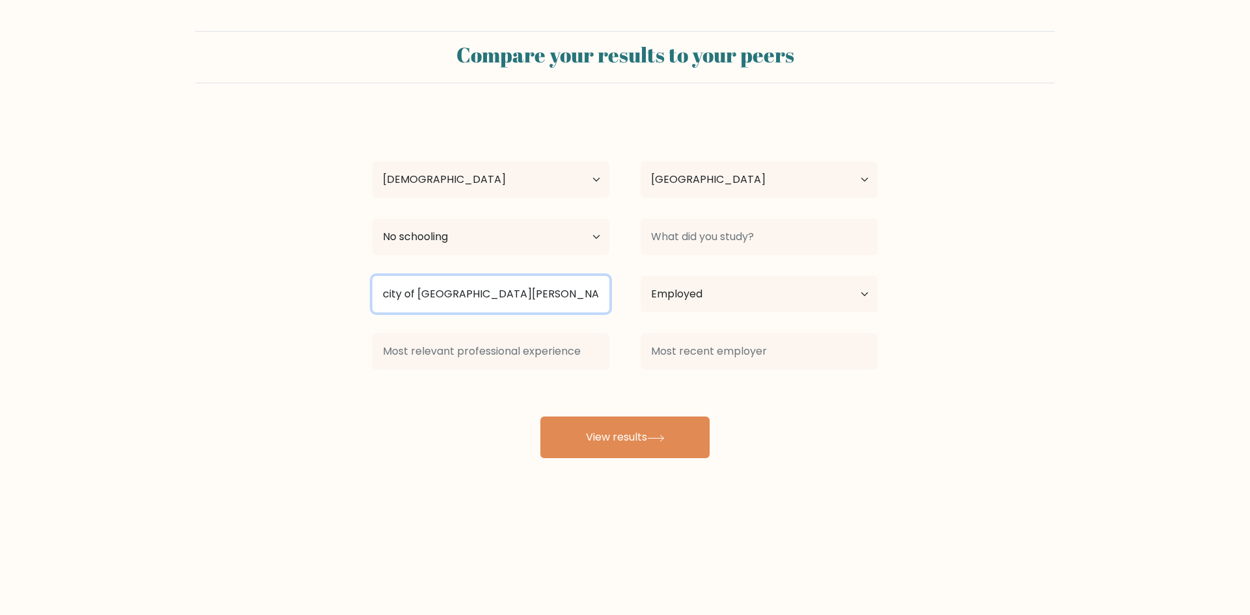
click at [549, 302] on input "city of san fernando la union" at bounding box center [490, 294] width 237 height 36
type input "]"
click at [719, 286] on select "Current employment status Employed Student Retired Other / prefer not to answer" at bounding box center [758, 294] width 237 height 36
select select "other"
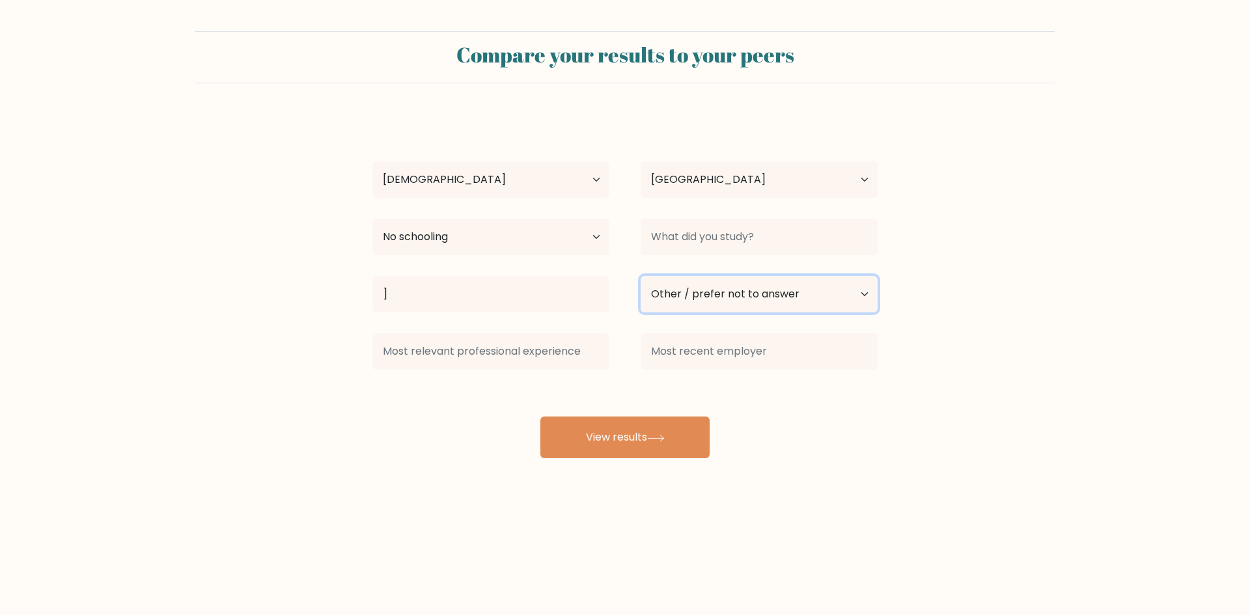
click at [640, 276] on select "Current employment status Employed Student Retired Other / prefer not to answer" at bounding box center [758, 294] width 237 height 36
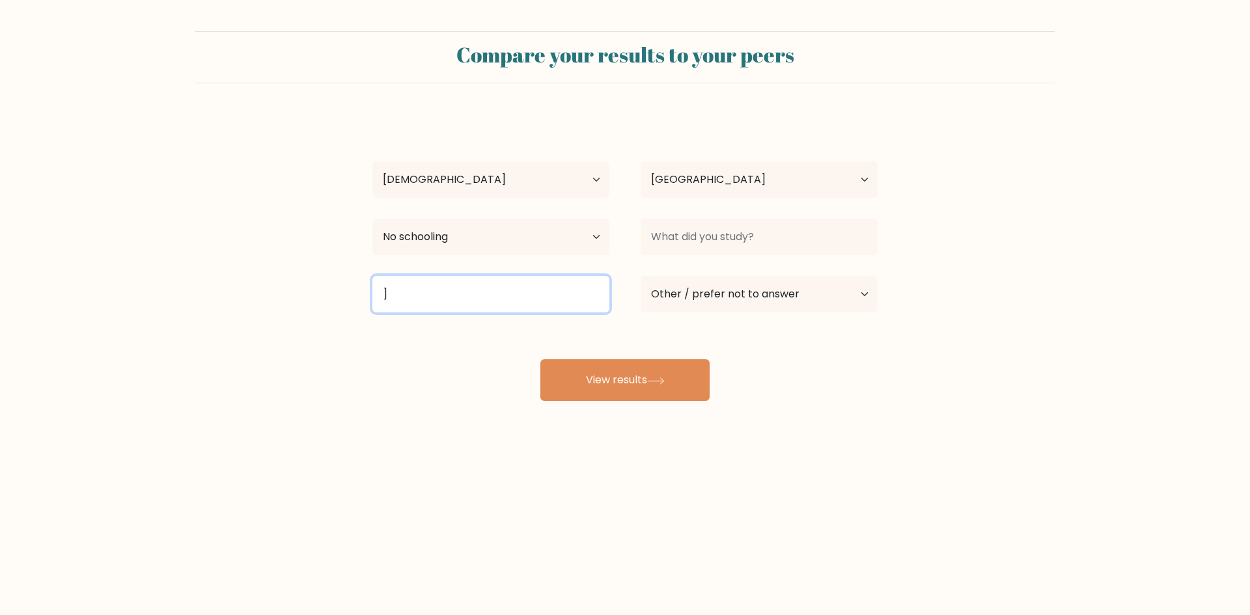
click at [480, 282] on input "]" at bounding box center [490, 294] width 237 height 36
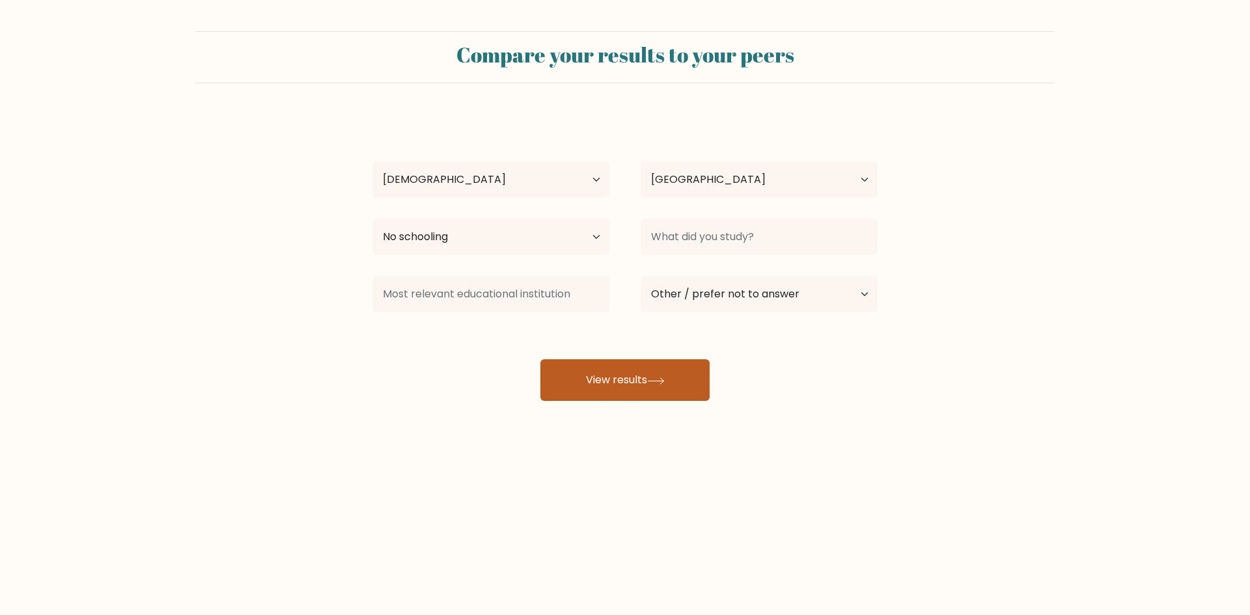
click at [588, 387] on button "View results" at bounding box center [624, 380] width 169 height 42
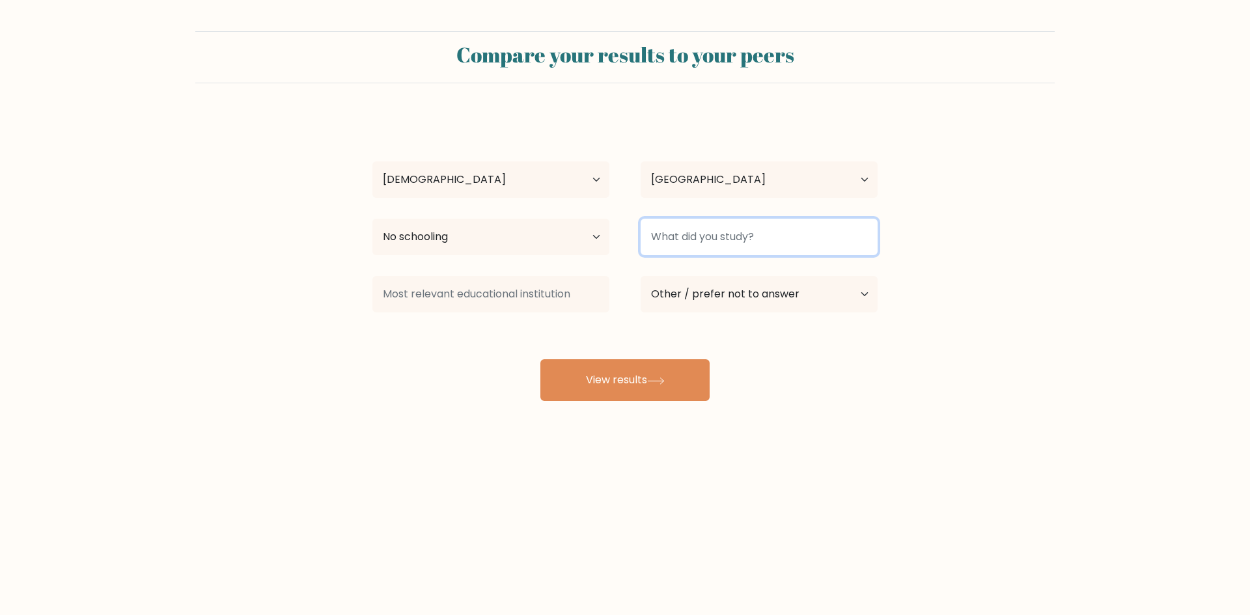
click at [713, 236] on input at bounding box center [758, 237] width 237 height 36
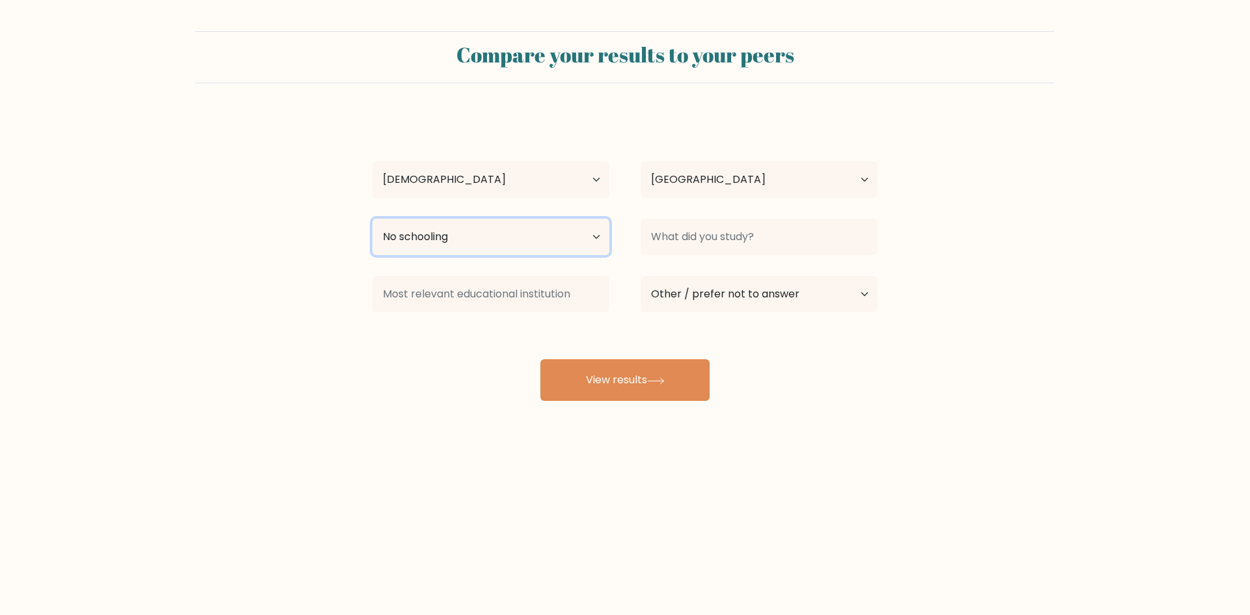
click at [580, 238] on select "Highest education level No schooling Primary Lower Secondary Upper Secondary Oc…" at bounding box center [490, 237] width 237 height 36
click at [372, 219] on select "Highest education level No schooling Primary Lower Secondary Upper Secondary Oc…" at bounding box center [490, 237] width 237 height 36
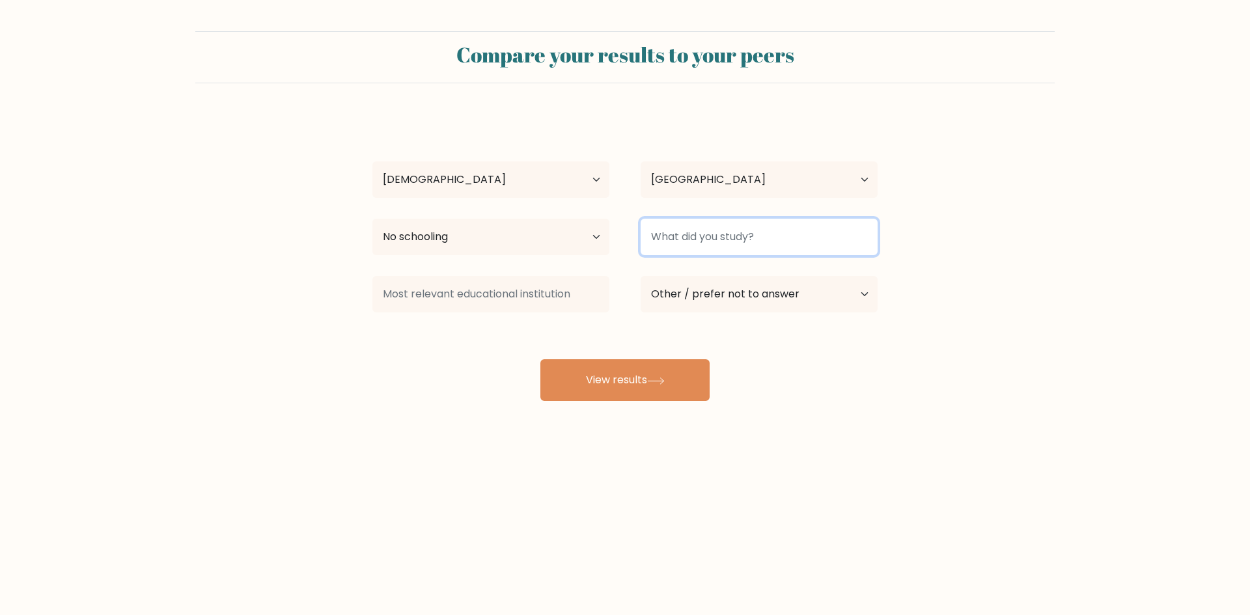
click at [691, 249] on input at bounding box center [758, 237] width 237 height 36
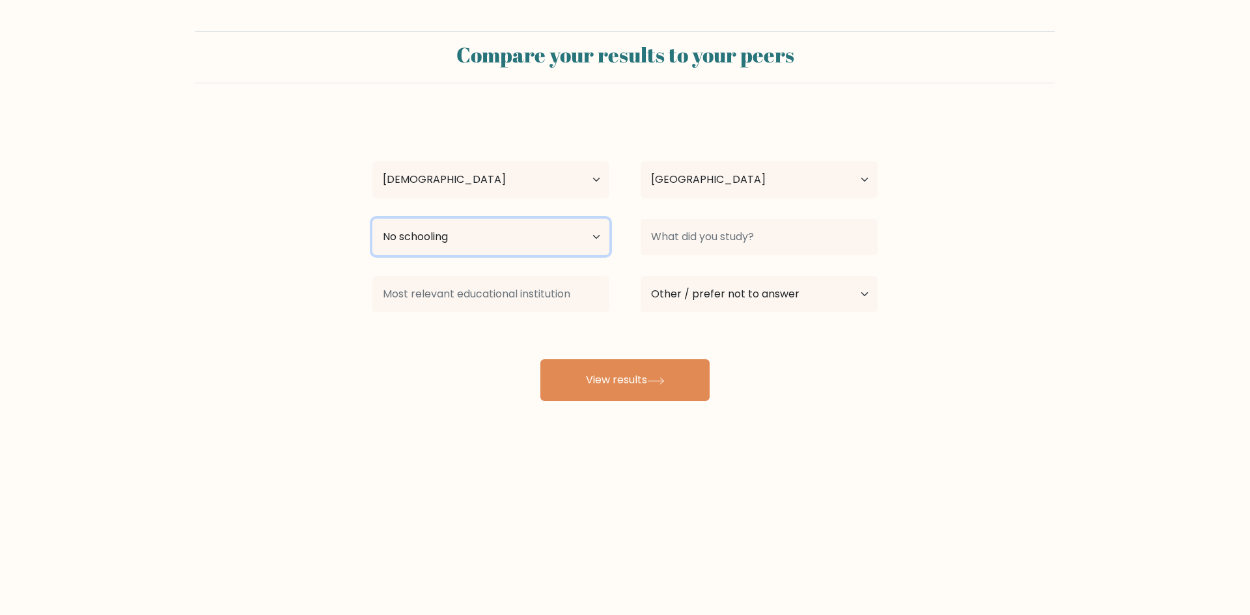
click at [552, 234] on select "Highest education level No schooling Primary Lower Secondary Upper Secondary Oc…" at bounding box center [490, 237] width 237 height 36
select select "bachelors_degree"
click at [372, 219] on select "Highest education level No schooling Primary Lower Secondary Upper Secondary Oc…" at bounding box center [490, 237] width 237 height 36
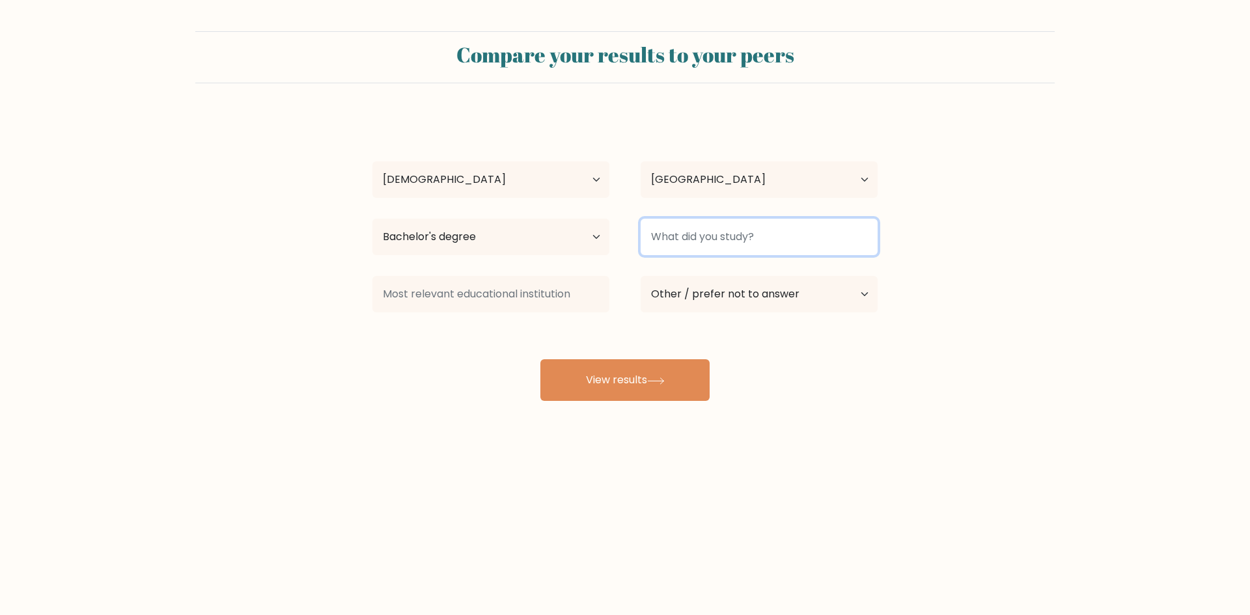
click at [685, 247] on input at bounding box center [758, 237] width 237 height 36
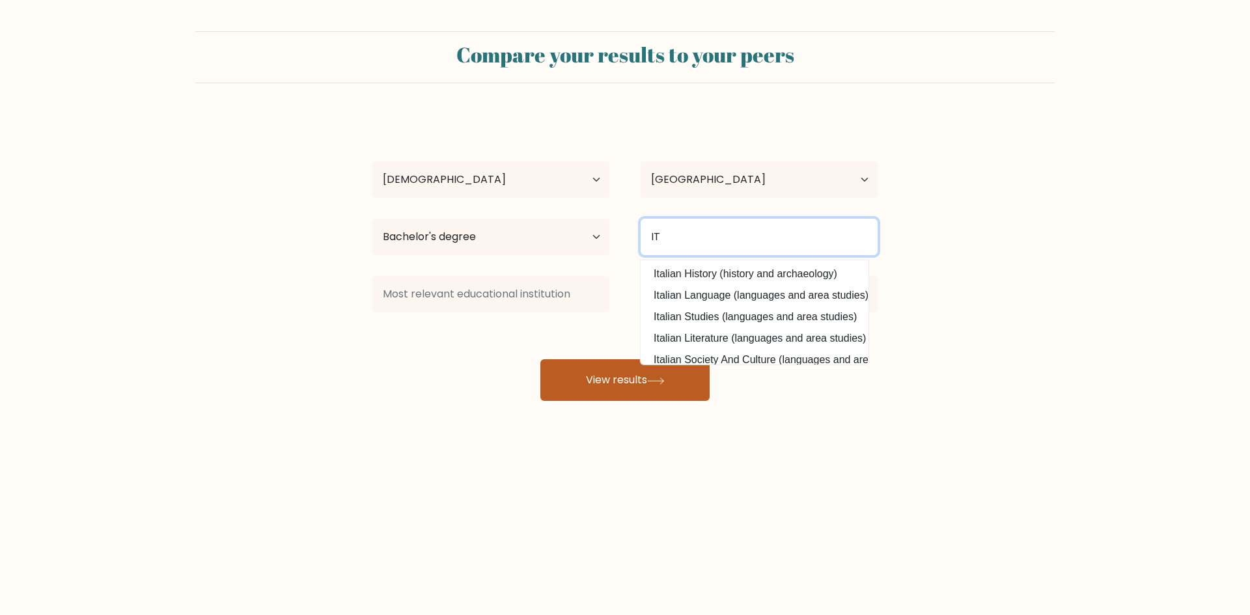
type input "IT"
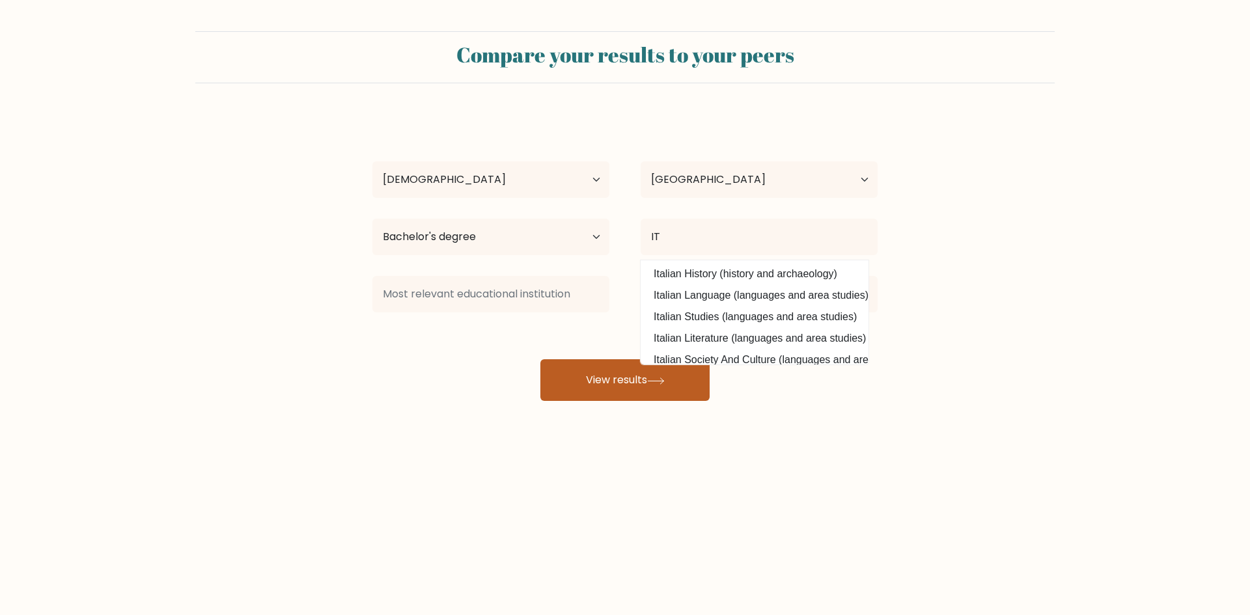
click at [575, 380] on button "View results" at bounding box center [624, 380] width 169 height 42
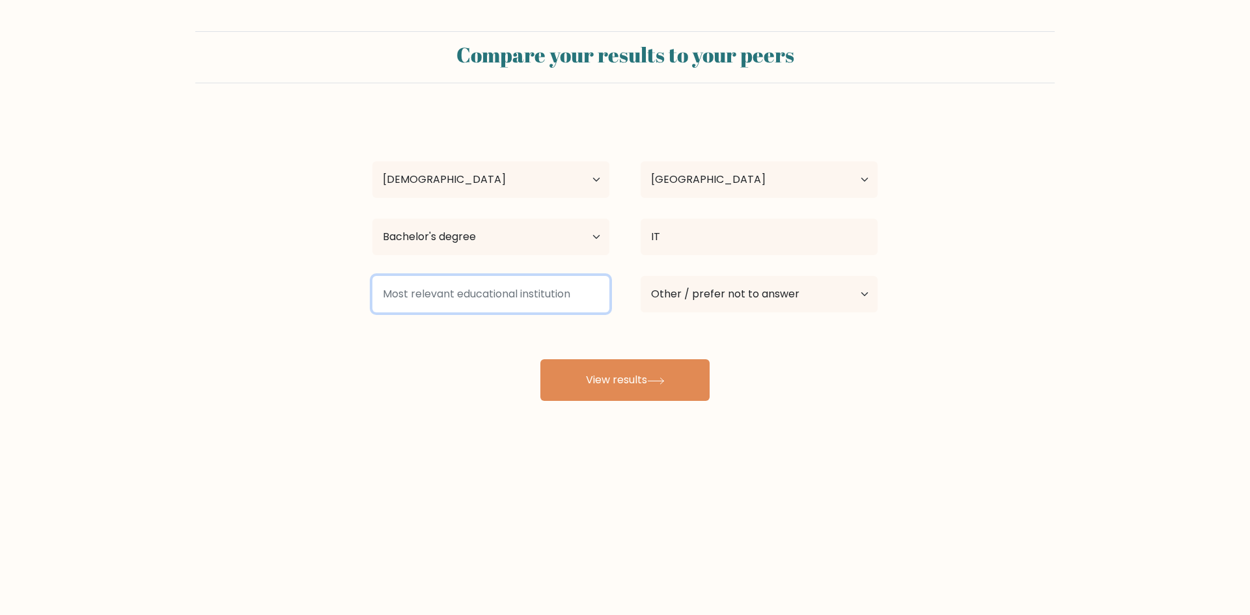
click at [588, 292] on input at bounding box center [490, 294] width 237 height 36
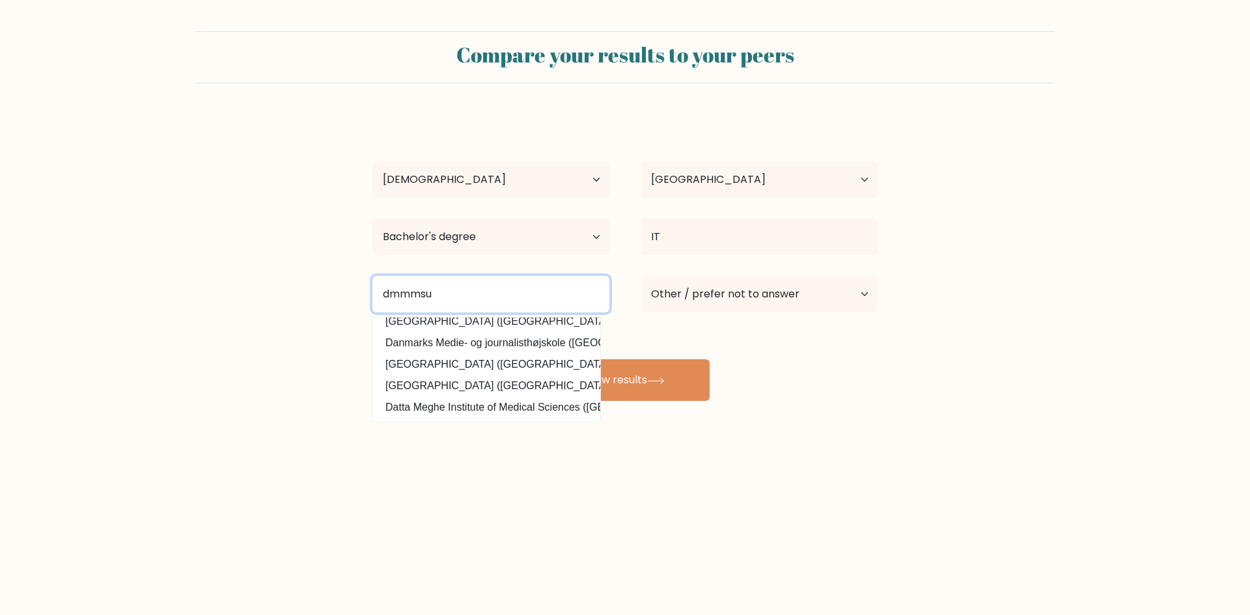
scroll to position [0, 0]
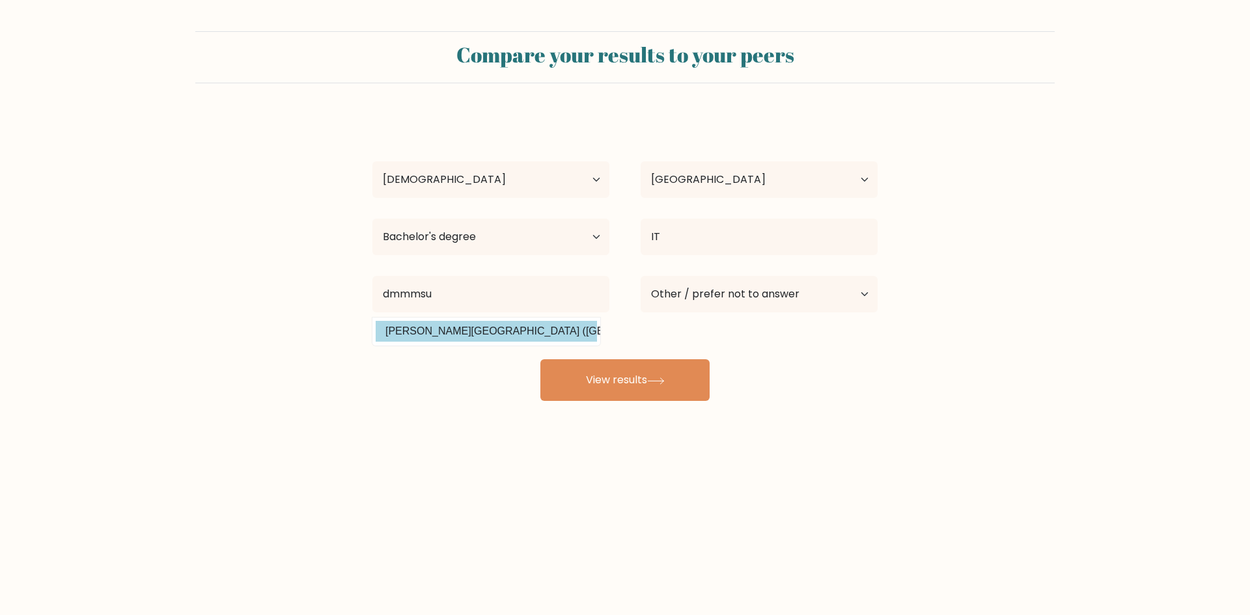
click at [565, 334] on div "kim malicdem Age Under 18 years old 18-24 years old 25-34 years old 35-44 years…" at bounding box center [624, 258] width 521 height 286
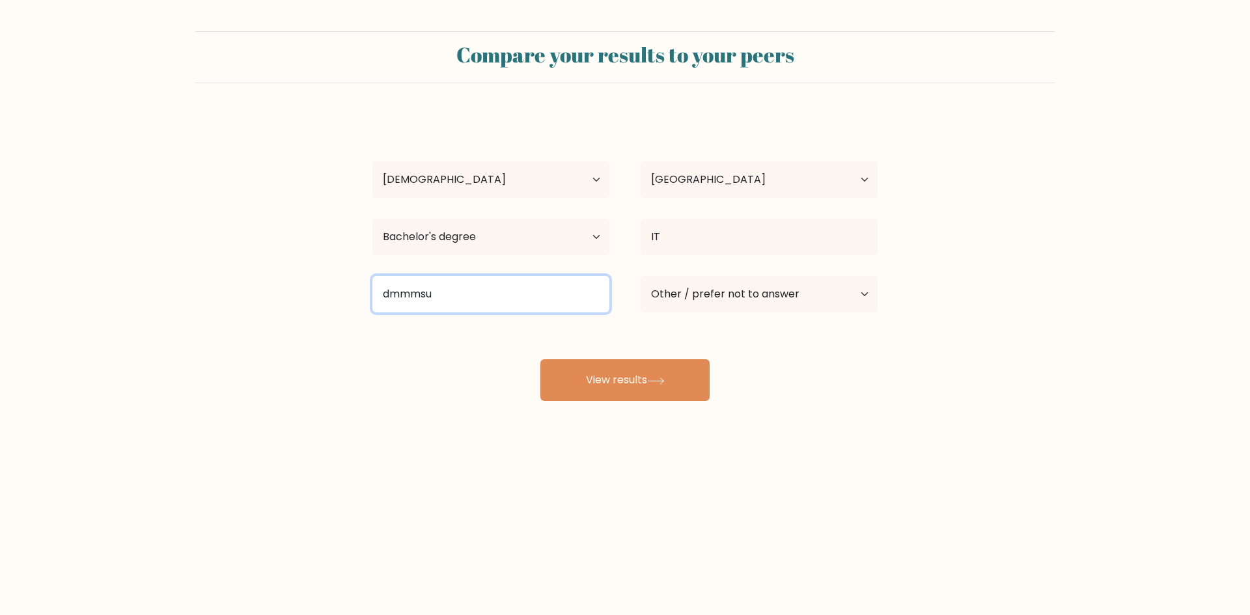
click at [478, 303] on input "dmmmsu" at bounding box center [490, 294] width 237 height 36
type input "dmmmsu"
click at [506, 327] on div "kim malicdem Age Under 18 years old 18-24 years old 25-34 years old 35-44 years…" at bounding box center [624, 258] width 521 height 286
click at [466, 290] on input "dmmmsu" at bounding box center [490, 294] width 237 height 36
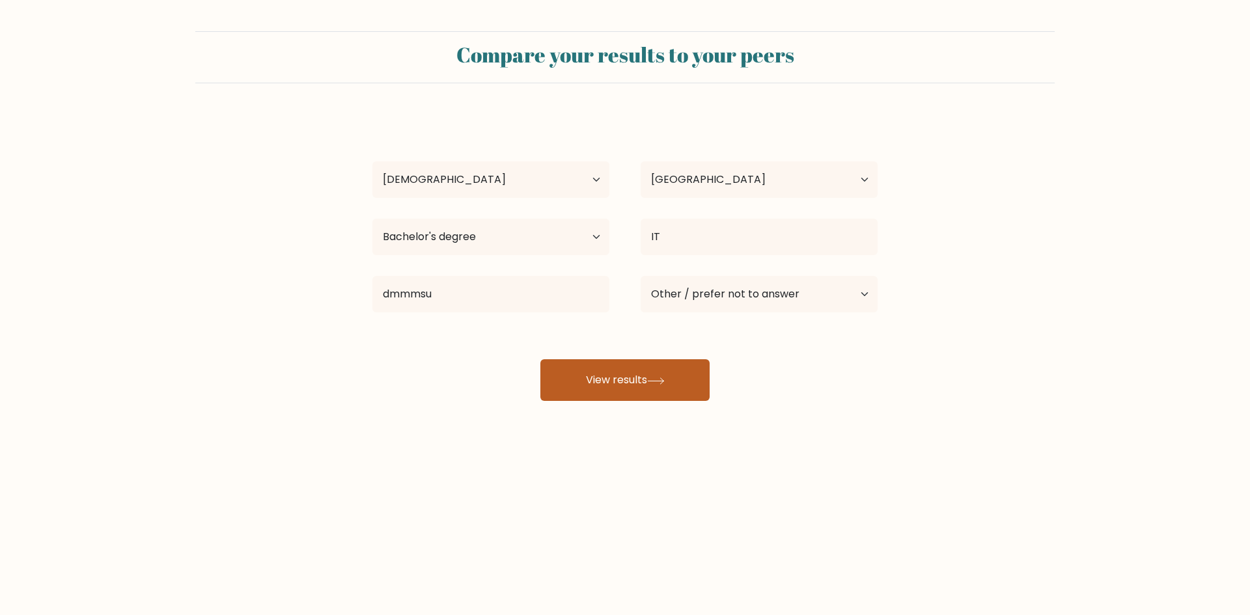
click at [670, 394] on button "View results" at bounding box center [624, 380] width 169 height 42
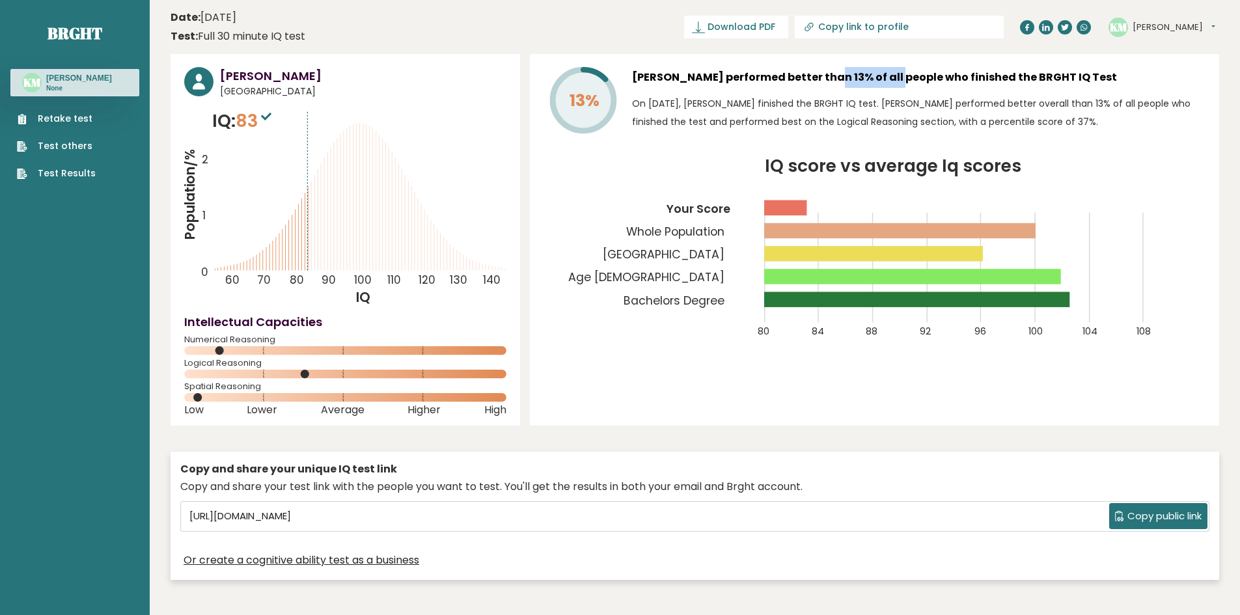
drag, startPoint x: 789, startPoint y: 70, endPoint x: 878, endPoint y: 81, distance: 89.8
click at [855, 76] on h3 "[PERSON_NAME] performed better than 13% of all people who finished the BRGHT IQ…" at bounding box center [918, 77] width 573 height 21
click at [878, 81] on h3 "[PERSON_NAME] performed better than 13% of all people who finished the BRGHT IQ…" at bounding box center [918, 77] width 573 height 21
drag, startPoint x: 917, startPoint y: 81, endPoint x: 1000, endPoint y: 81, distance: 82.7
click at [1000, 81] on h3 "[PERSON_NAME] performed better than 13% of all people who finished the BRGHT IQ…" at bounding box center [918, 77] width 573 height 21
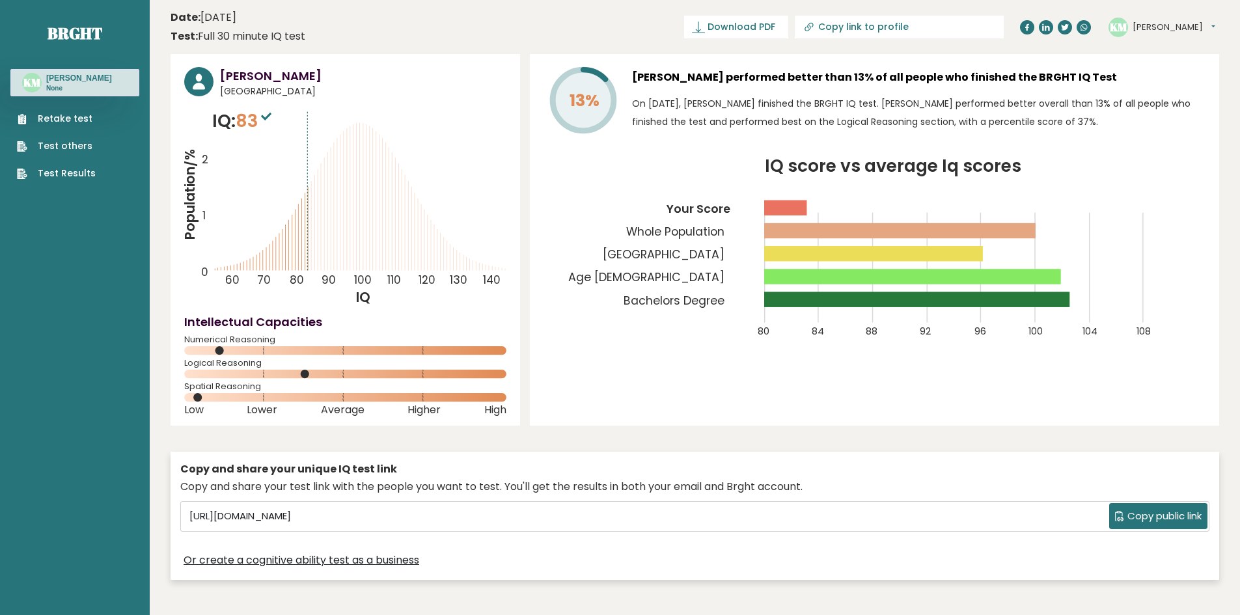
click at [1002, 81] on h3 "[PERSON_NAME] performed better than 13% of all people who finished the BRGHT IQ…" at bounding box center [918, 77] width 573 height 21
drag, startPoint x: 716, startPoint y: 106, endPoint x: 1105, endPoint y: 134, distance: 389.6
click at [1105, 134] on div "[PERSON_NAME] performed better than 13% of all people who finished the BRGHT IQ…" at bounding box center [918, 103] width 573 height 72
click at [1107, 132] on div "[PERSON_NAME] performed better than 13% of all people who finished the BRGHT IQ…" at bounding box center [918, 103] width 573 height 72
drag, startPoint x: 238, startPoint y: 122, endPoint x: 269, endPoint y: 120, distance: 30.7
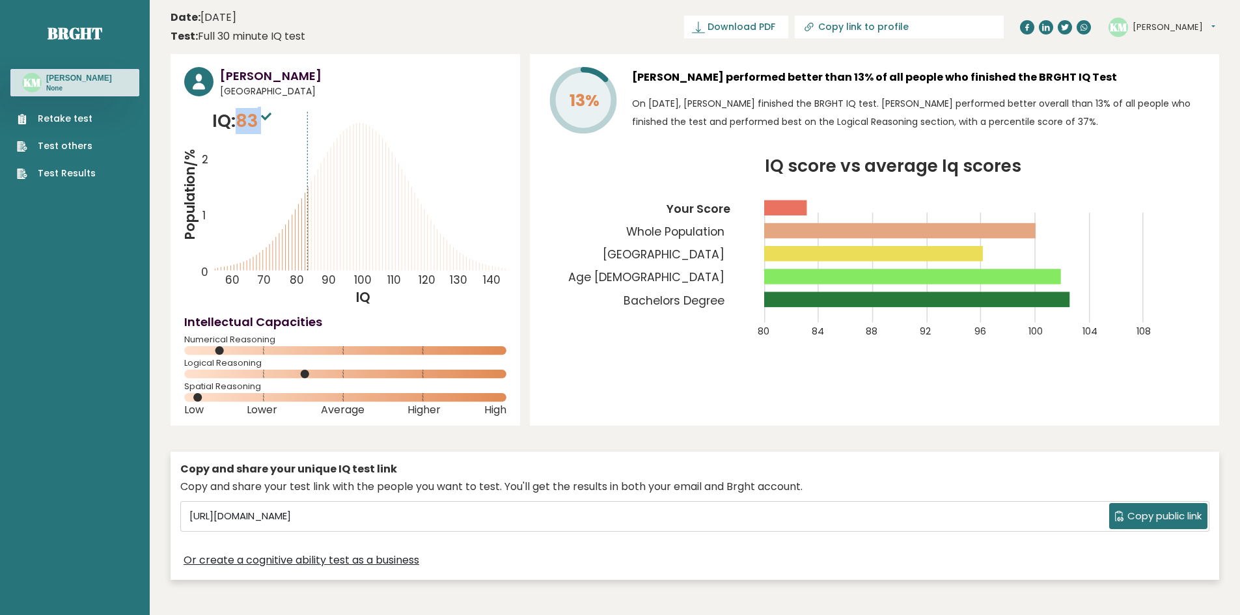
click at [269, 120] on p "IQ: 83" at bounding box center [243, 121] width 62 height 26
click at [296, 89] on span "[GEOGRAPHIC_DATA]" at bounding box center [363, 92] width 286 height 14
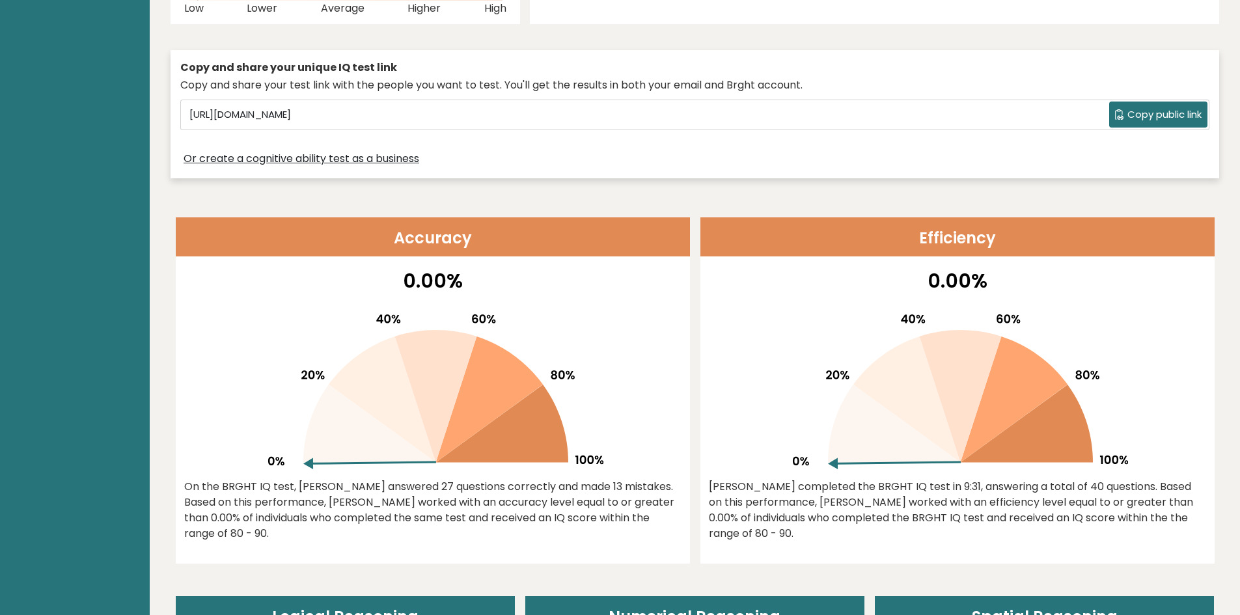
scroll to position [586, 0]
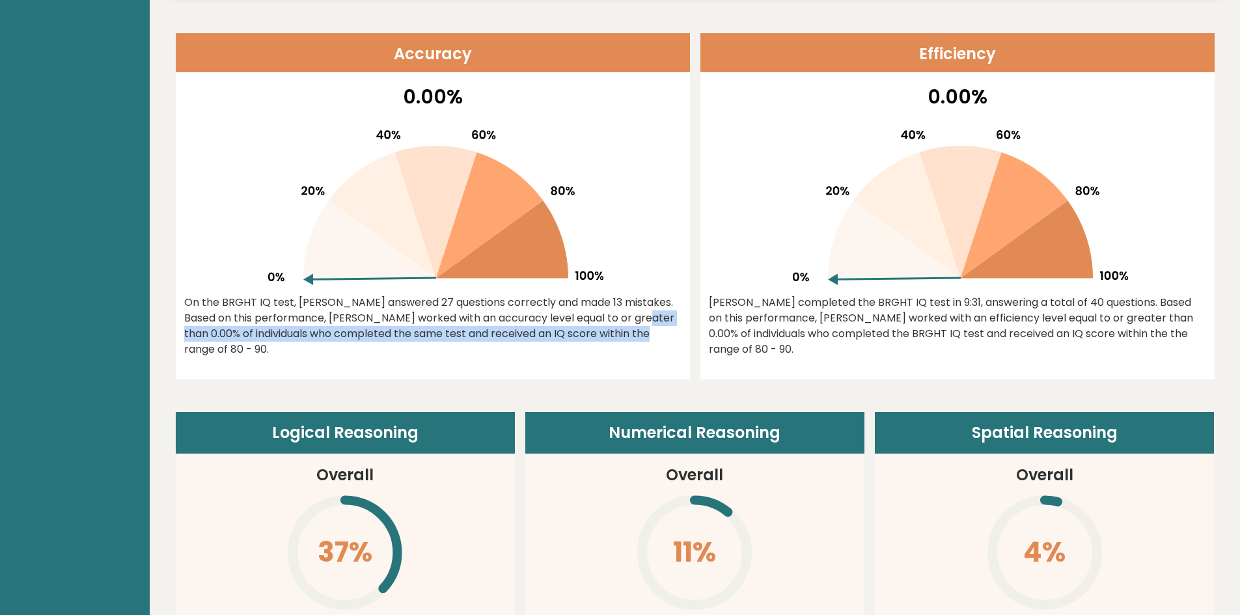
drag, startPoint x: 559, startPoint y: 318, endPoint x: 566, endPoint y: 337, distance: 20.2
click at [566, 337] on div "On the BRGHT IQ test, [PERSON_NAME] answered 27 questions correctly and made 13…" at bounding box center [432, 326] width 497 height 62
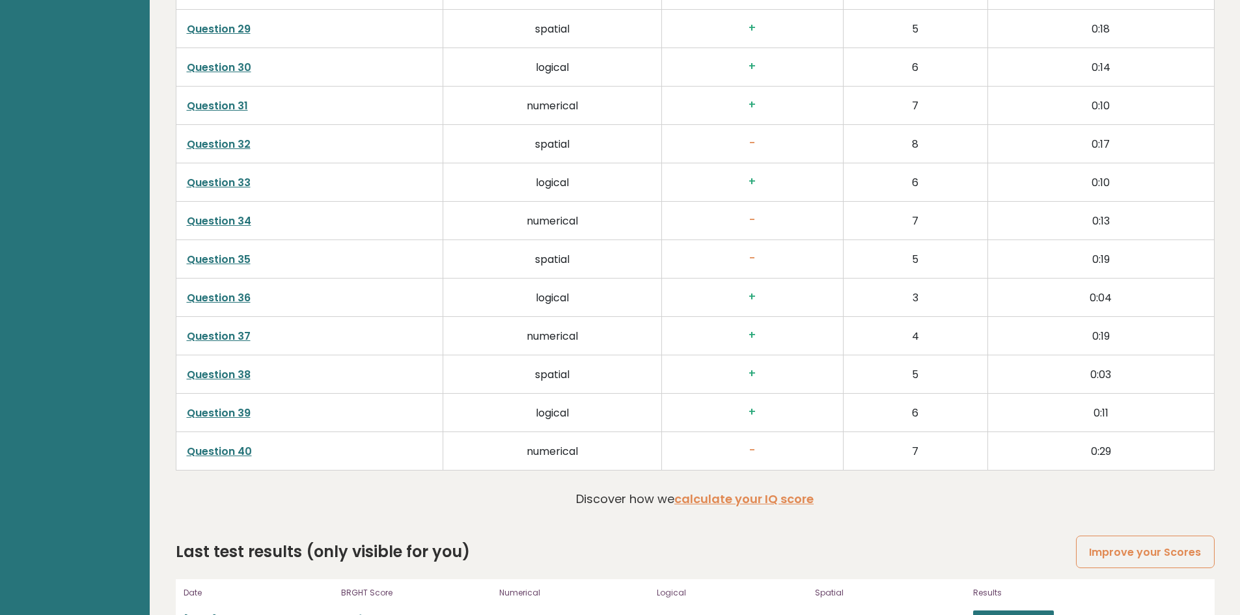
scroll to position [3305, 0]
